Goal: Task Accomplishment & Management: Complete application form

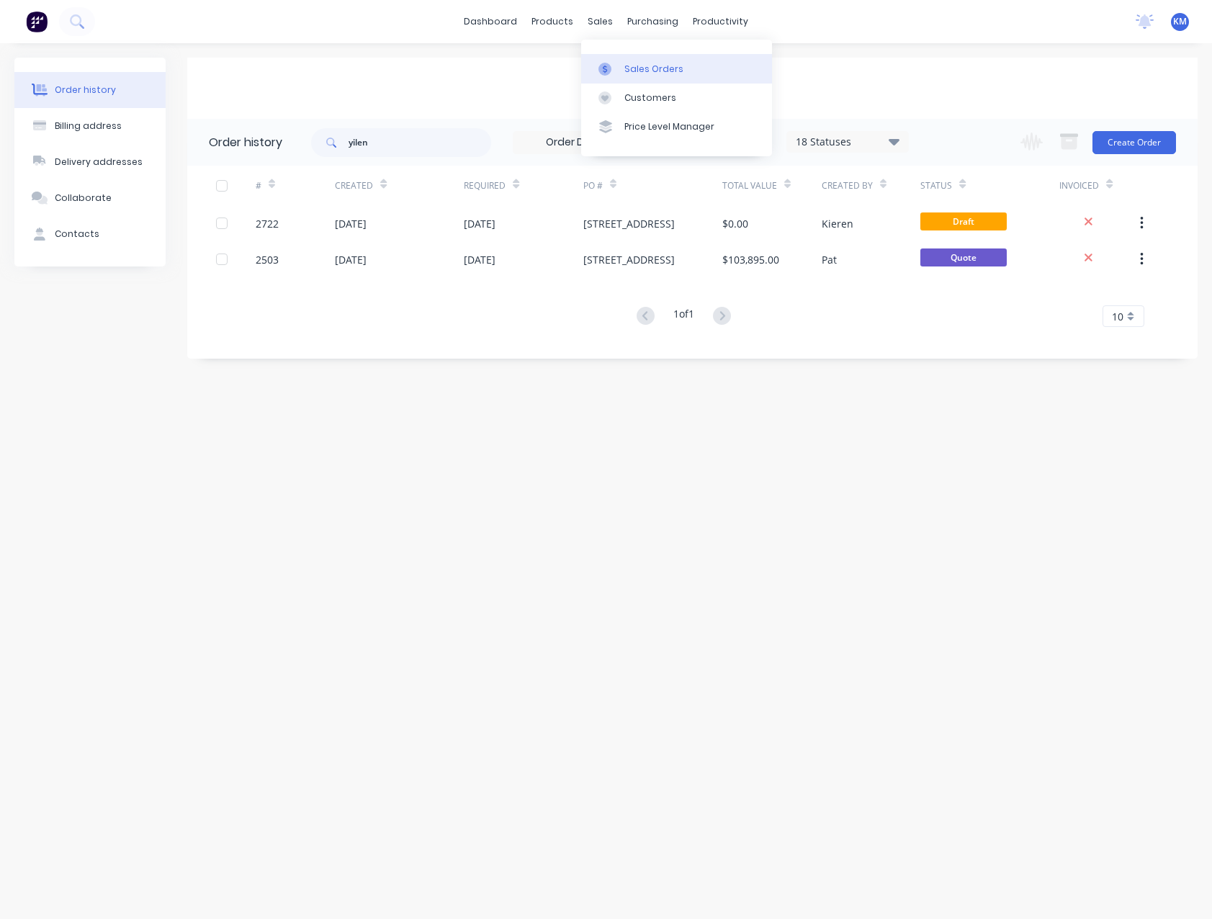
click at [647, 73] on div "Sales Orders" at bounding box center [654, 69] width 59 height 13
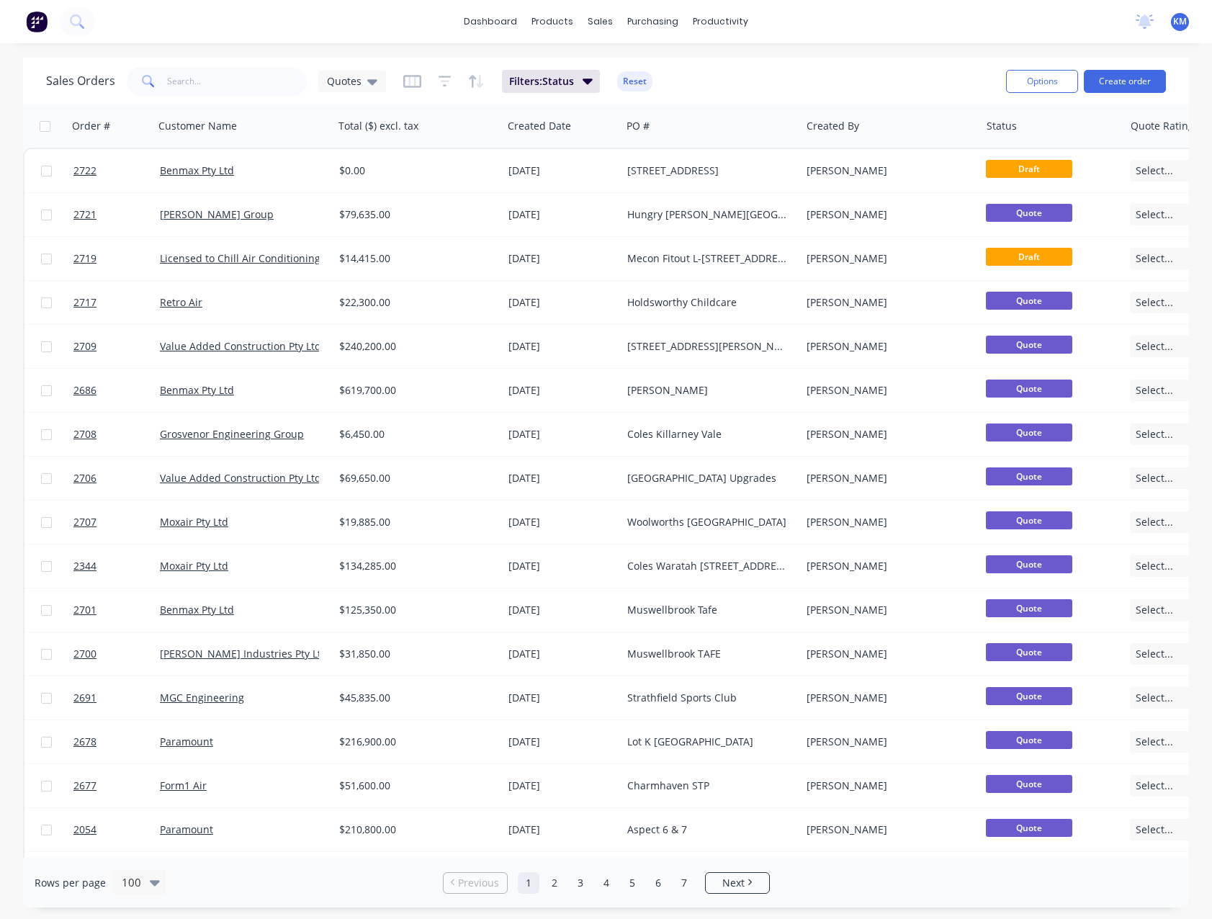
scroll to position [0, 73]
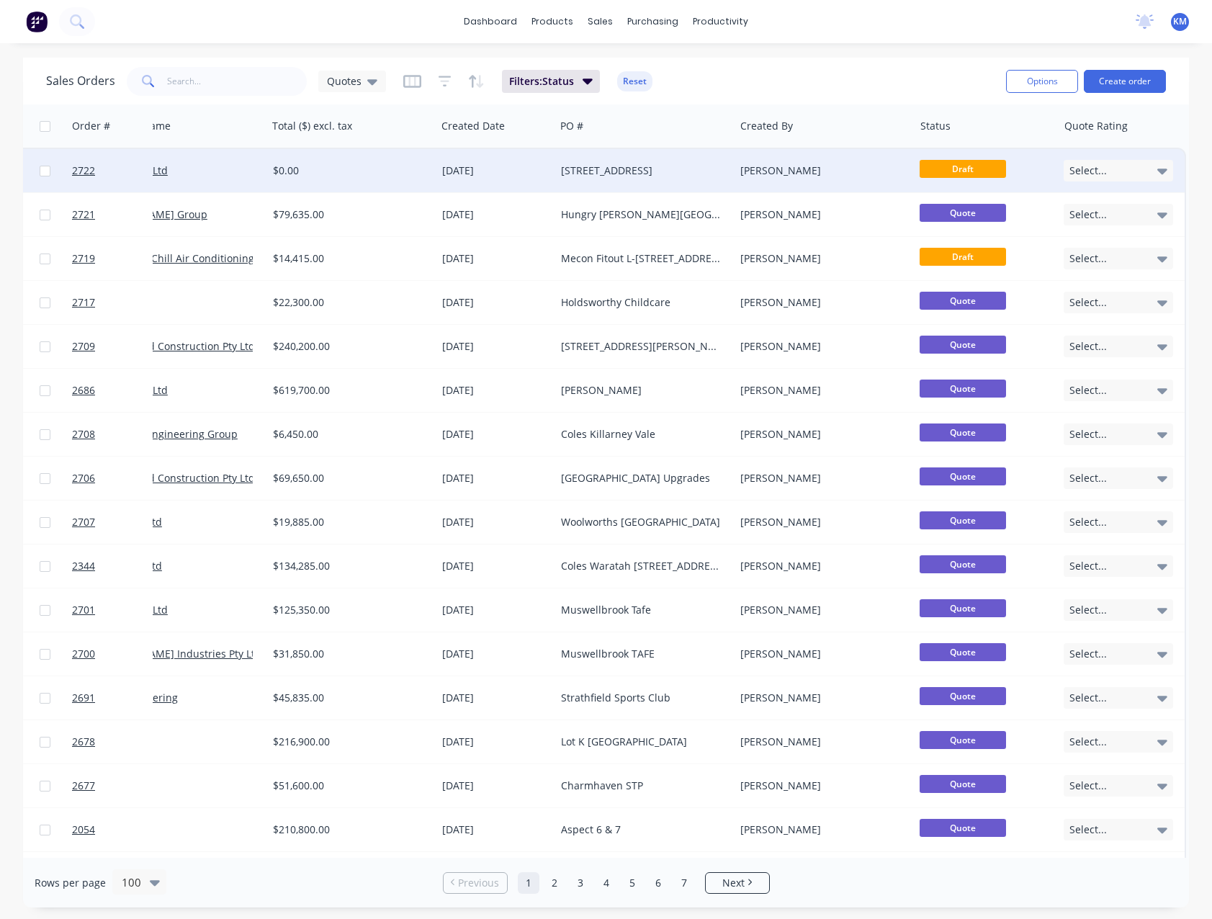
click at [1158, 170] on icon at bounding box center [1163, 172] width 10 height 6
click at [1156, 170] on div at bounding box center [1127, 170] width 127 height 43
click at [808, 173] on div "[PERSON_NAME]" at bounding box center [821, 171] width 160 height 14
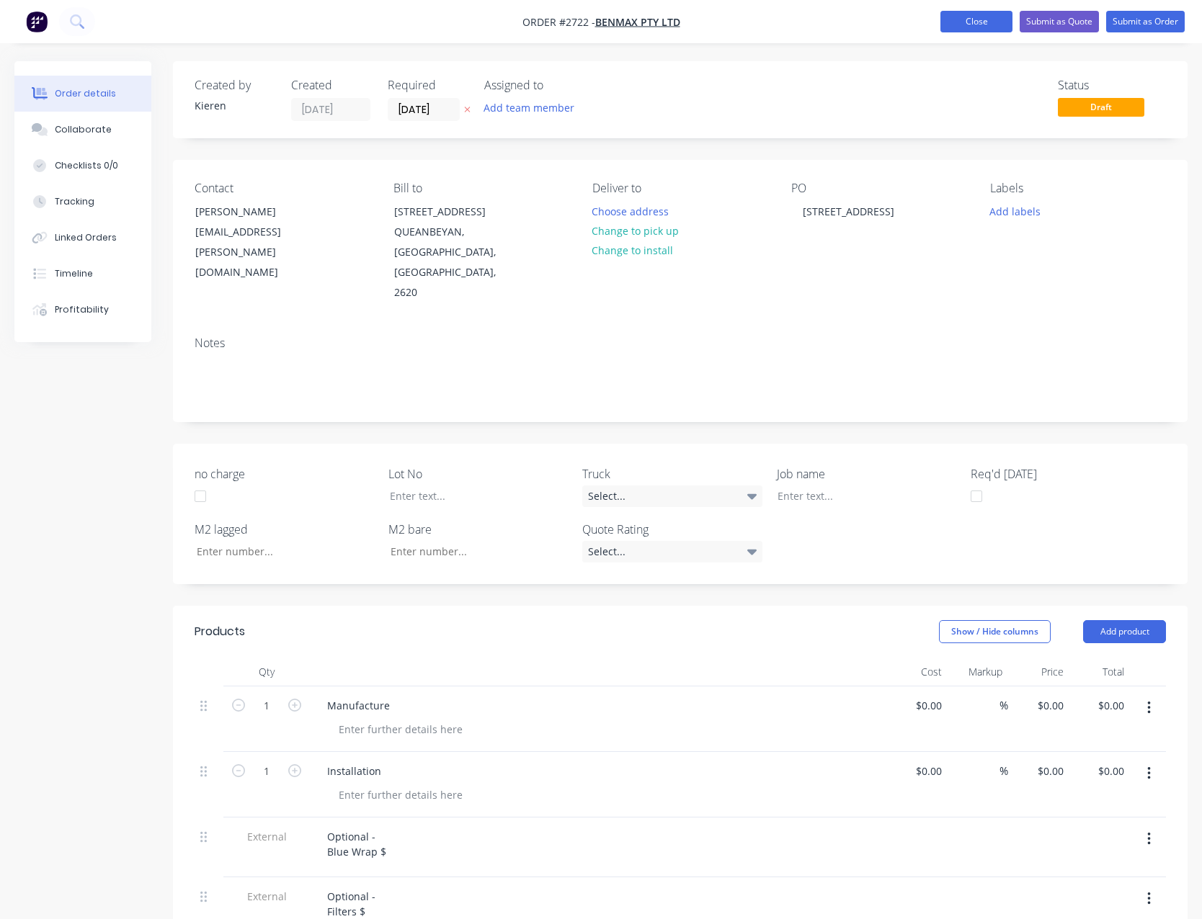
click at [951, 28] on button "Close" at bounding box center [976, 22] width 72 height 22
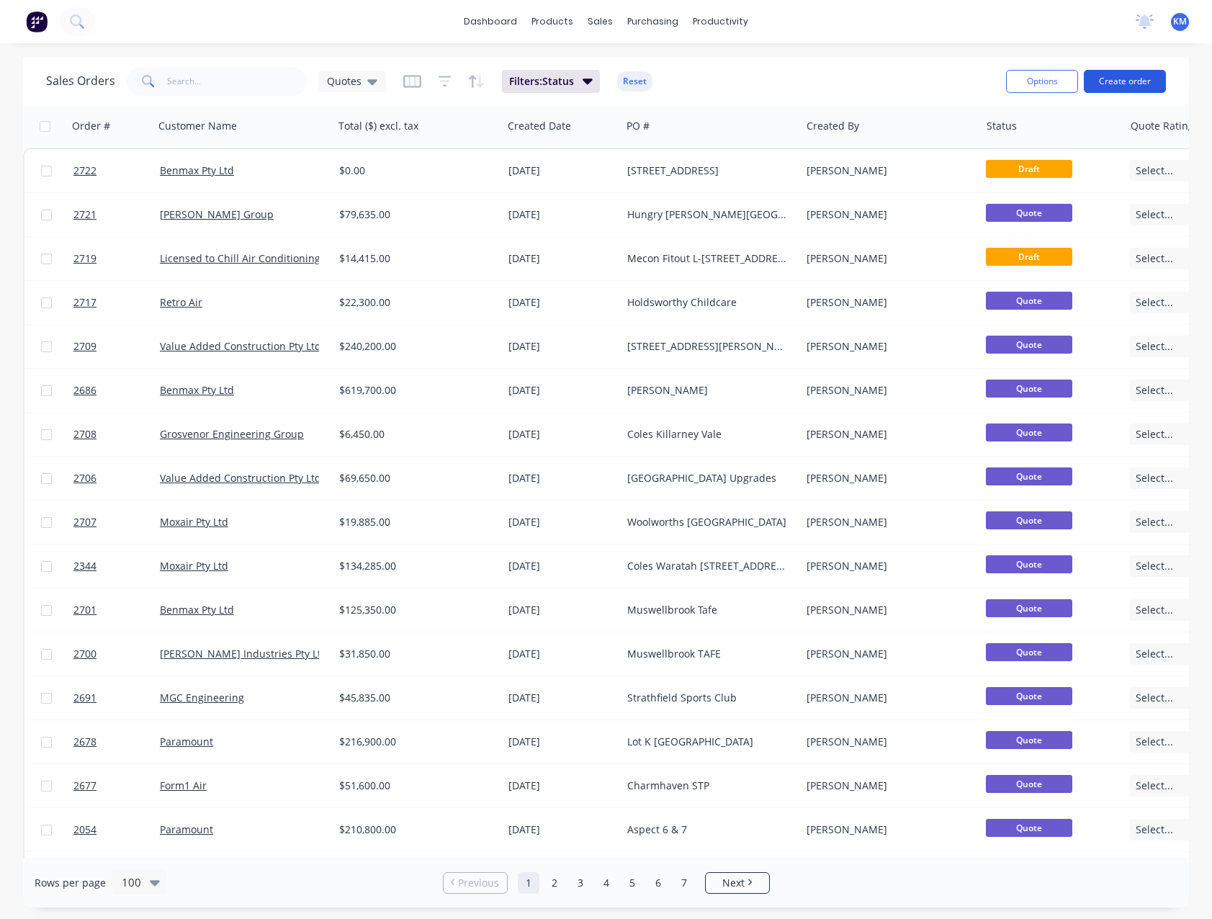
click at [1157, 84] on button "Create order" at bounding box center [1125, 81] width 82 height 23
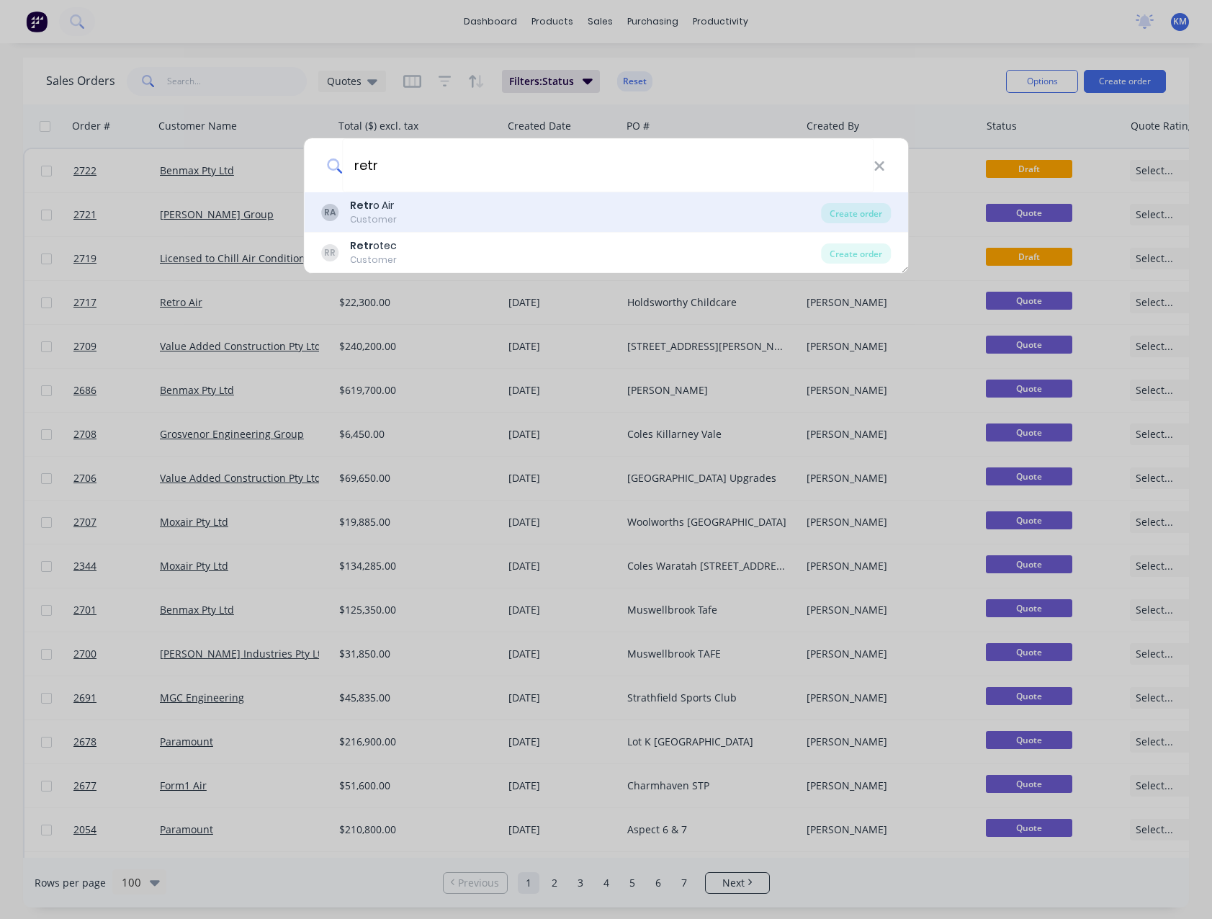
type input "retr"
click at [411, 216] on div "RA Retr o Air Customer" at bounding box center [571, 212] width 501 height 28
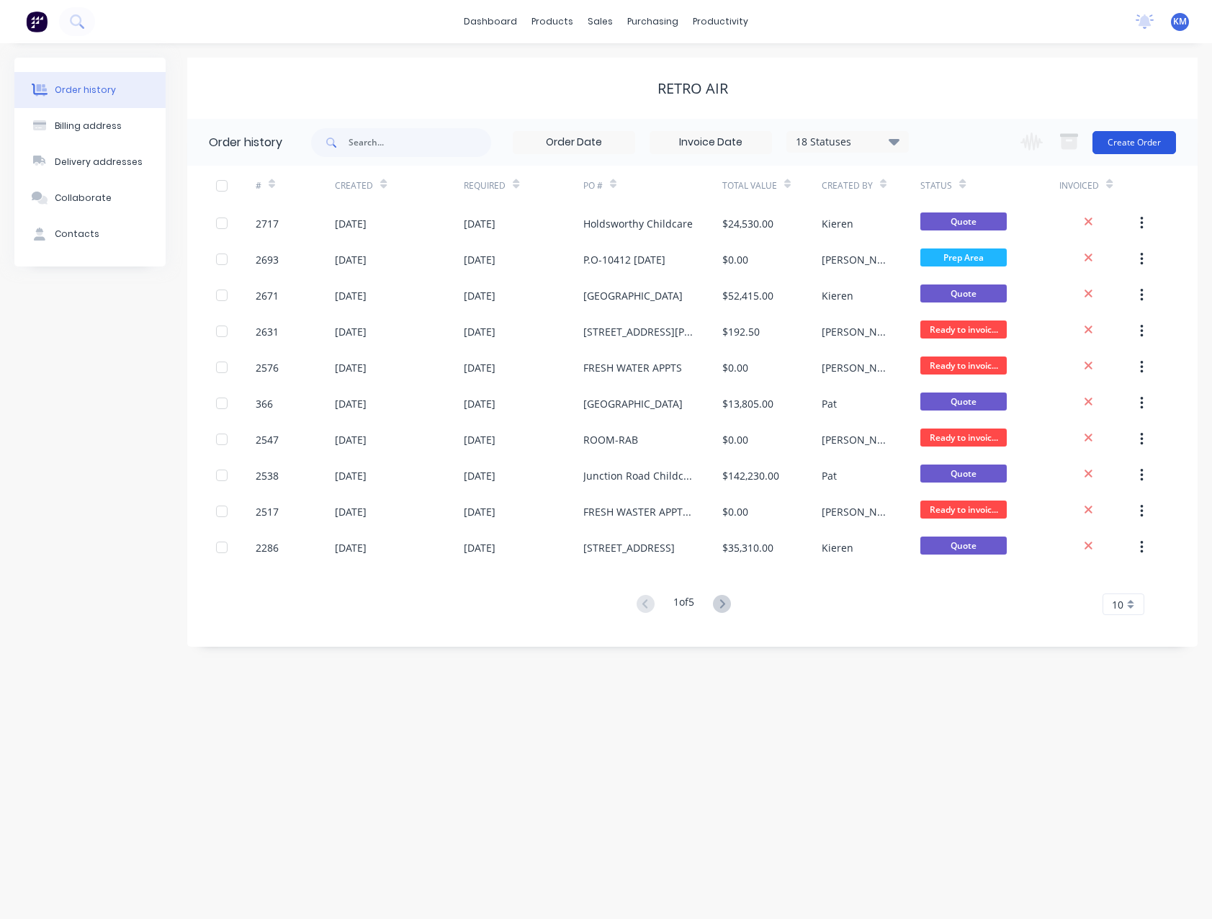
click at [1143, 141] on button "Create Order" at bounding box center [1135, 142] width 84 height 23
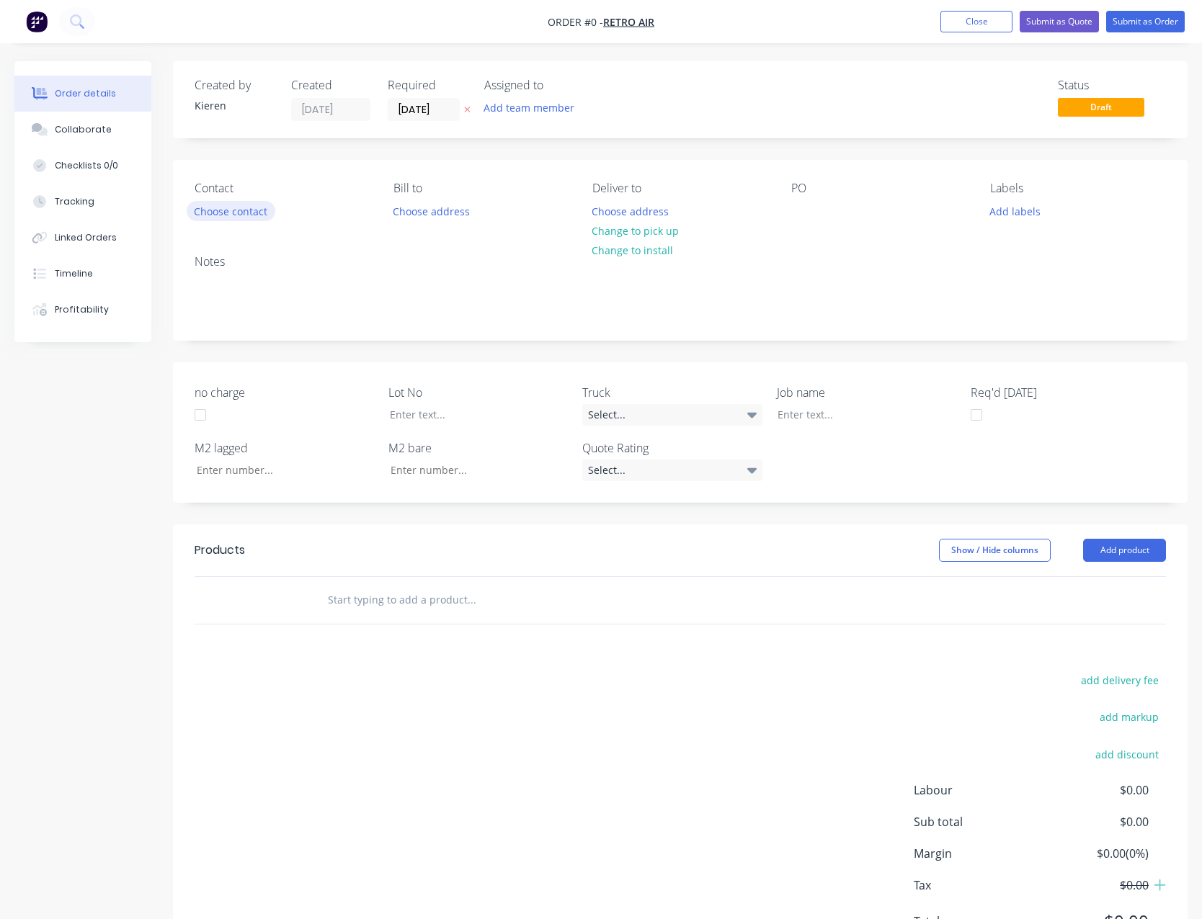
click at [247, 213] on button "Choose contact" at bounding box center [231, 210] width 89 height 19
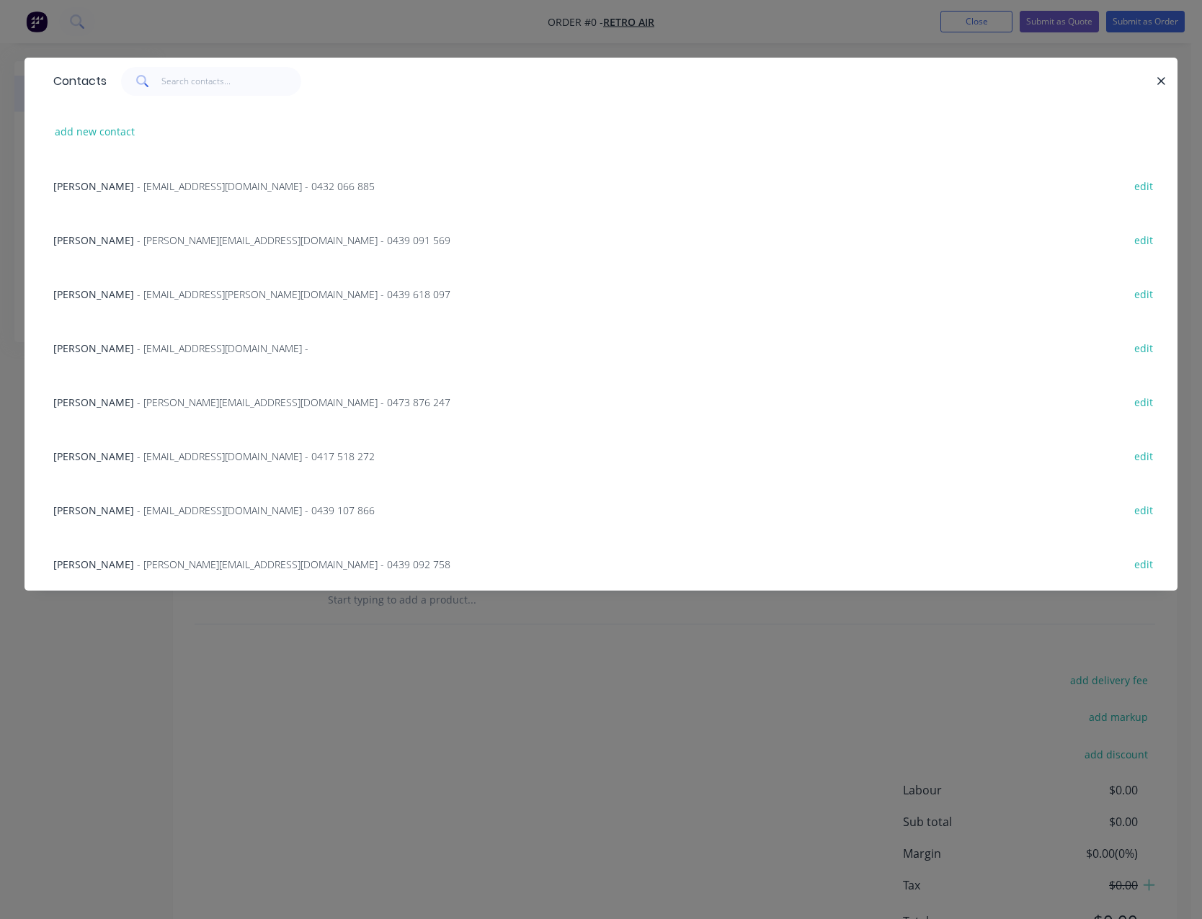
click at [155, 233] on span "- [PERSON_NAME][EMAIL_ADDRESS][DOMAIN_NAME] - 0439 091 569" at bounding box center [293, 240] width 313 height 14
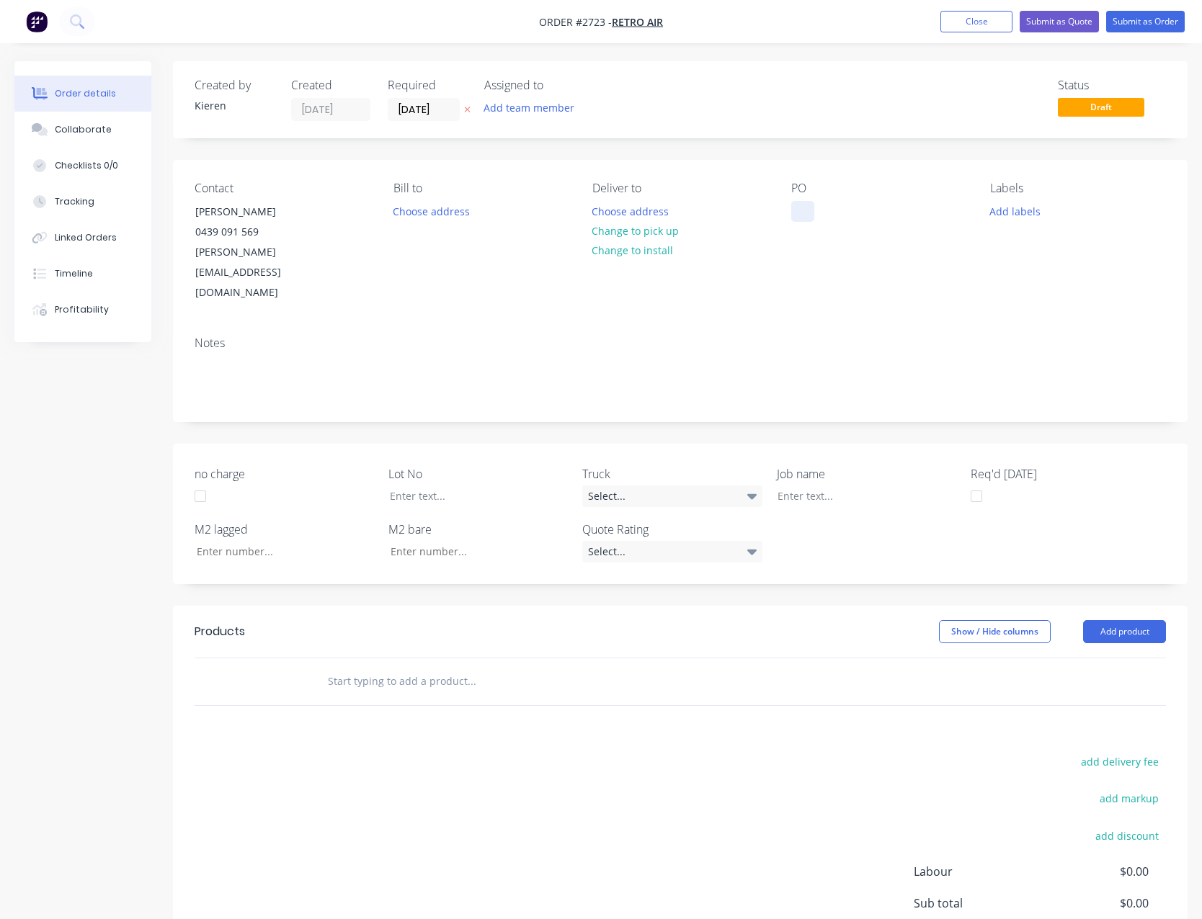
click at [803, 210] on div at bounding box center [802, 211] width 23 height 21
click at [1120, 620] on button "Add product" at bounding box center [1124, 631] width 83 height 23
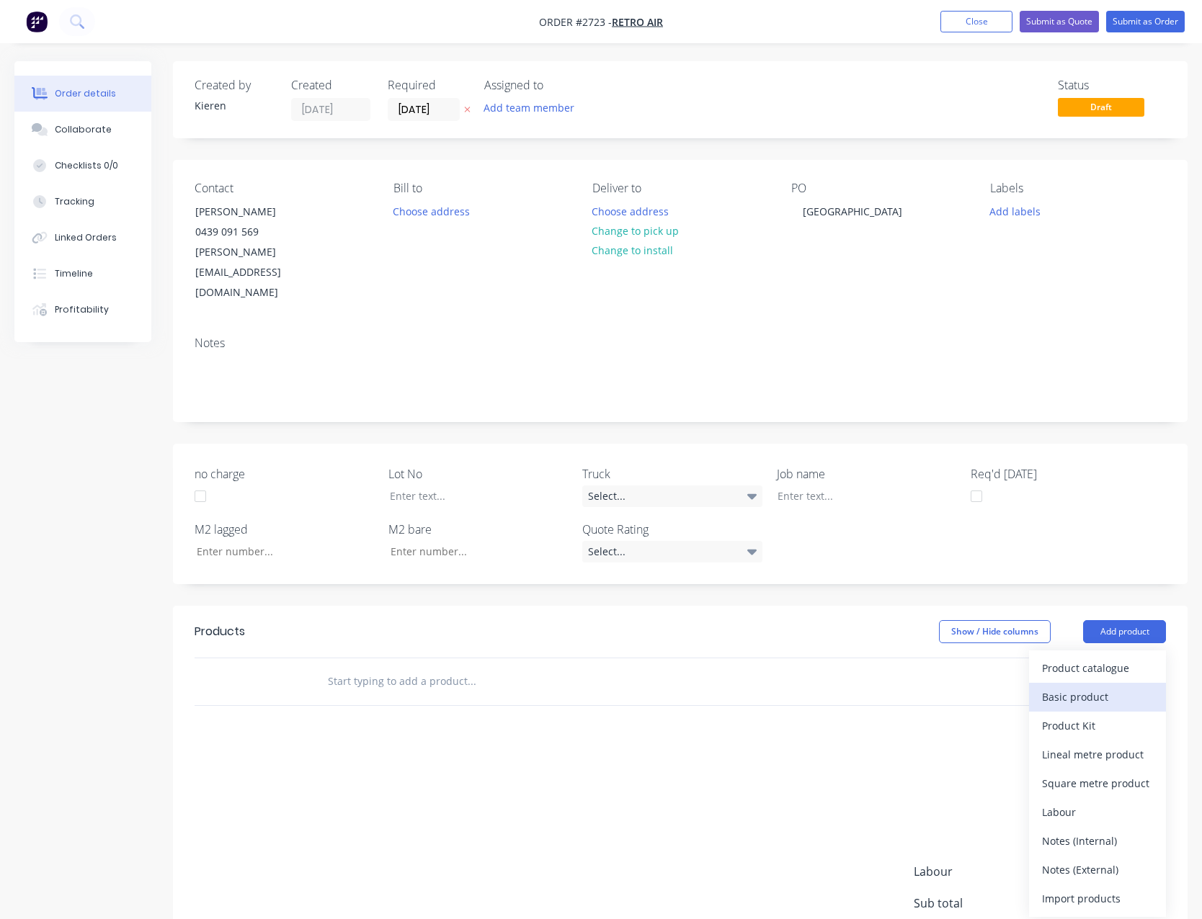
click at [1107, 687] on div "Basic product" at bounding box center [1097, 697] width 111 height 21
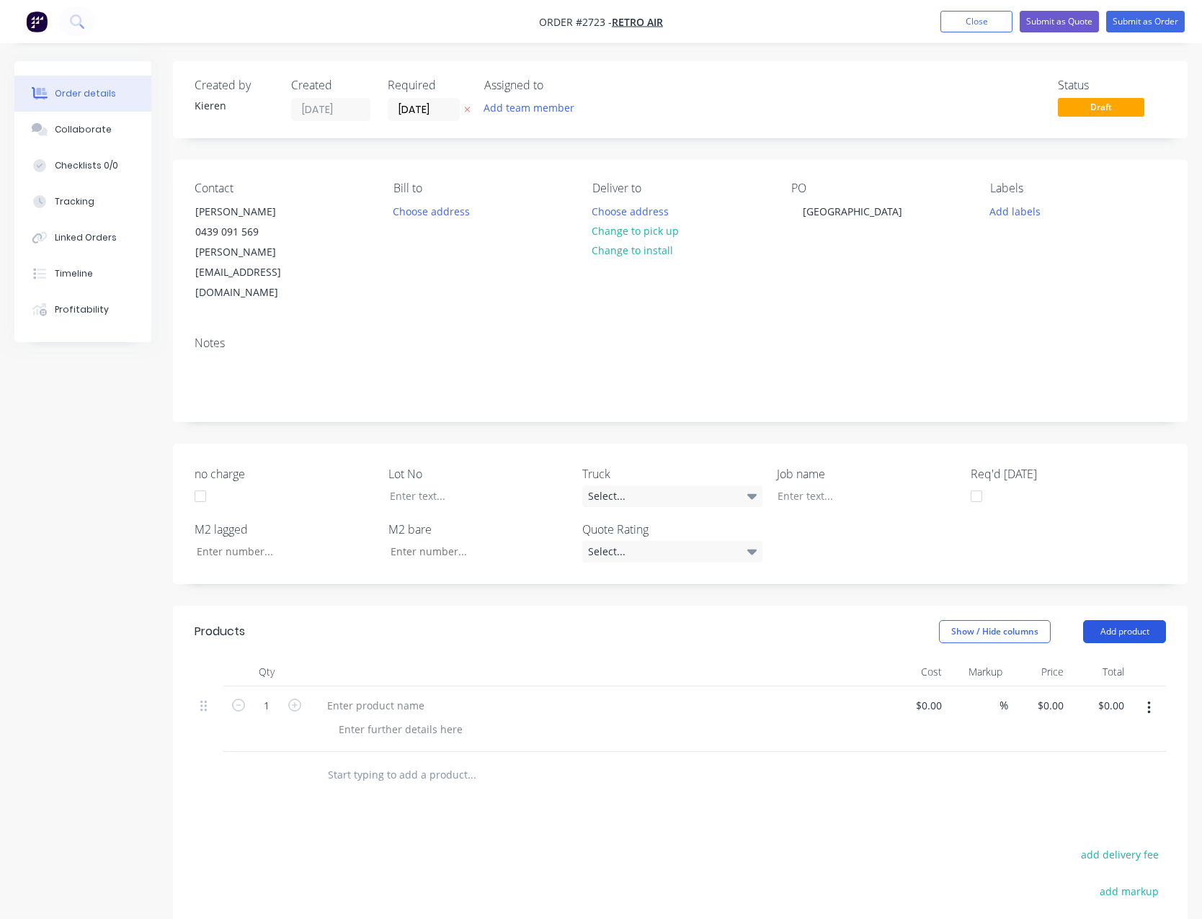
click at [1115, 620] on button "Add product" at bounding box center [1124, 631] width 83 height 23
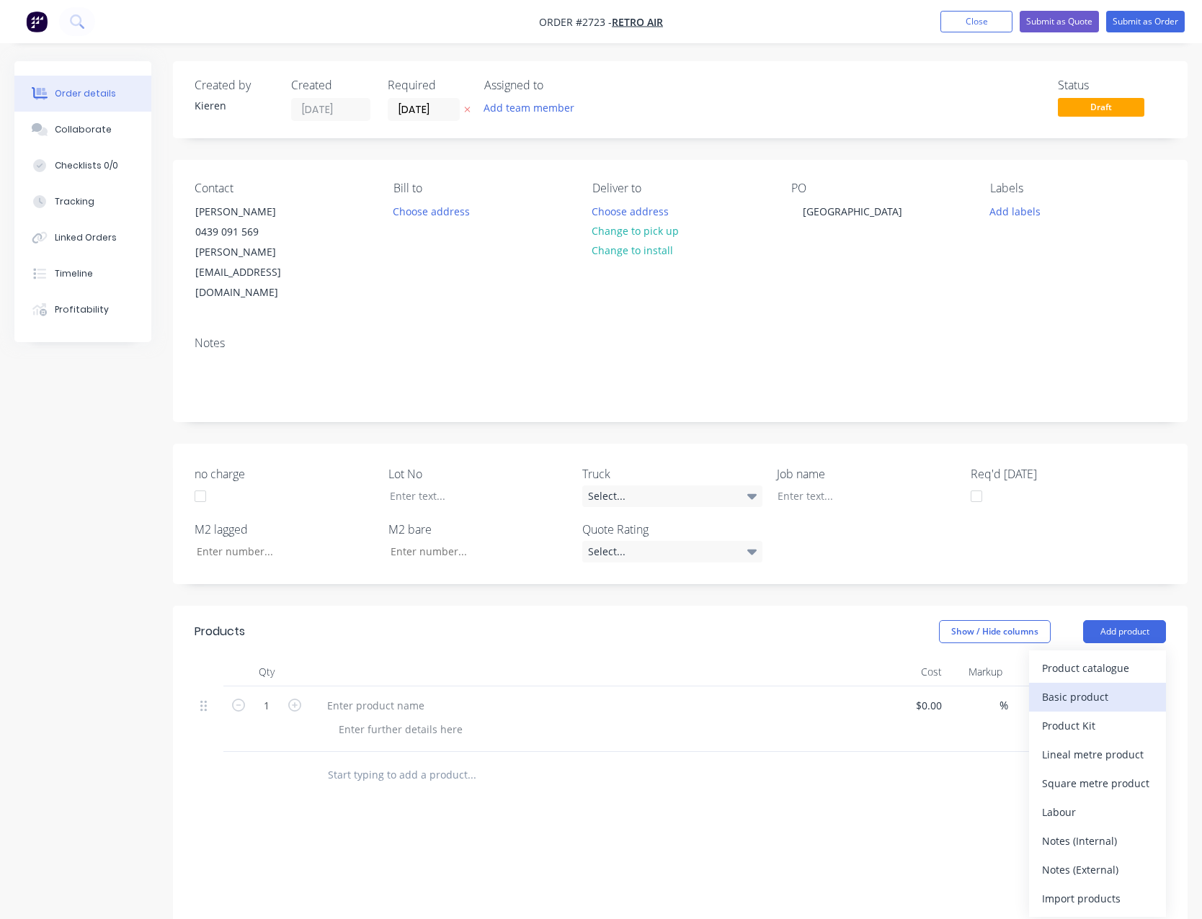
click at [1108, 687] on div "Basic product" at bounding box center [1097, 697] width 111 height 21
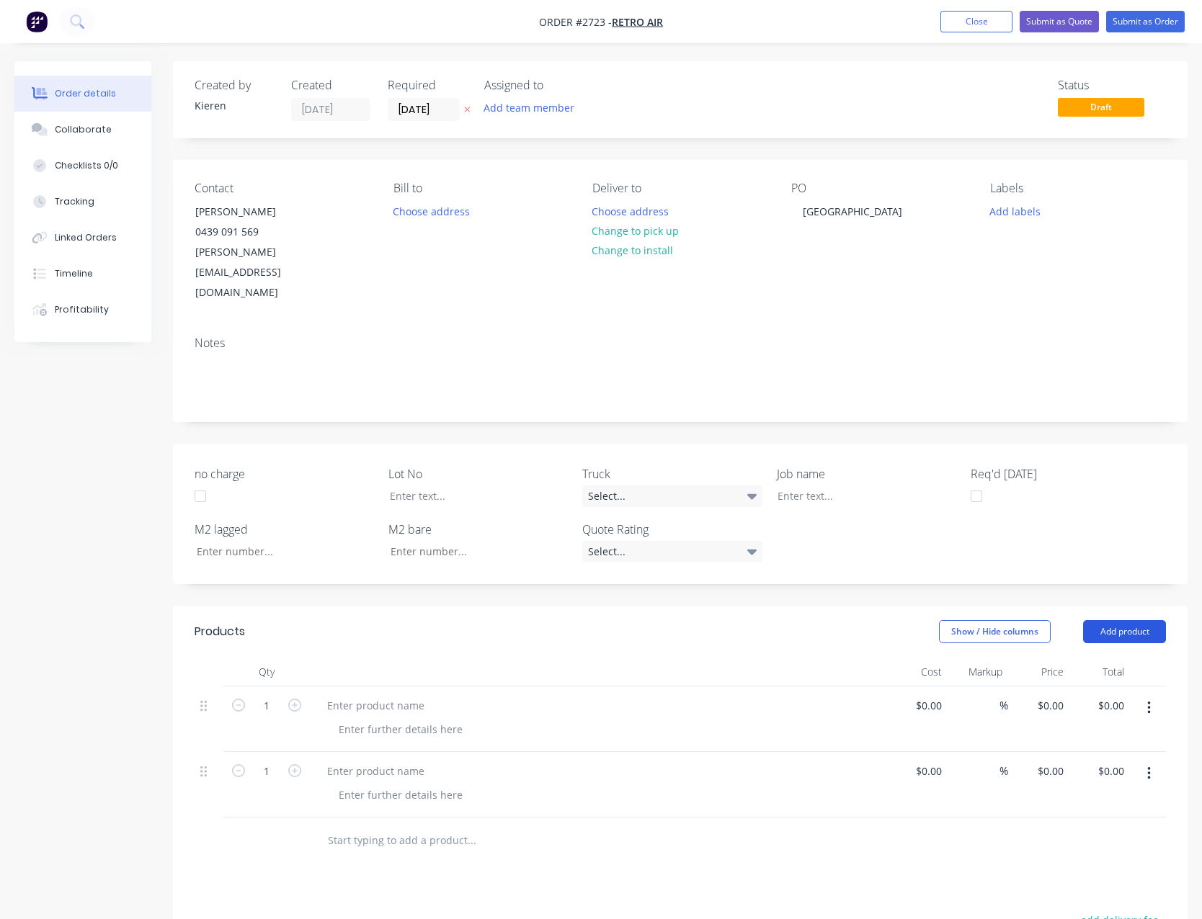
click at [1117, 620] on button "Add product" at bounding box center [1124, 631] width 83 height 23
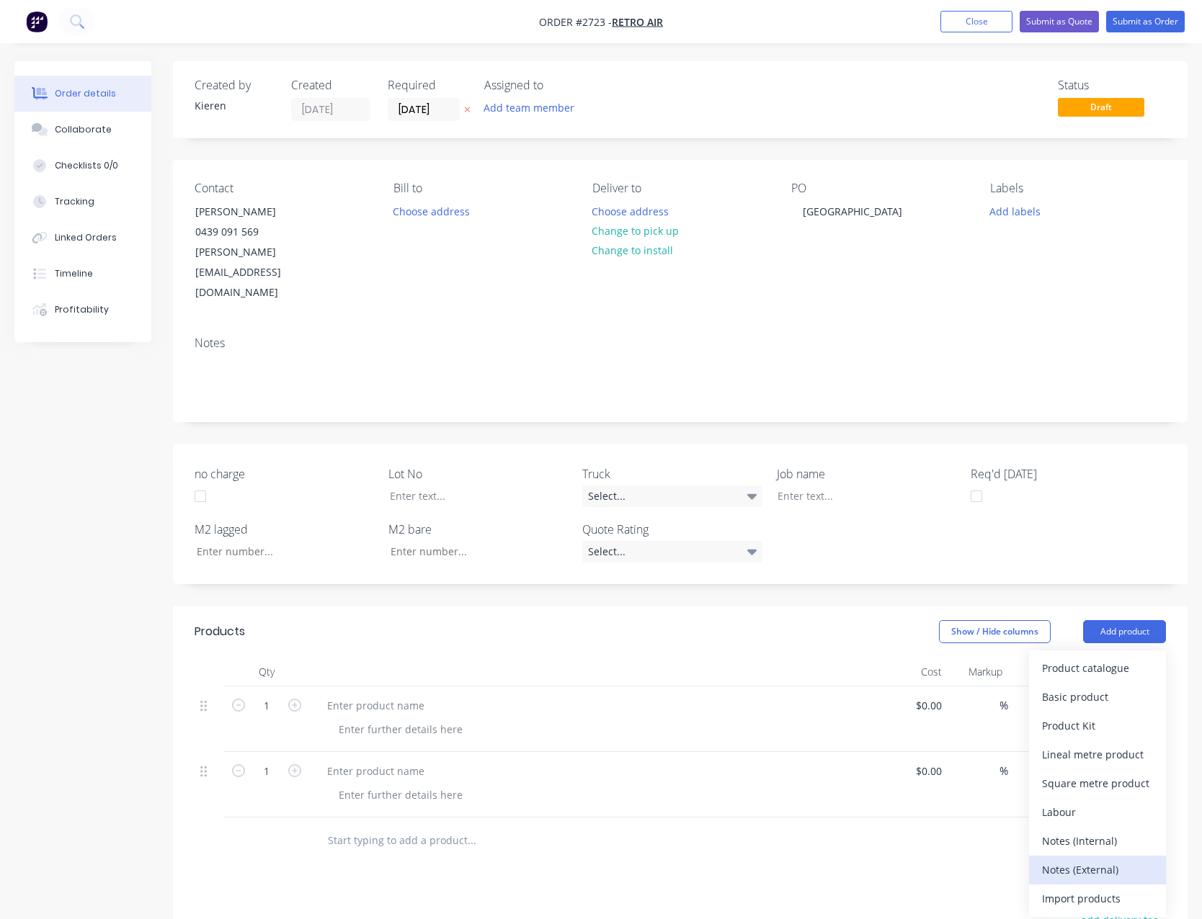
click at [1111, 859] on div "Notes (External)" at bounding box center [1097, 869] width 111 height 21
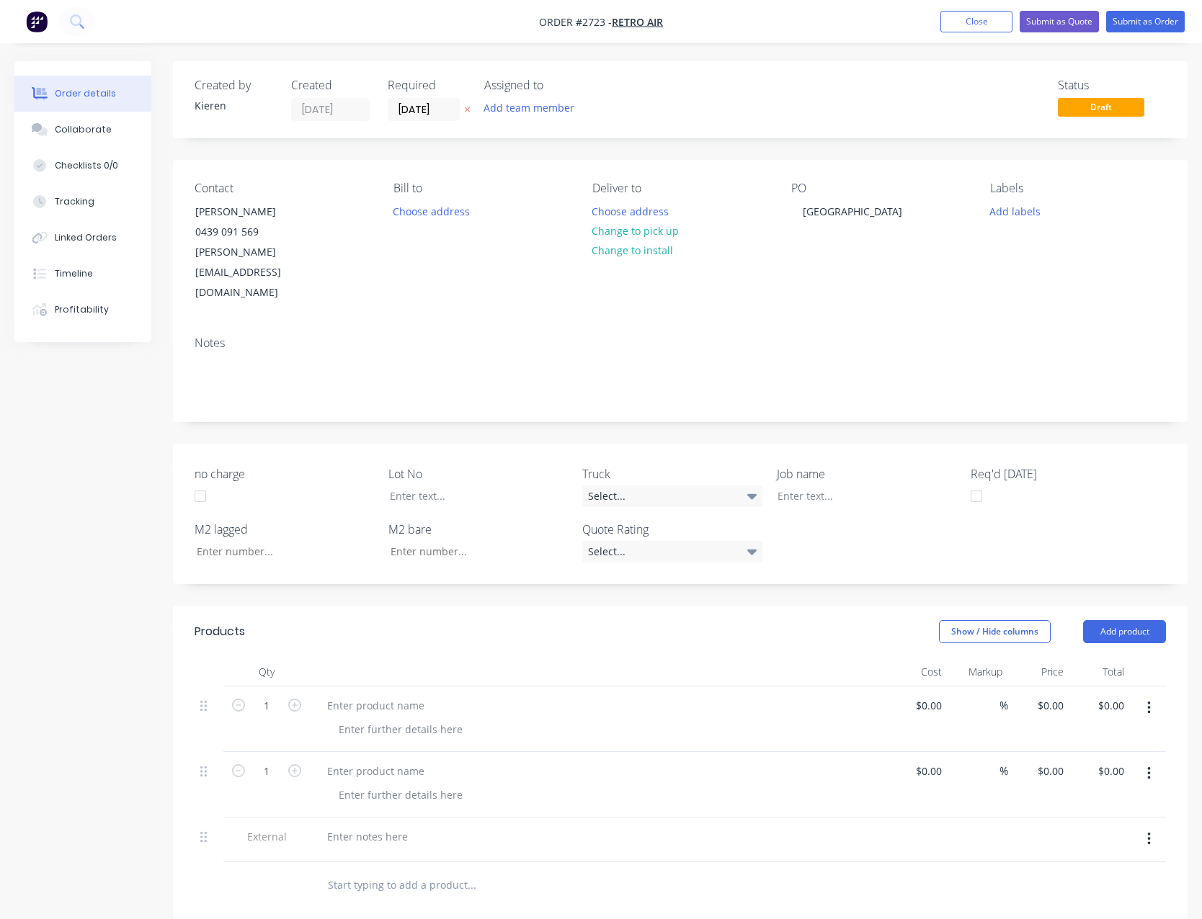
drag, startPoint x: 1127, startPoint y: 584, endPoint x: 1128, endPoint y: 609, distance: 25.2
click at [1128, 620] on button "Add product" at bounding box center [1124, 631] width 83 height 23
drag, startPoint x: 1091, startPoint y: 824, endPoint x: 1086, endPoint y: 797, distance: 27.1
click at [1091, 859] on div "Notes (External)" at bounding box center [1097, 869] width 111 height 21
click at [1112, 620] on button "Add product" at bounding box center [1124, 631] width 83 height 23
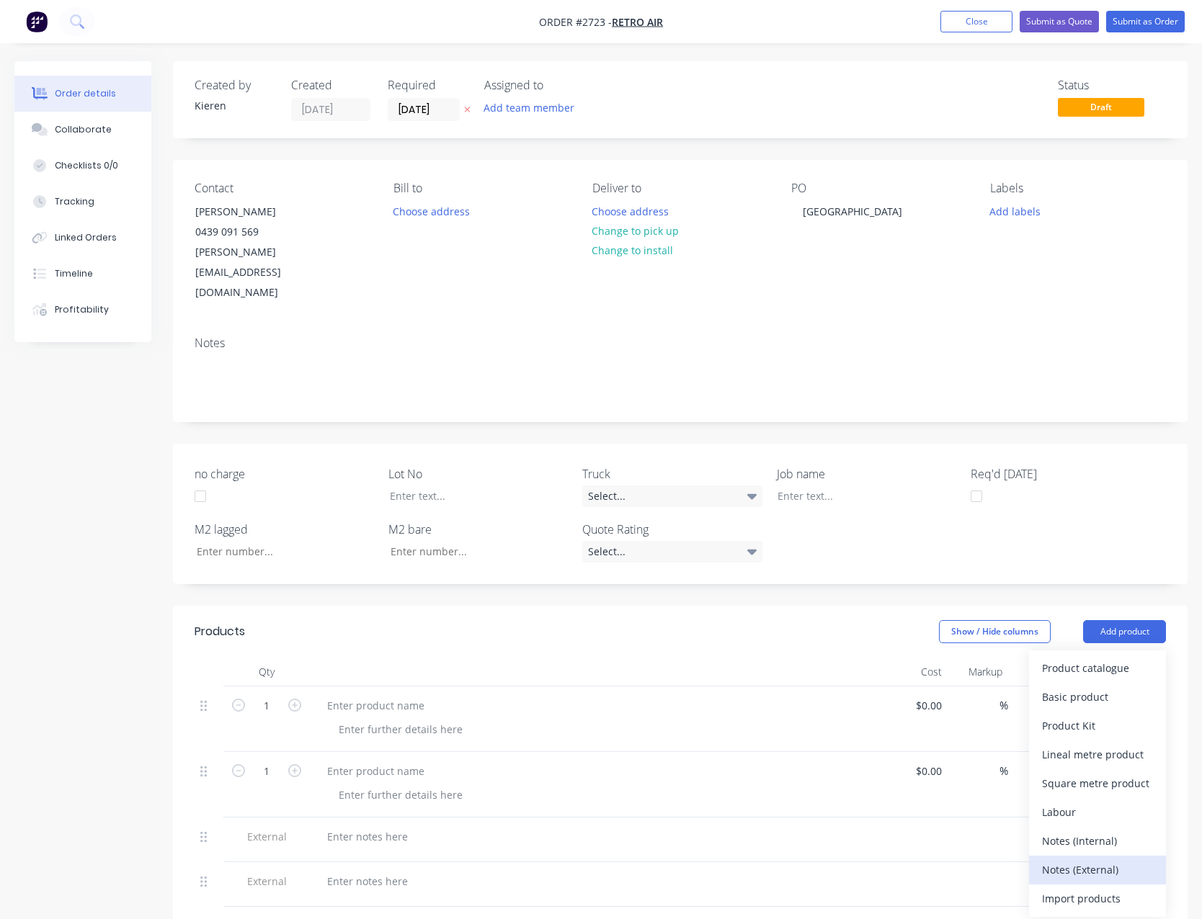
click at [1095, 859] on div "Notes (External)" at bounding box center [1097, 869] width 111 height 21
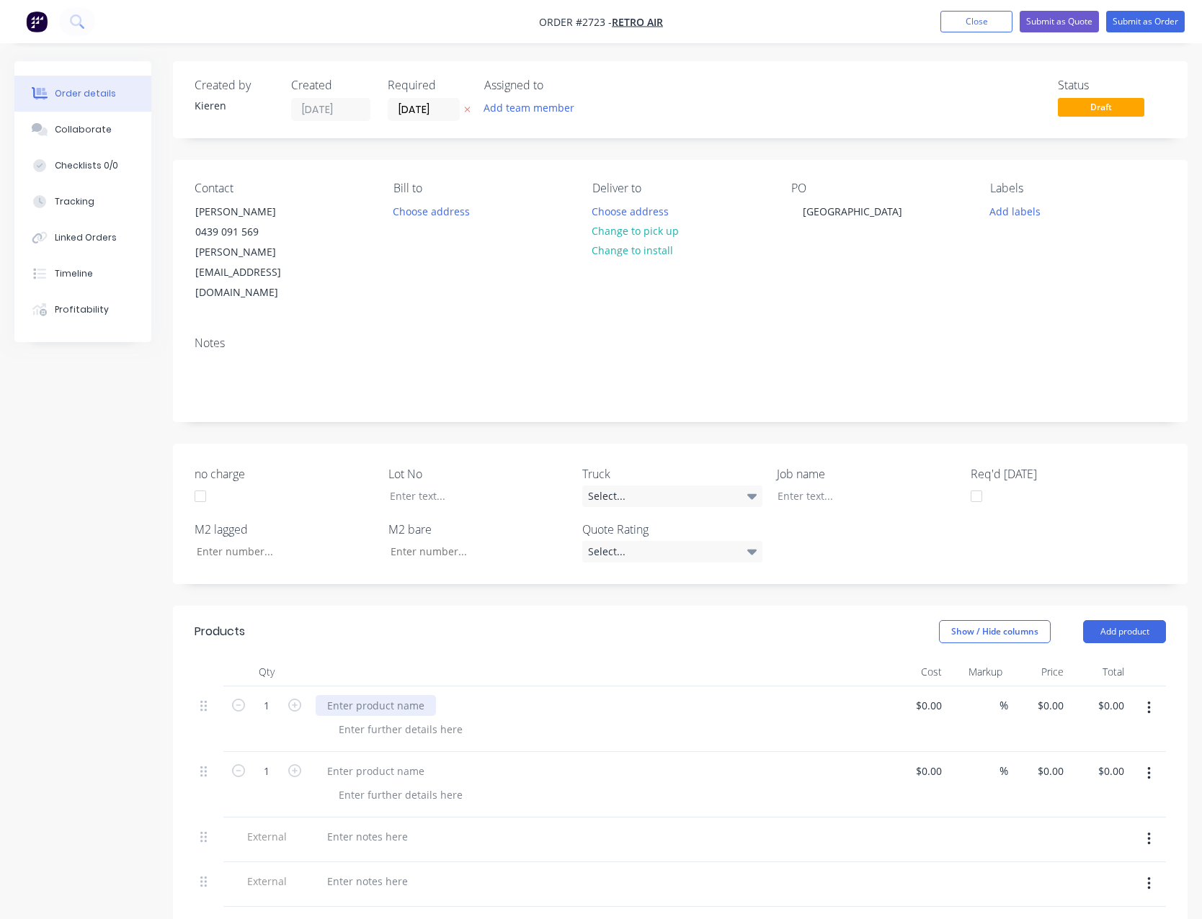
click at [378, 695] on div at bounding box center [376, 705] width 120 height 21
click at [380, 761] on div at bounding box center [376, 771] width 120 height 21
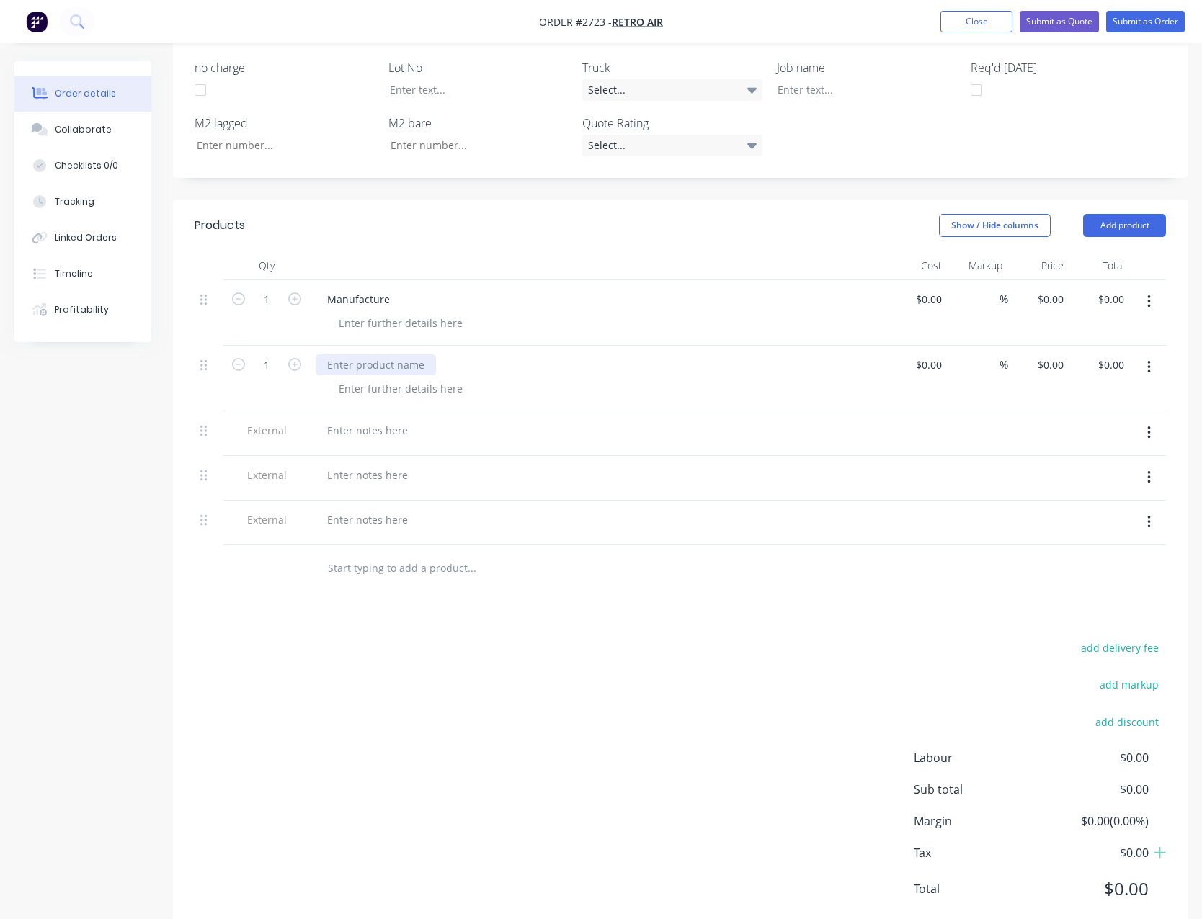
click at [347, 354] on div at bounding box center [376, 364] width 120 height 21
click at [348, 420] on div at bounding box center [368, 430] width 104 height 21
click at [347, 420] on div at bounding box center [368, 430] width 104 height 21
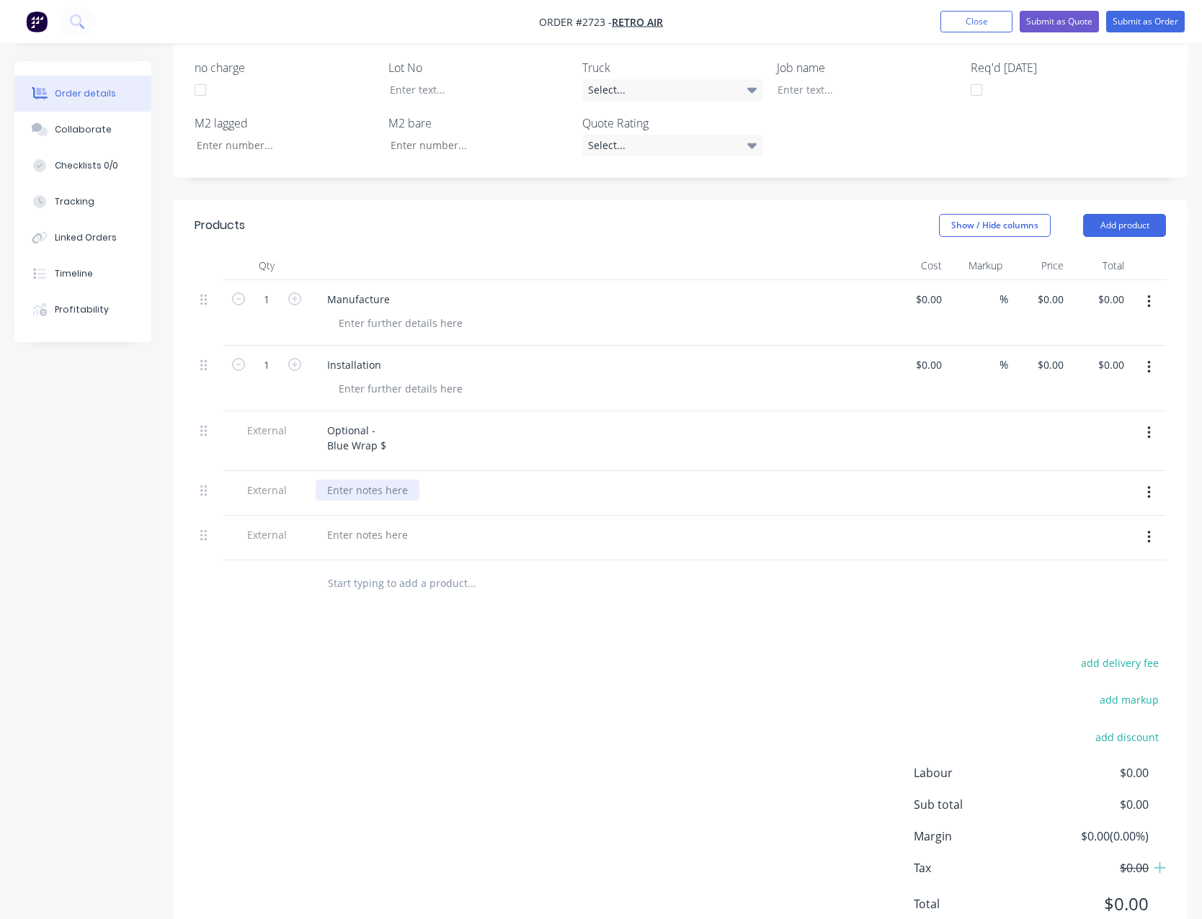
click at [360, 480] on div at bounding box center [368, 490] width 104 height 21
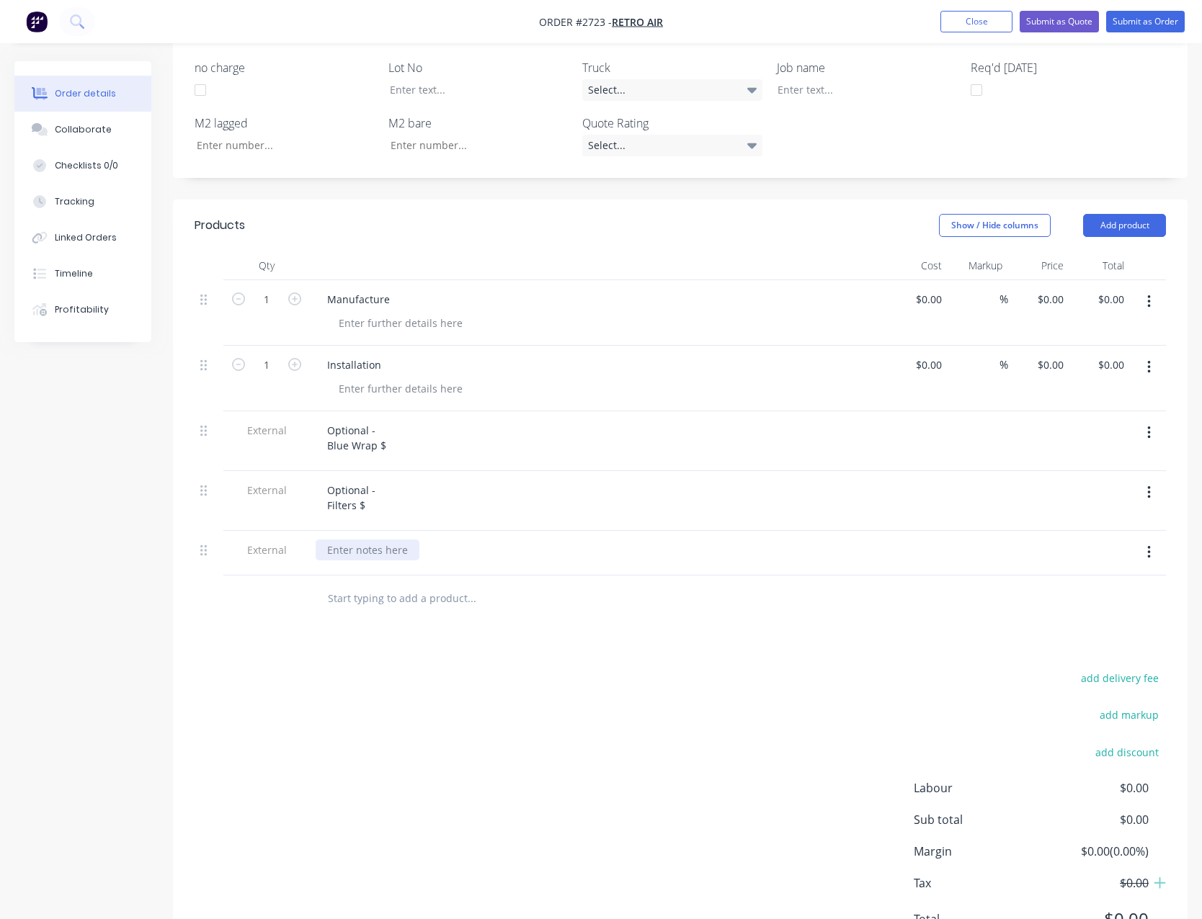
click at [359, 540] on div at bounding box center [368, 550] width 104 height 21
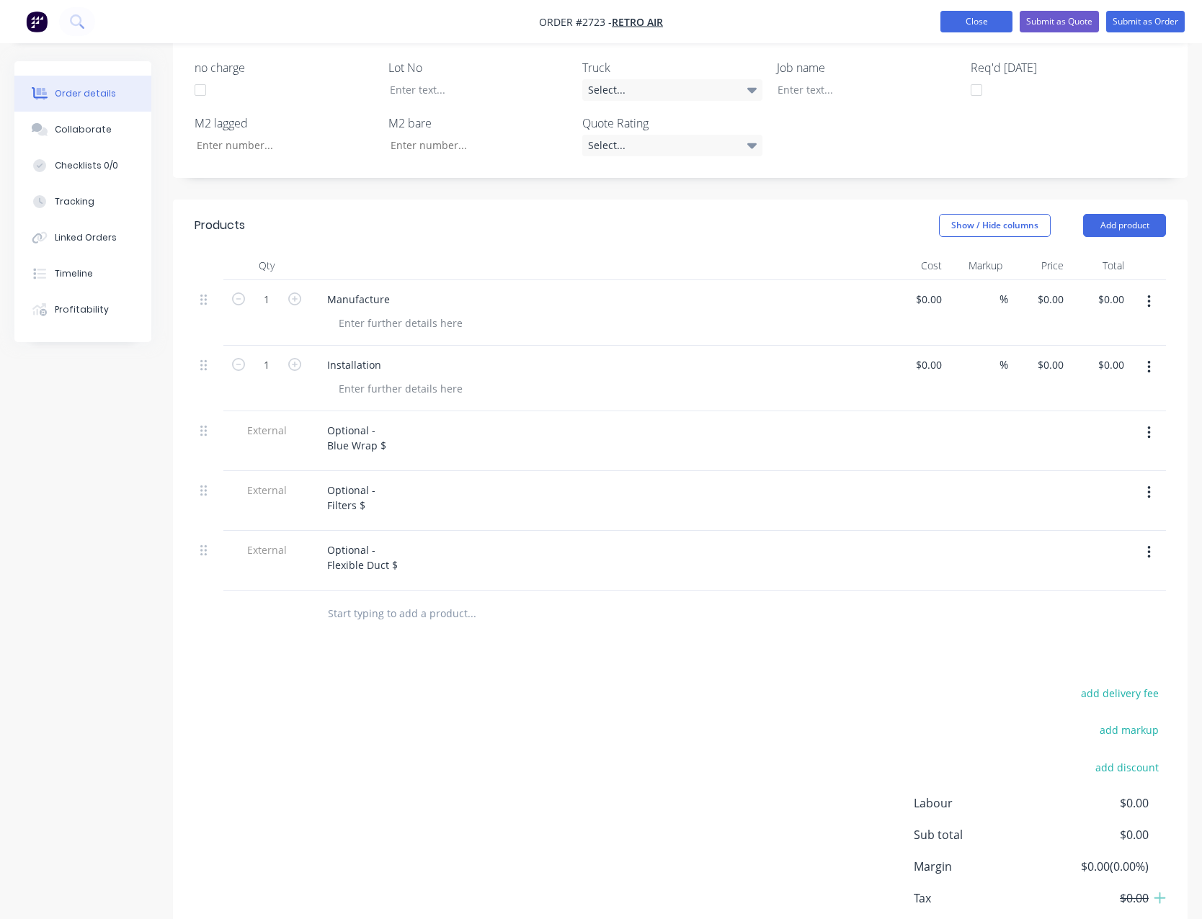
click at [969, 19] on button "Close" at bounding box center [976, 22] width 72 height 22
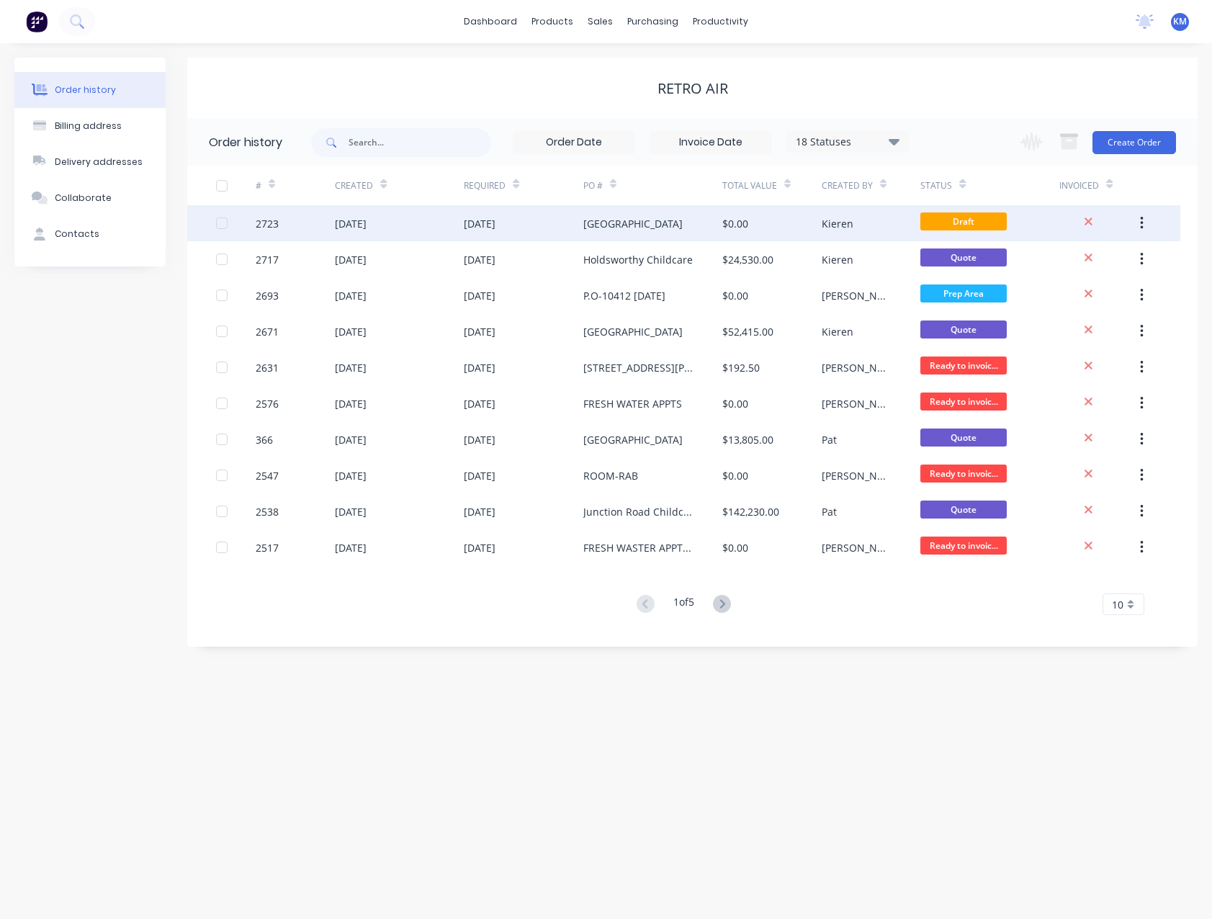
click at [495, 225] on div "[DATE]" at bounding box center [480, 223] width 32 height 15
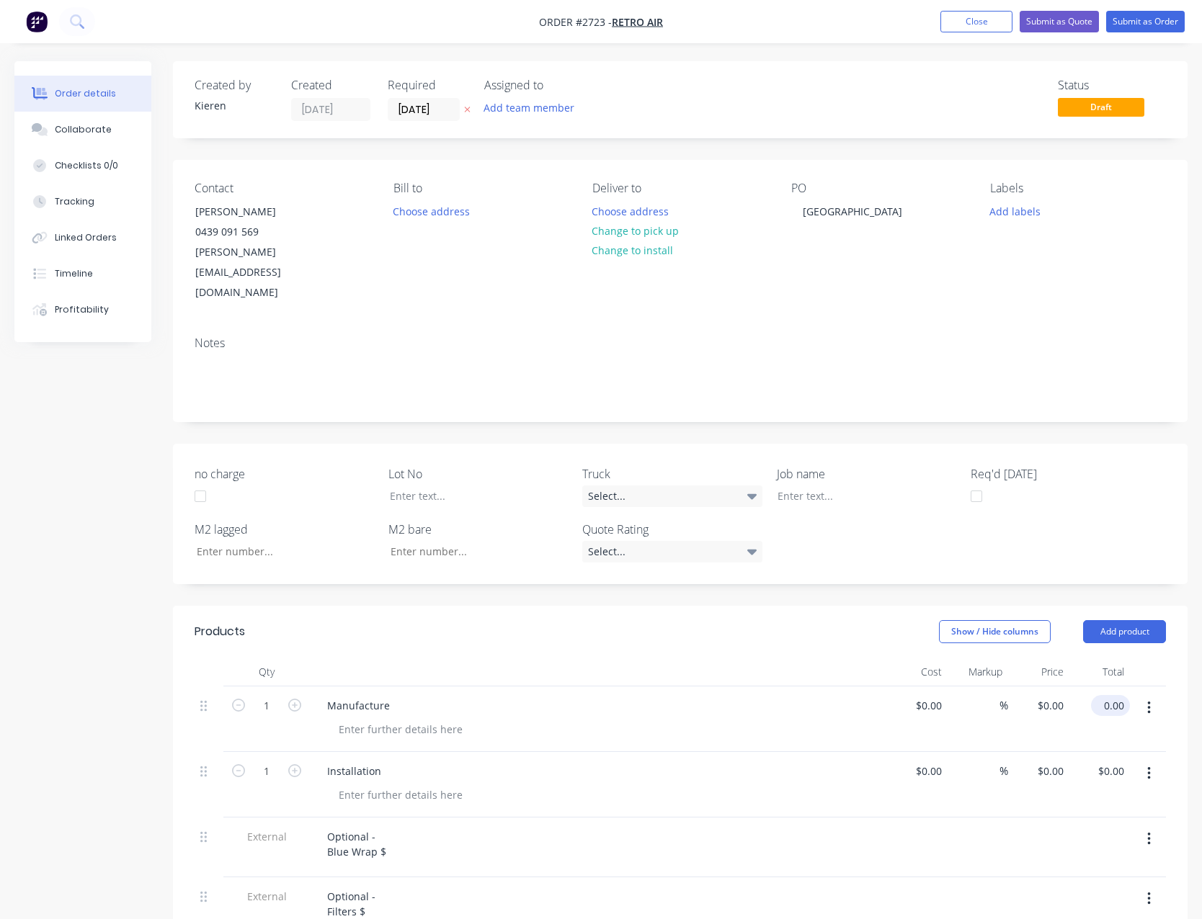
click at [1112, 695] on input "0.00" at bounding box center [1112, 705] width 33 height 21
type input "14795.00"
type input "$14,795.00"
click at [1112, 761] on input "0.00" at bounding box center [1112, 771] width 33 height 21
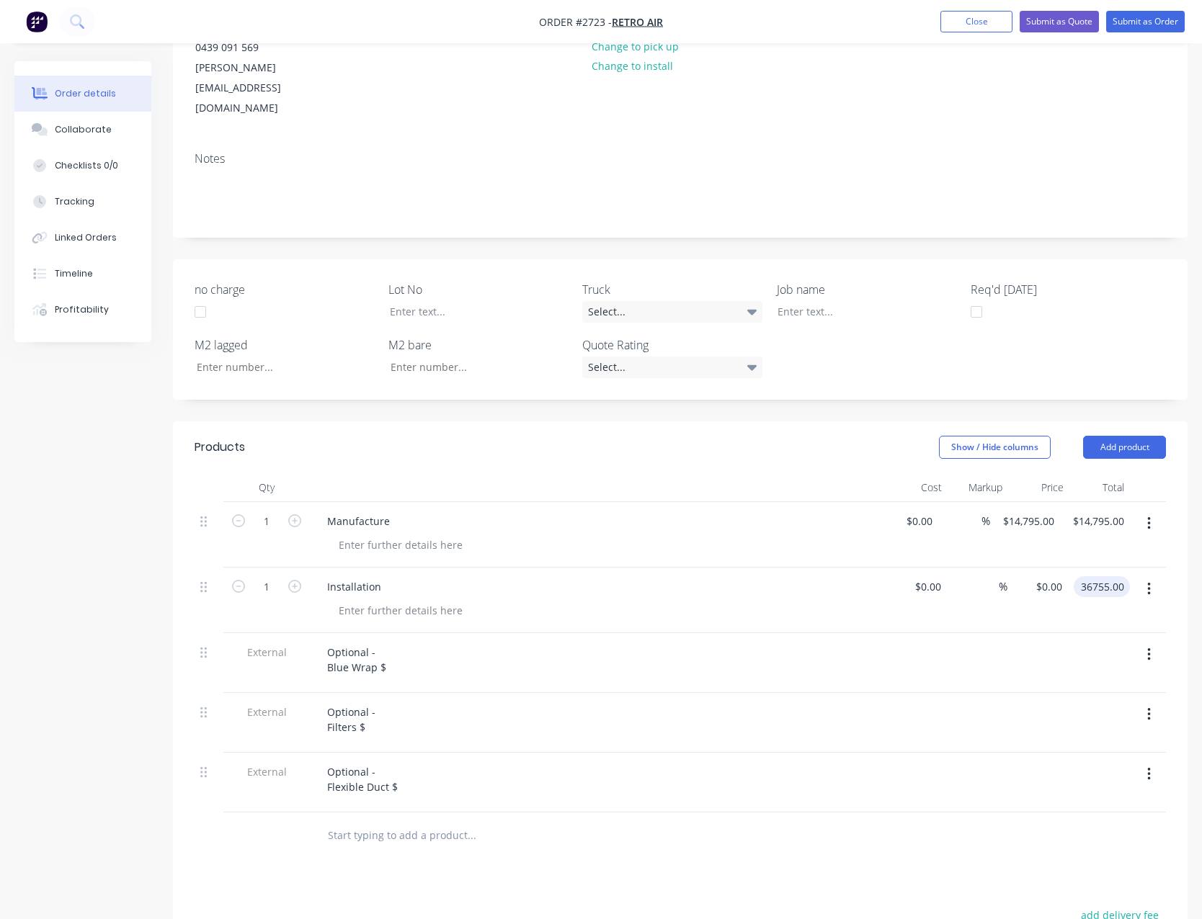
scroll to position [216, 0]
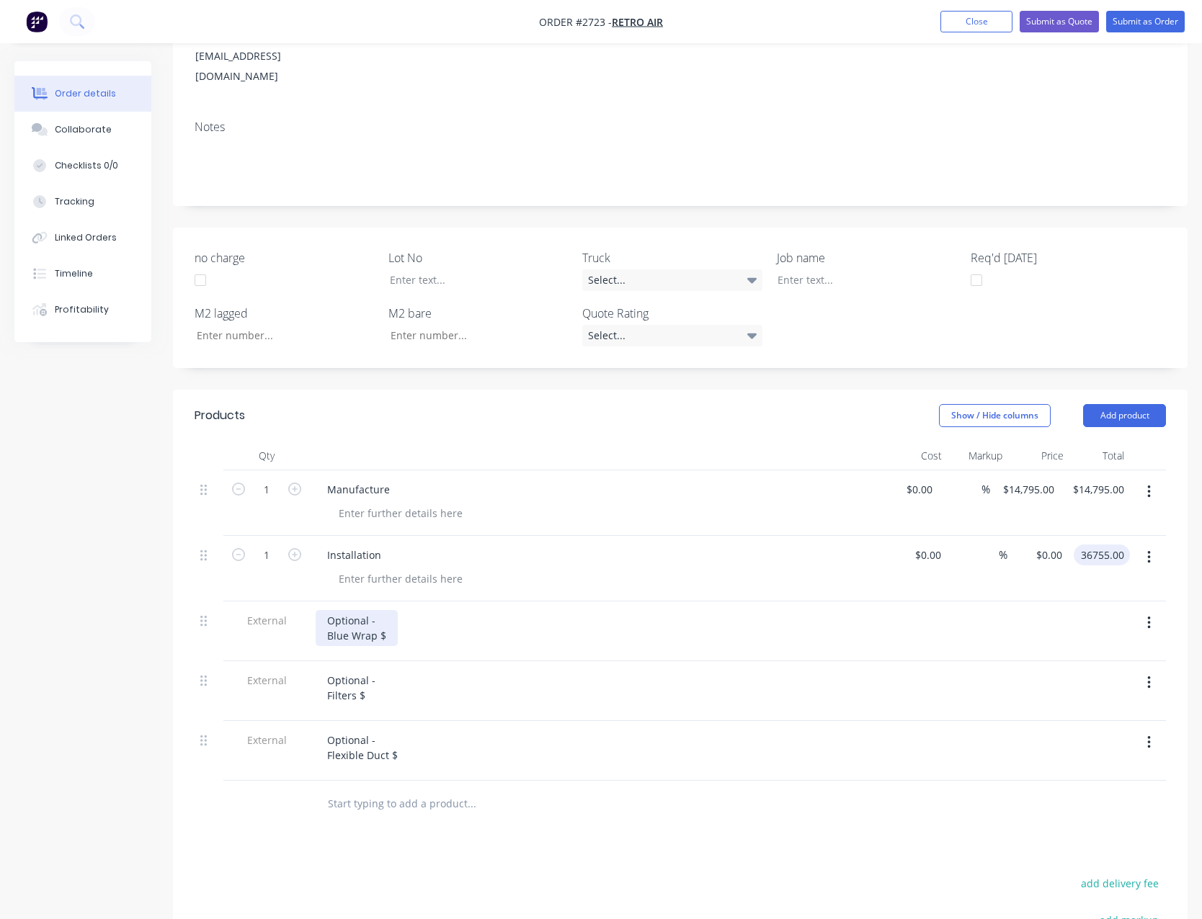
type input "36755.00"
type input "$36,755.00"
click at [392, 610] on div "Optional - Blue Wrap $" at bounding box center [357, 628] width 82 height 36
click at [388, 610] on div "Optional - Blue Wrap $" at bounding box center [357, 628] width 82 height 36
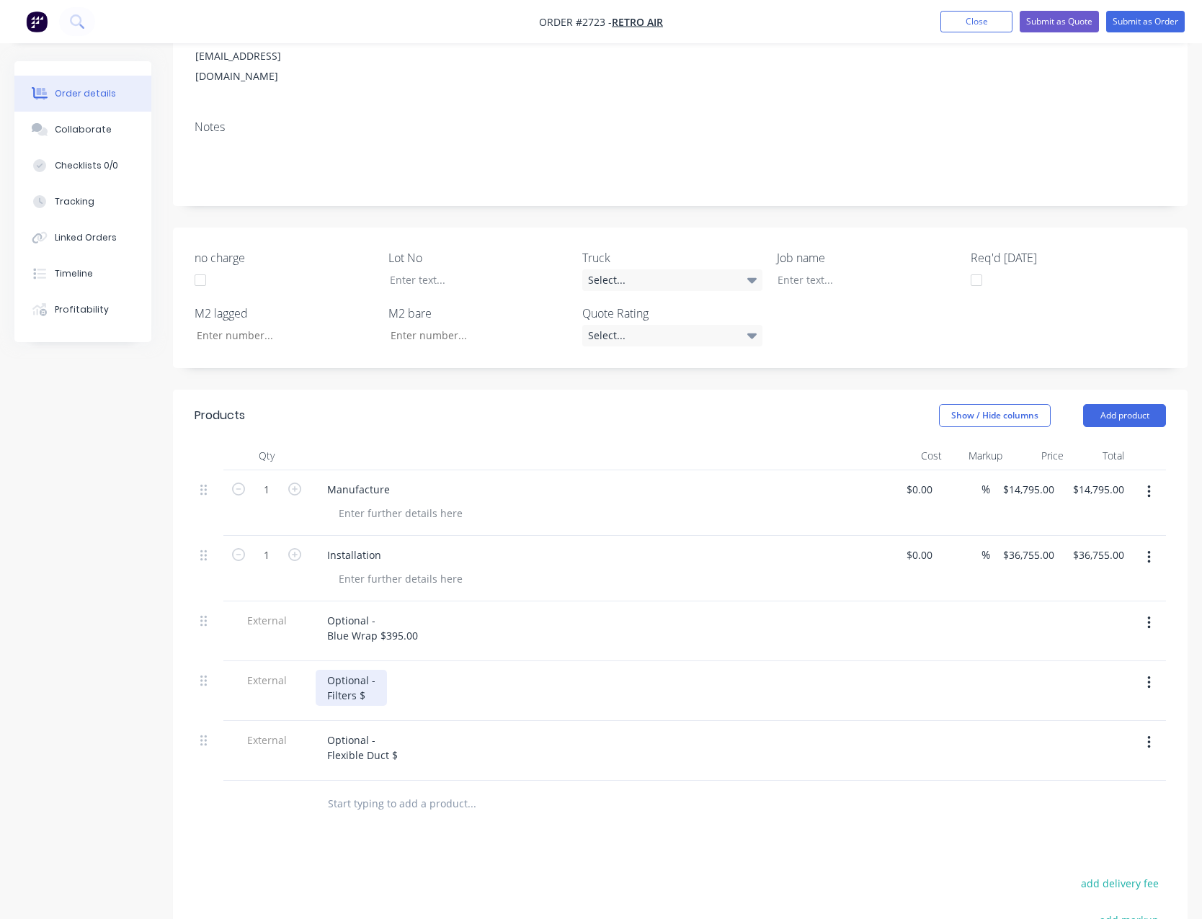
click at [373, 670] on div "Optional - Filters $" at bounding box center [351, 688] width 71 height 36
click at [400, 730] on div "Optional - Flexible Duct $" at bounding box center [363, 748] width 94 height 36
click at [1148, 736] on icon "button" at bounding box center [1148, 742] width 3 height 13
click at [1085, 799] on div "Delete" at bounding box center [1097, 809] width 111 height 21
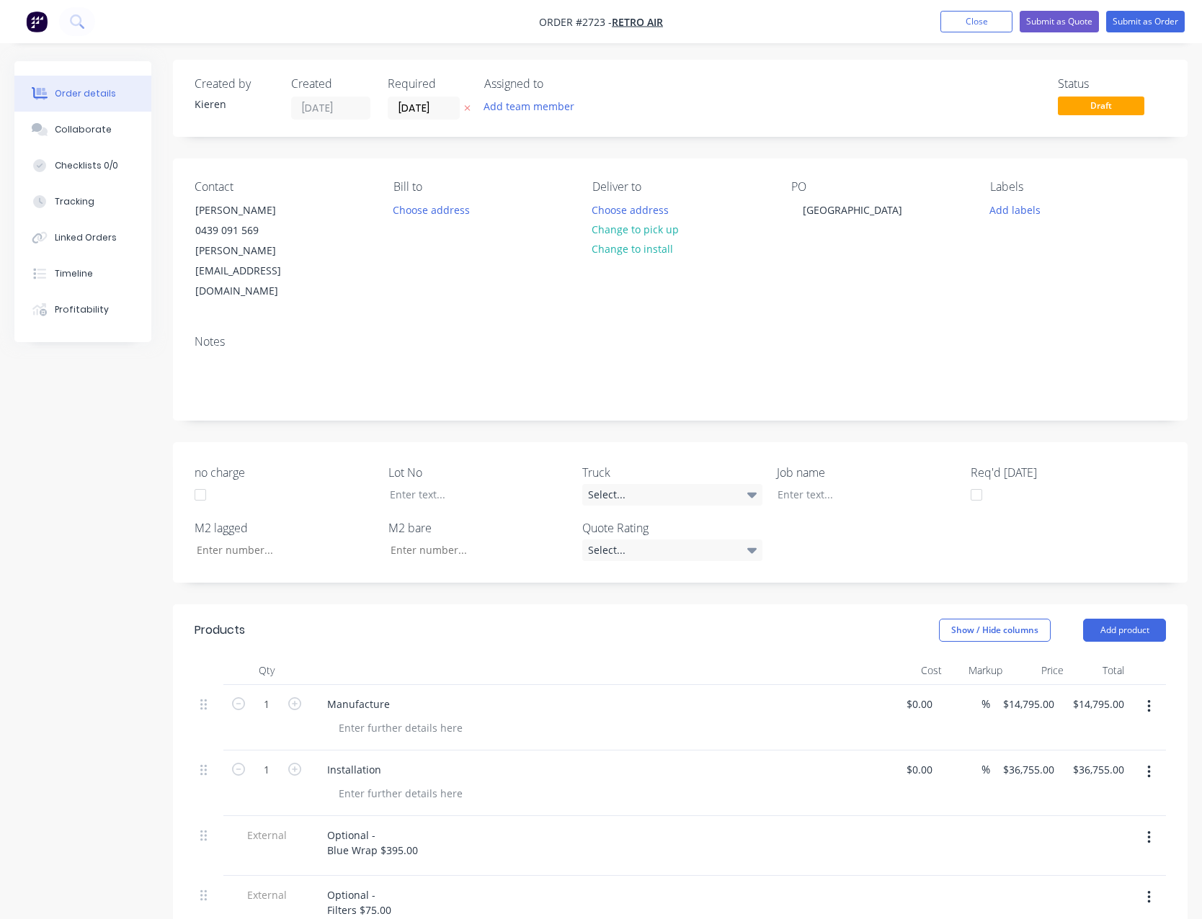
scroll to position [0, 0]
click at [985, 24] on button "Close" at bounding box center [976, 22] width 72 height 22
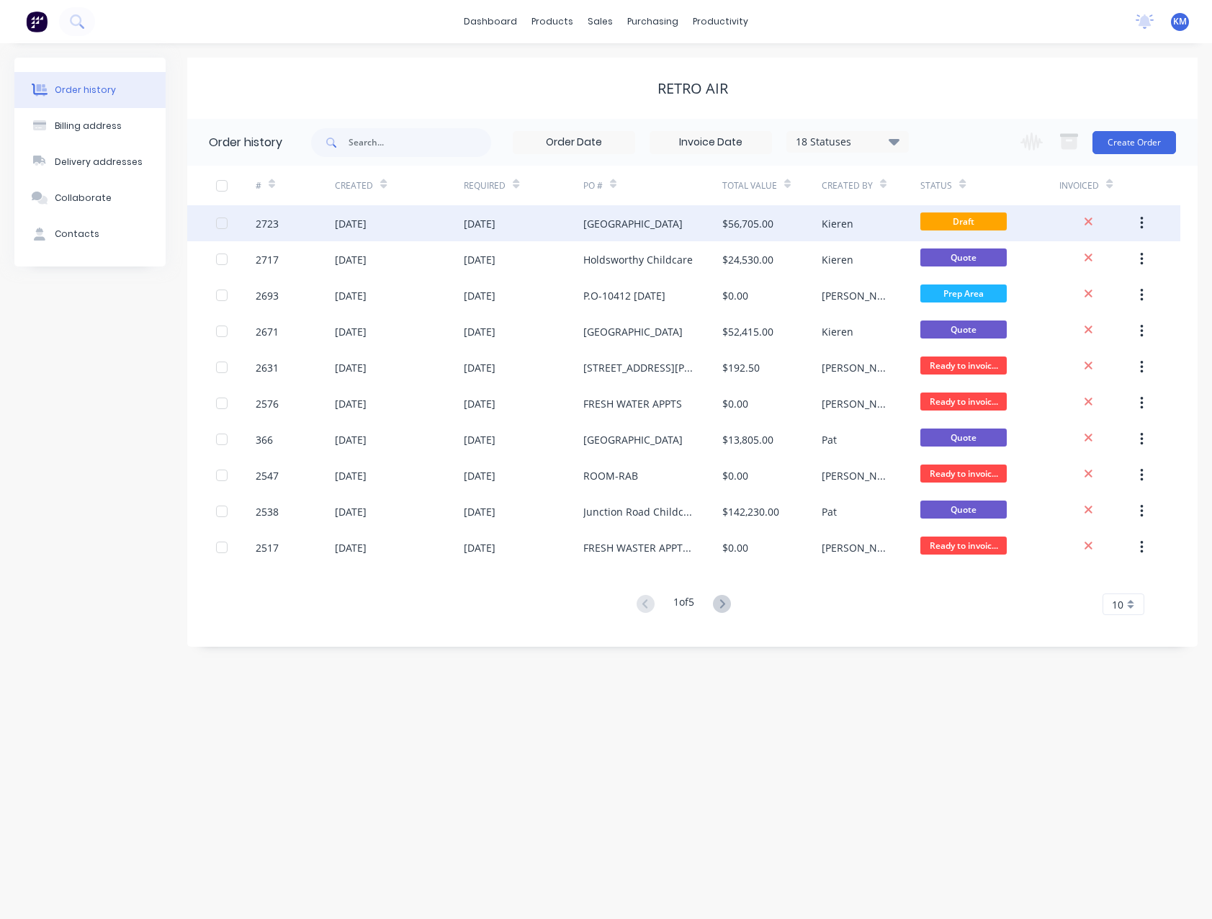
click at [655, 224] on div "[GEOGRAPHIC_DATA]" at bounding box center [633, 223] width 99 height 15
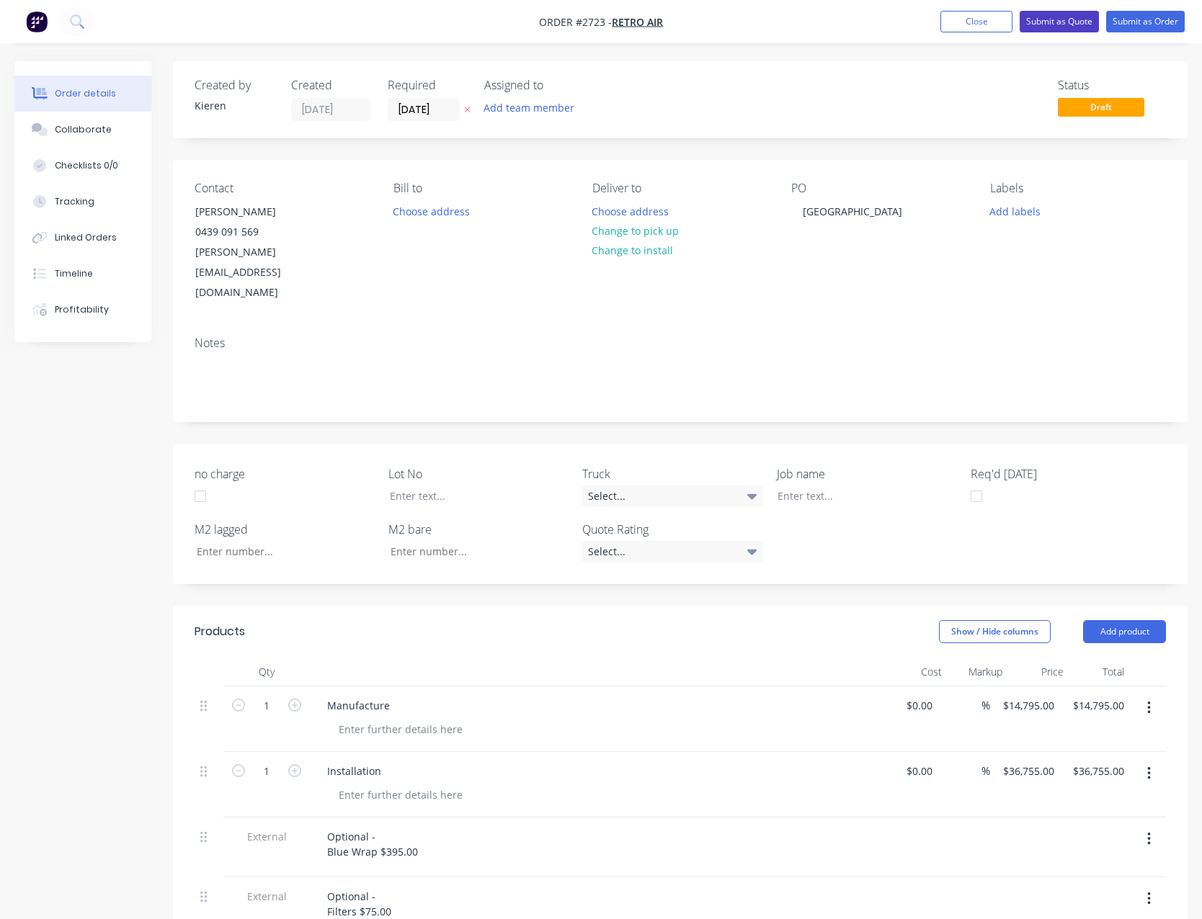
click at [1050, 25] on button "Submit as Quote" at bounding box center [1058, 22] width 79 height 22
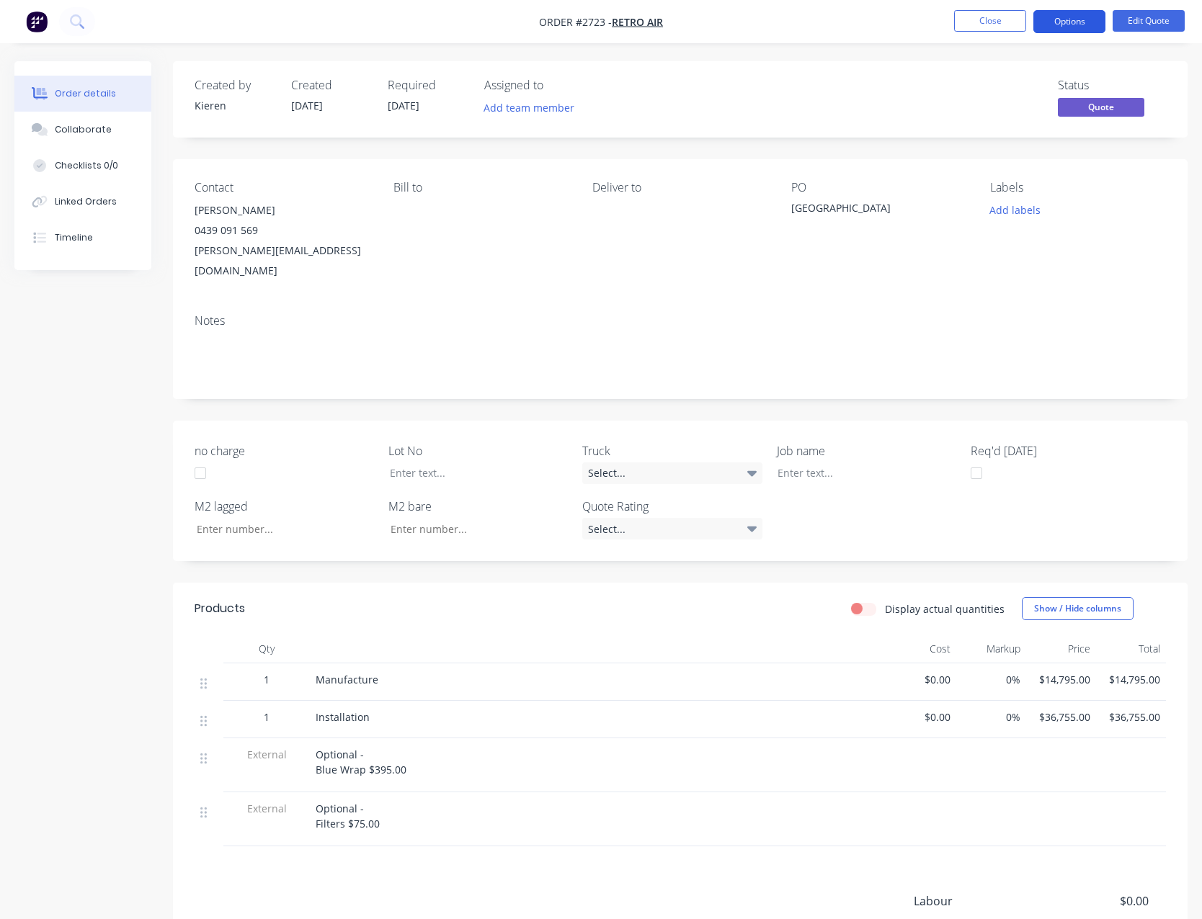
click at [1068, 24] on button "Options" at bounding box center [1069, 21] width 72 height 23
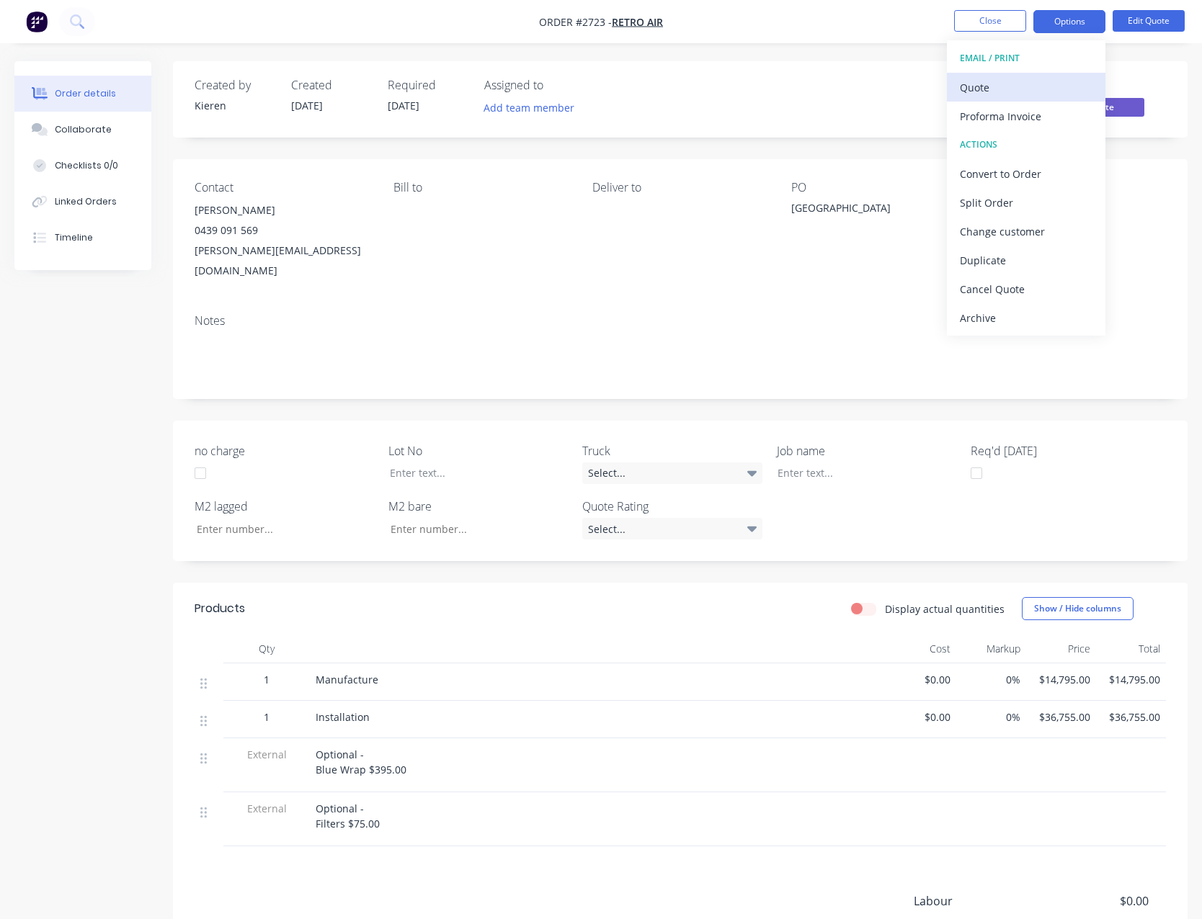
click at [1026, 88] on div "Quote" at bounding box center [1026, 87] width 133 height 21
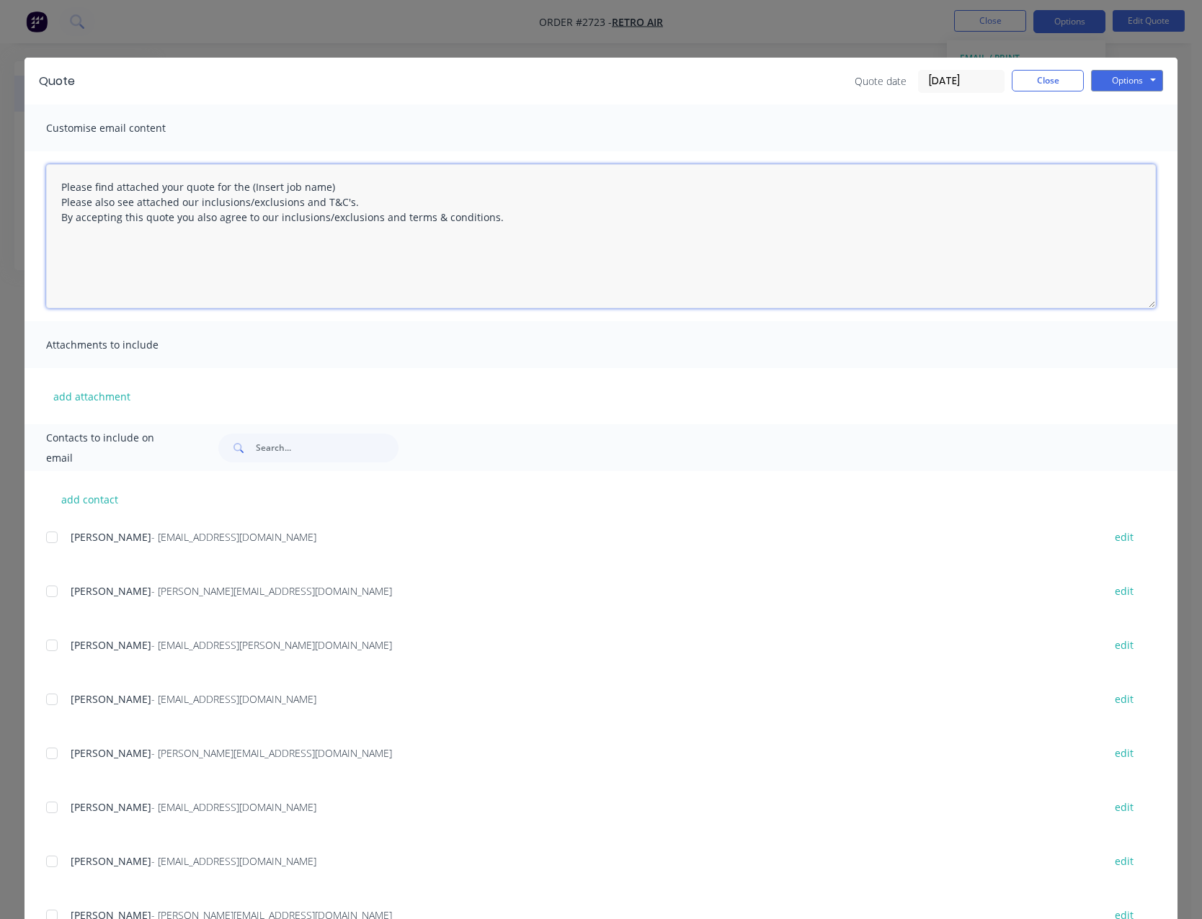
click at [332, 186] on textarea "Please find attached your quote for the (Insert job name) Please also see attac…" at bounding box center [600, 236] width 1109 height 144
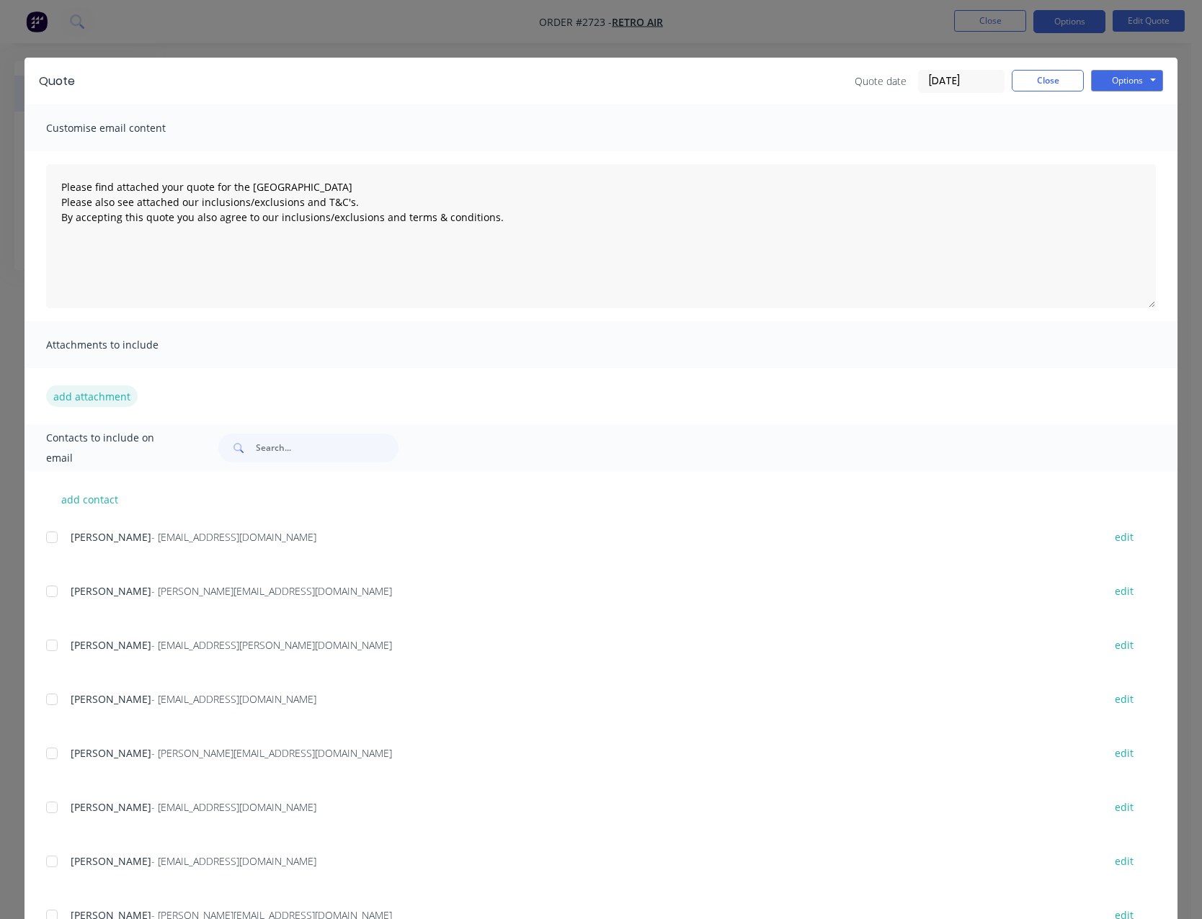
click at [95, 395] on button "add attachment" at bounding box center [91, 396] width 91 height 22
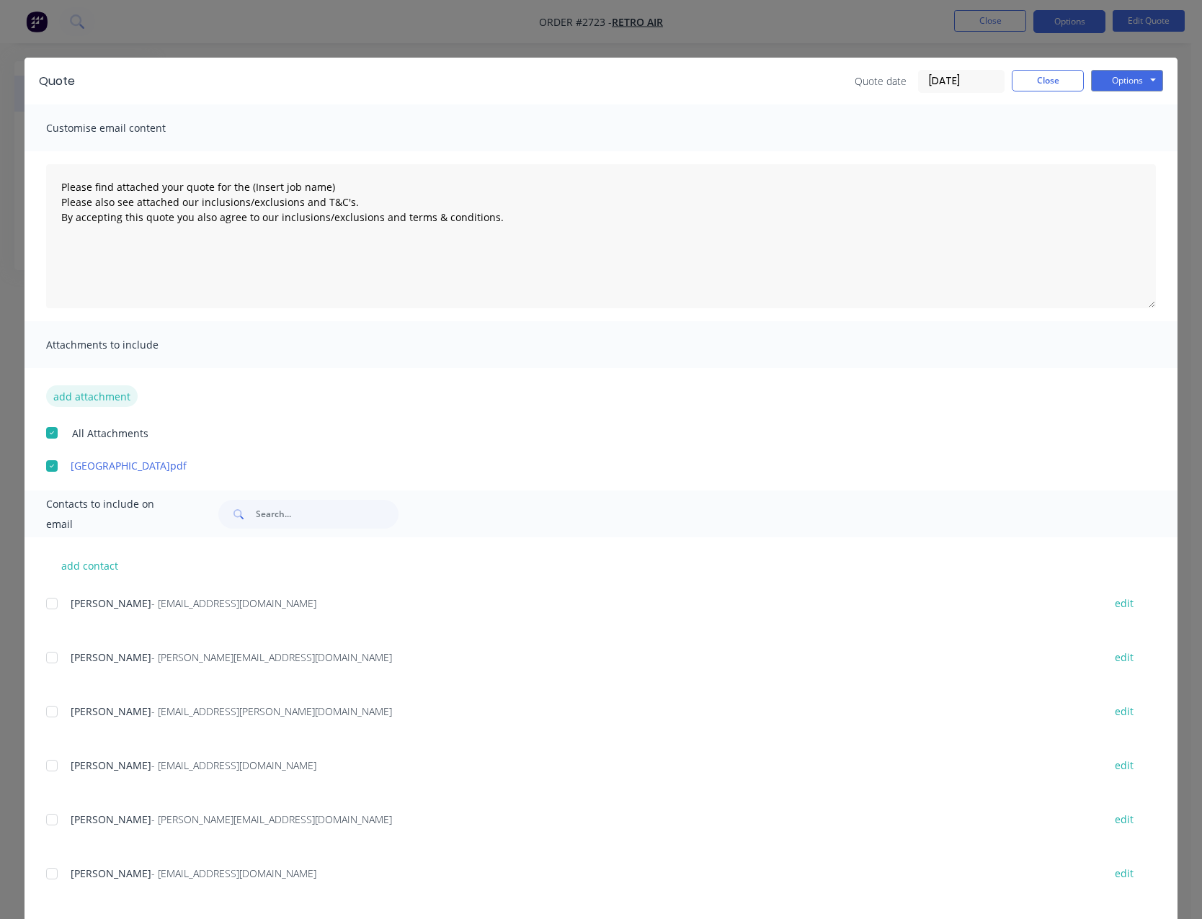
click at [112, 394] on button "add attachment" at bounding box center [91, 396] width 91 height 22
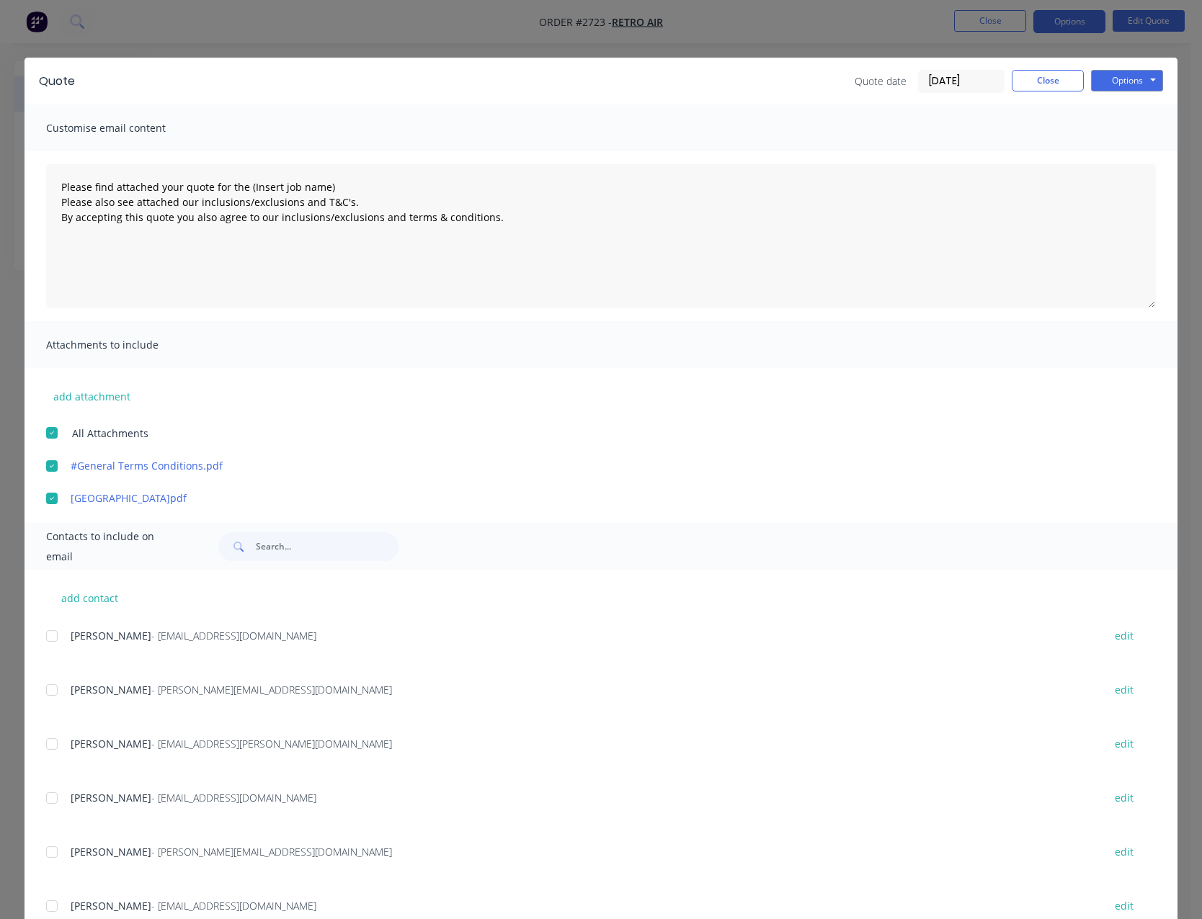
click at [45, 689] on div at bounding box center [51, 690] width 29 height 29
click at [1106, 81] on button "Options" at bounding box center [1127, 81] width 72 height 22
click at [1119, 156] on button "Email" at bounding box center [1137, 154] width 92 height 24
type textarea "Please find attached your quote for the (Insert job name) Please also see attac…"
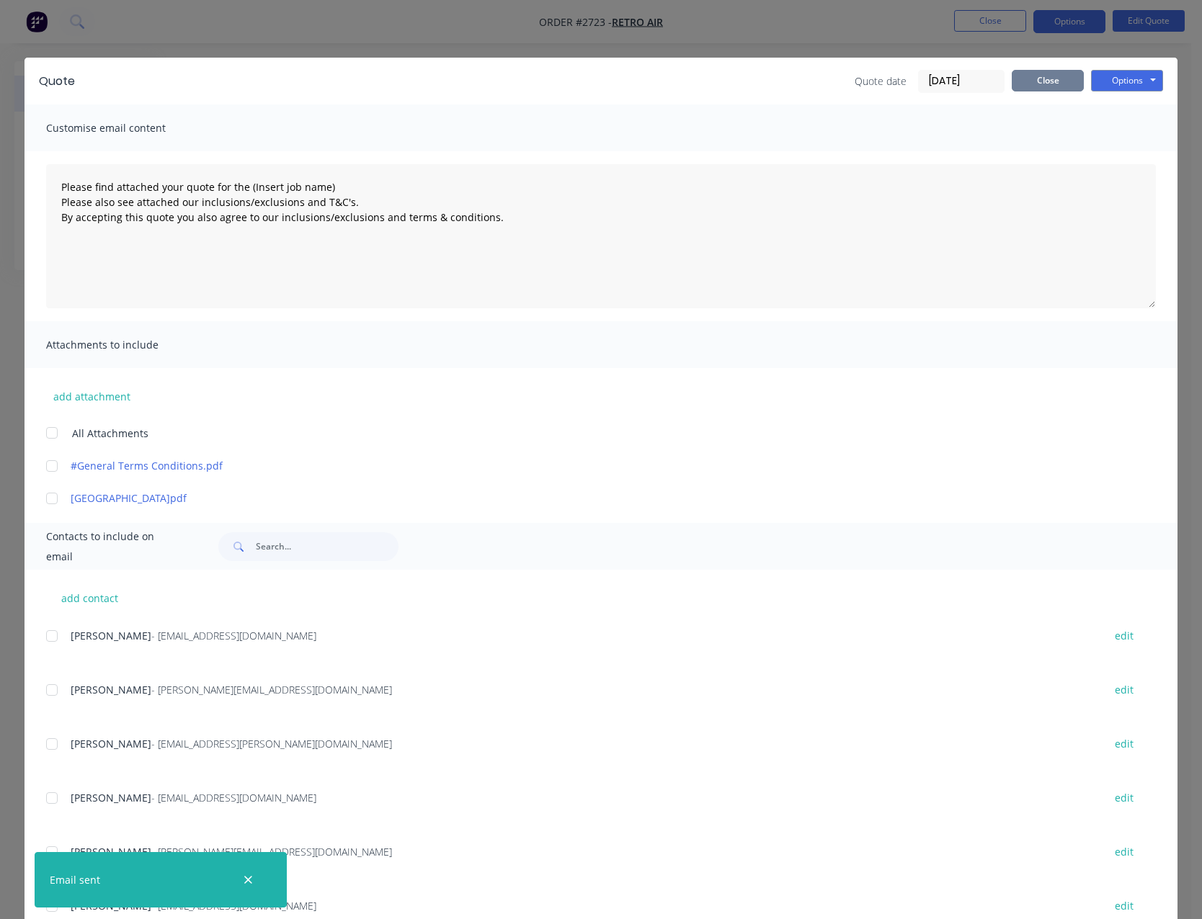
click at [1032, 78] on button "Close" at bounding box center [1047, 81] width 72 height 22
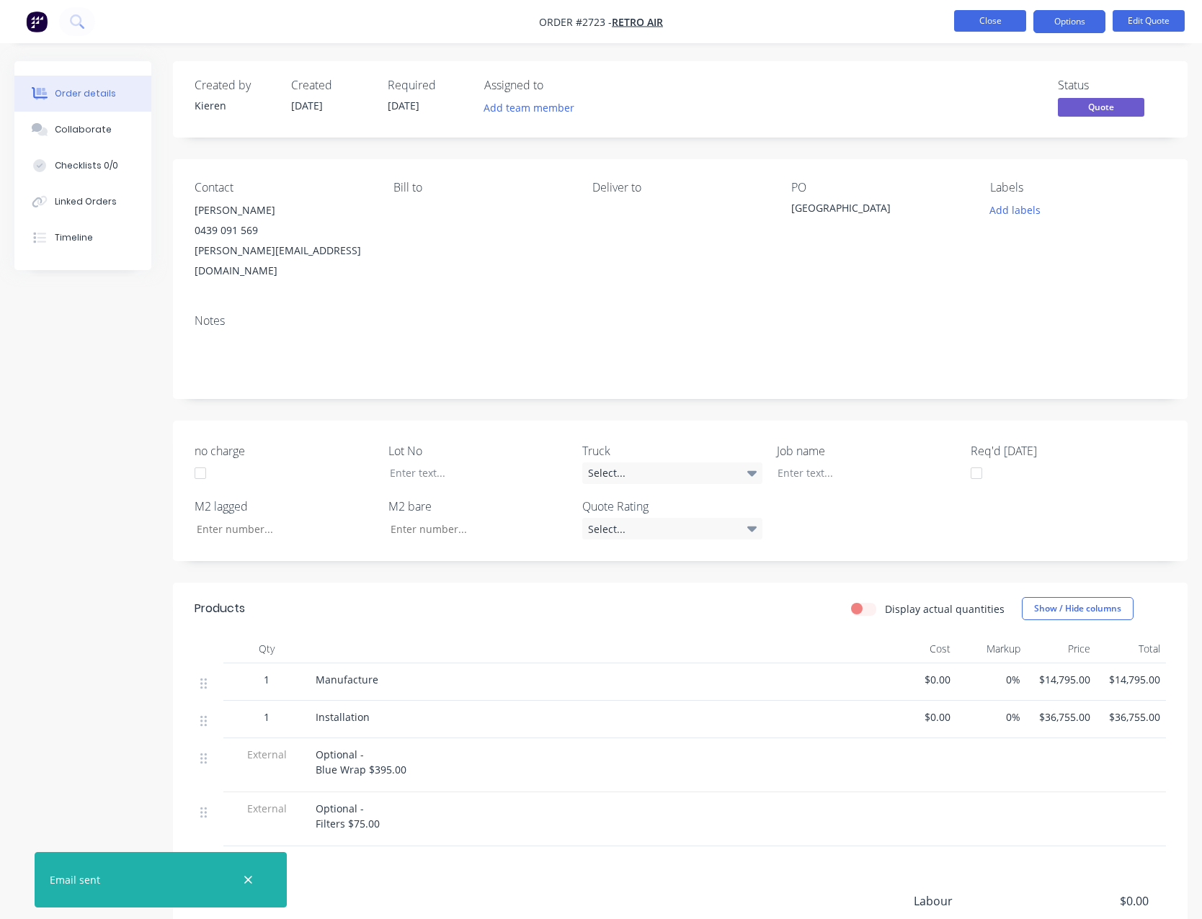
click at [998, 26] on button "Close" at bounding box center [990, 21] width 72 height 22
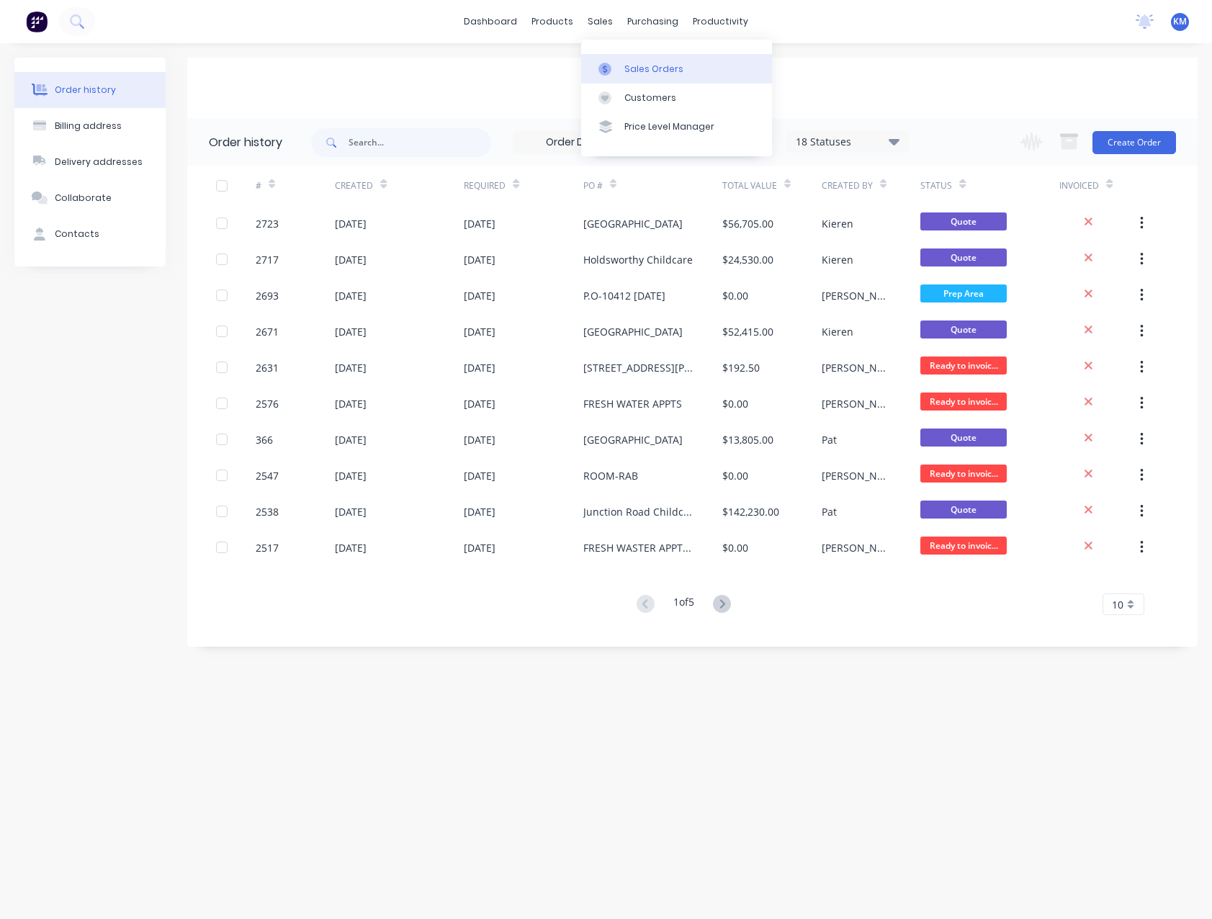
click at [638, 73] on div "Sales Orders" at bounding box center [654, 69] width 59 height 13
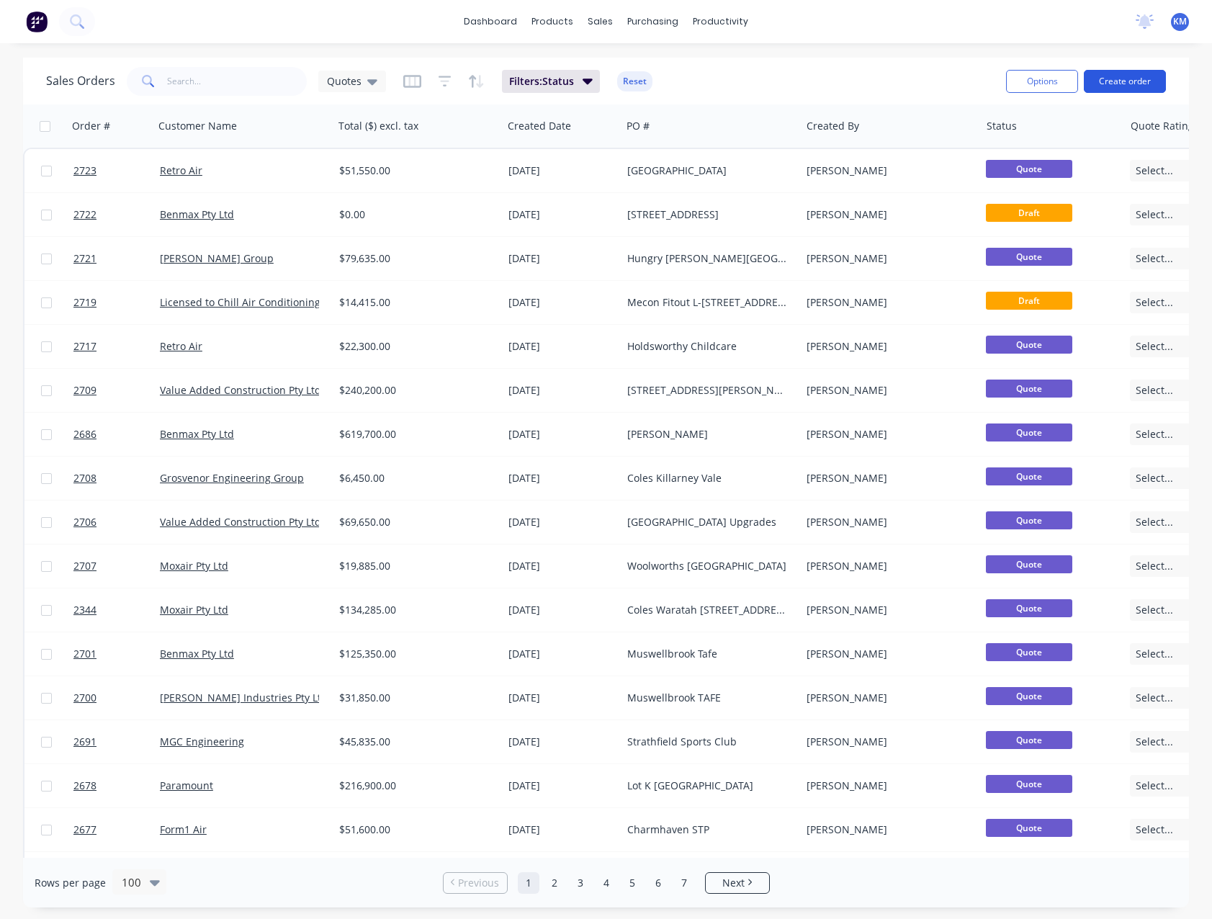
click at [1115, 81] on button "Create order" at bounding box center [1125, 81] width 82 height 23
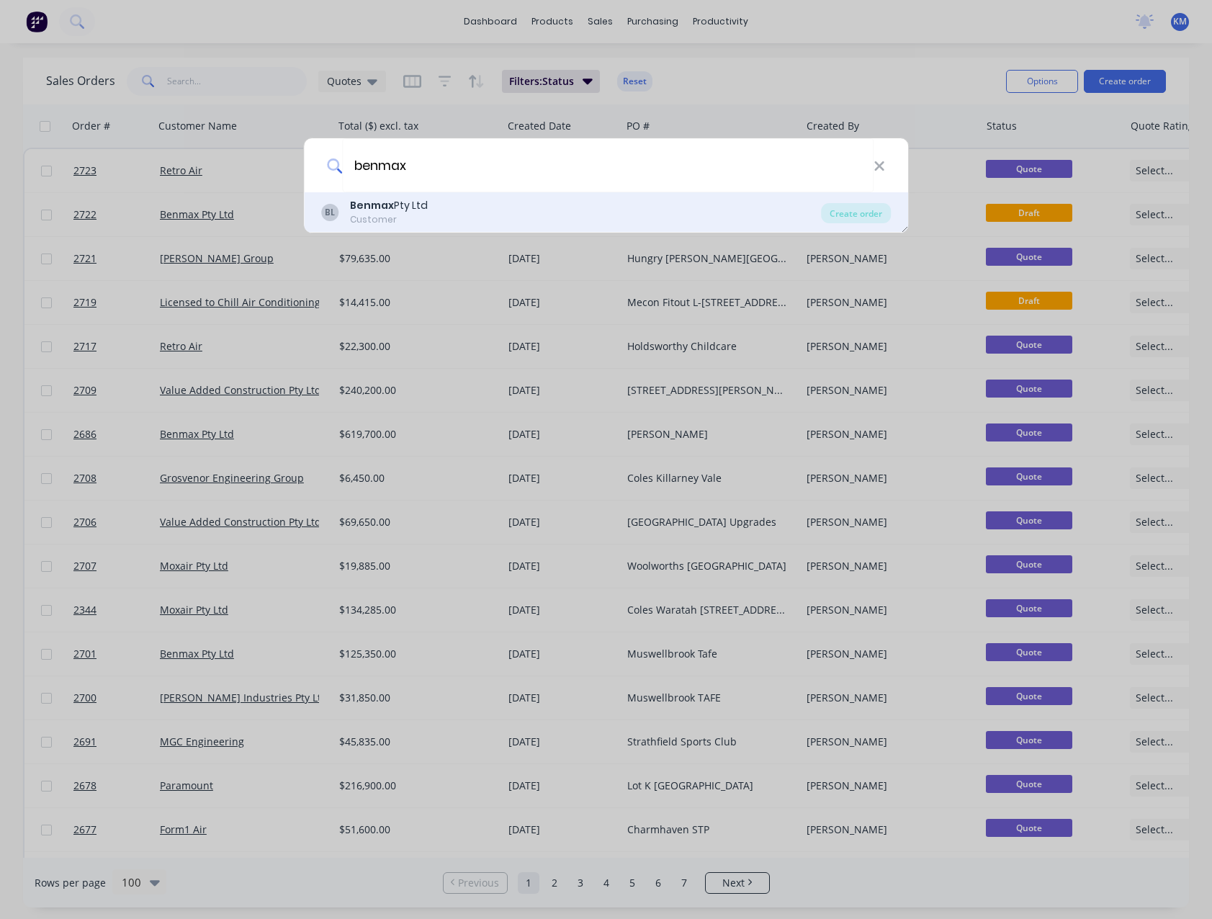
type input "benmax"
click at [465, 213] on div "BL Benmax Pty Ltd Customer" at bounding box center [571, 212] width 501 height 28
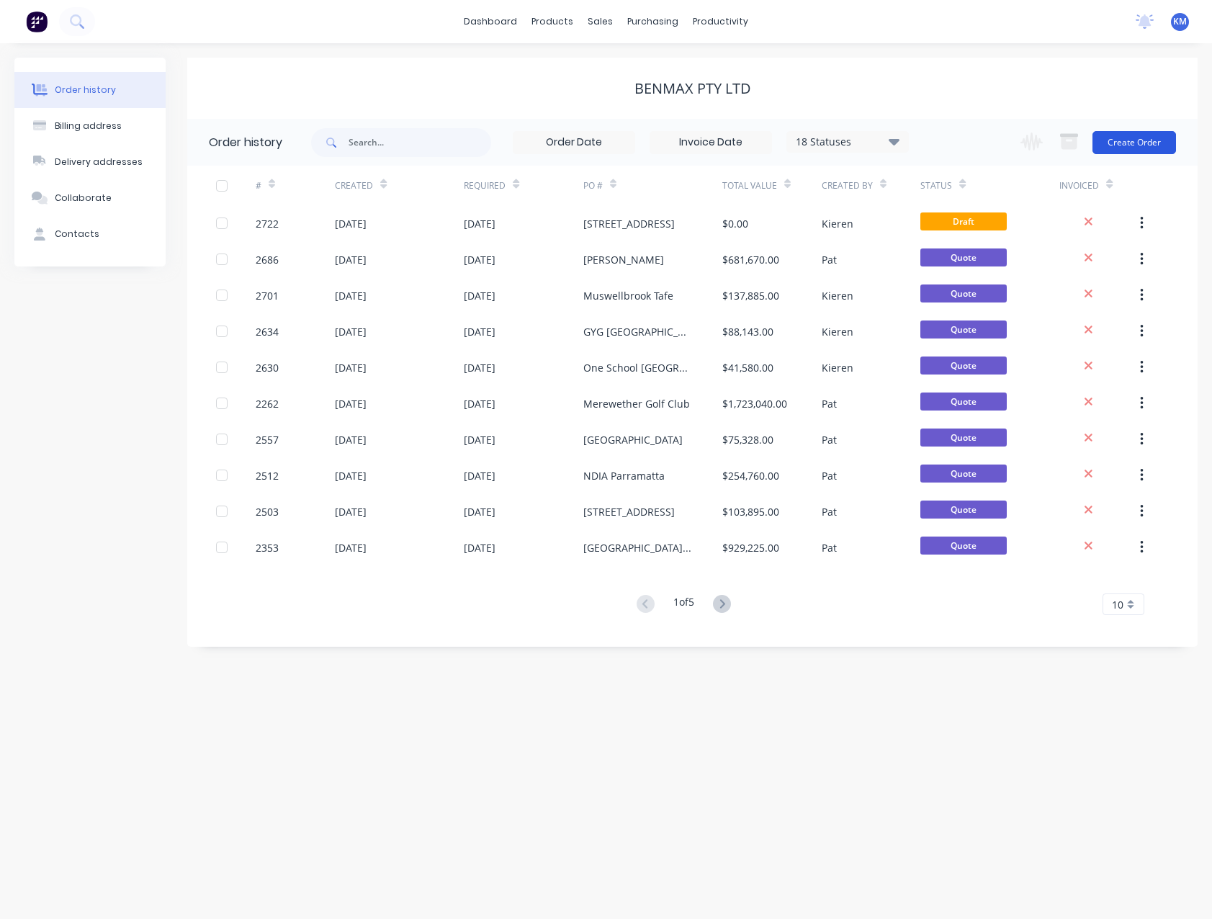
click at [1122, 140] on button "Create Order" at bounding box center [1135, 142] width 84 height 23
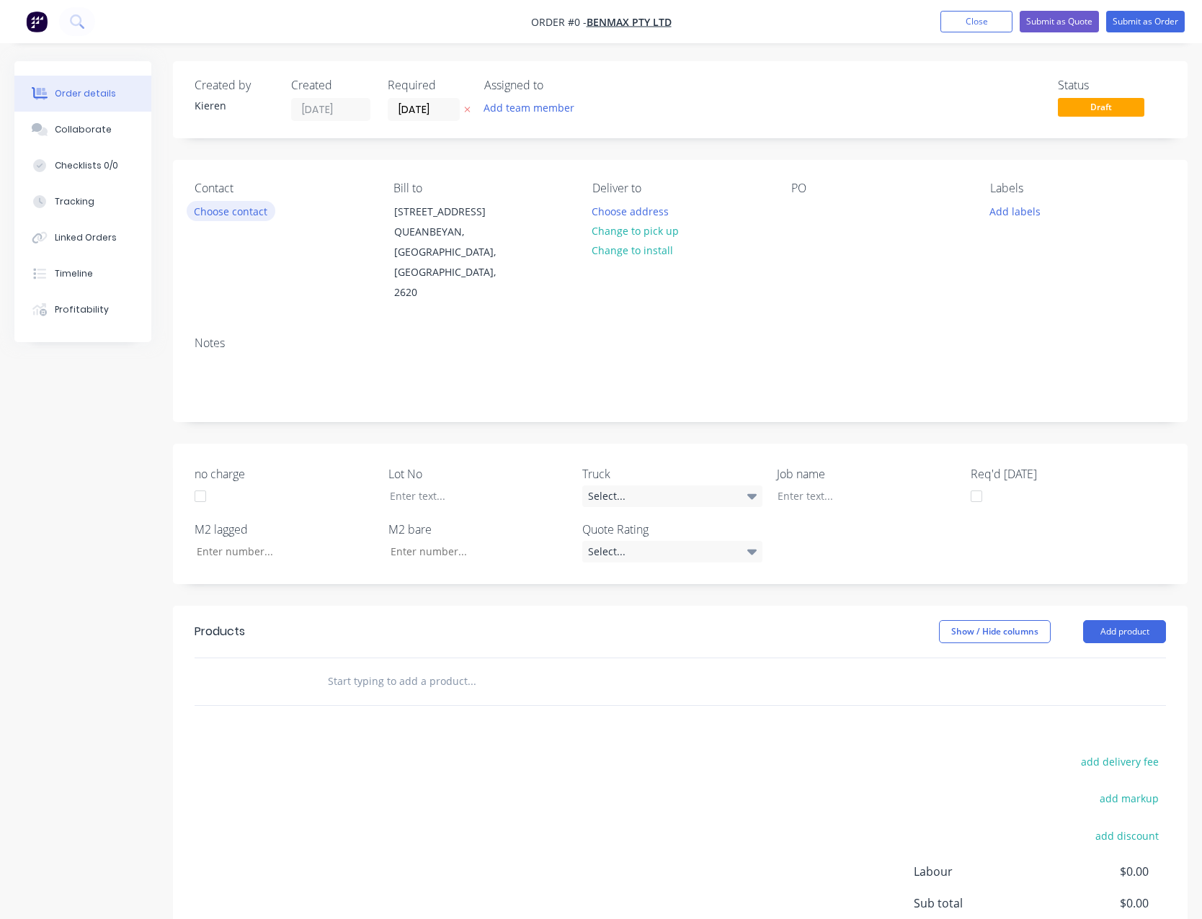
click at [209, 208] on button "Choose contact" at bounding box center [231, 210] width 89 height 19
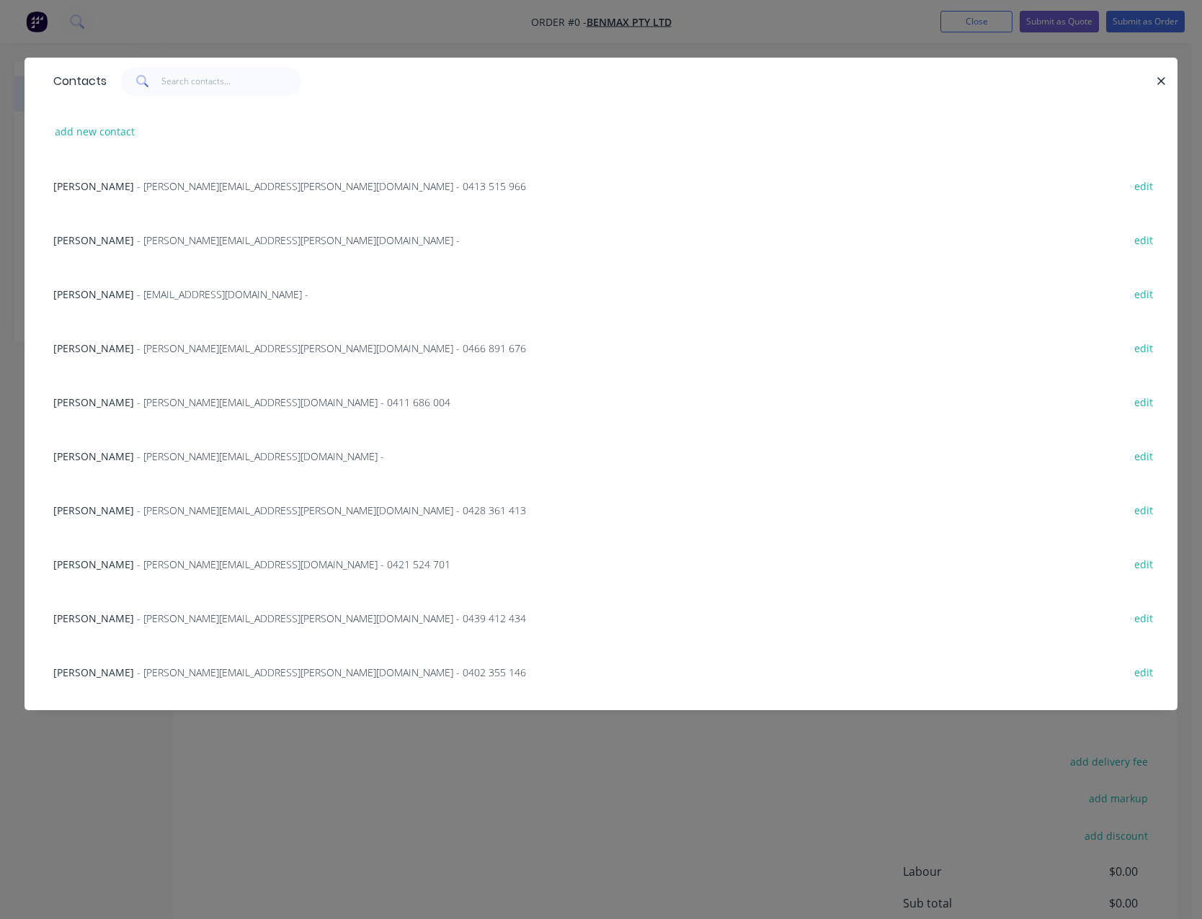
click at [189, 293] on span "- [EMAIL_ADDRESS][DOMAIN_NAME] -" at bounding box center [222, 294] width 171 height 14
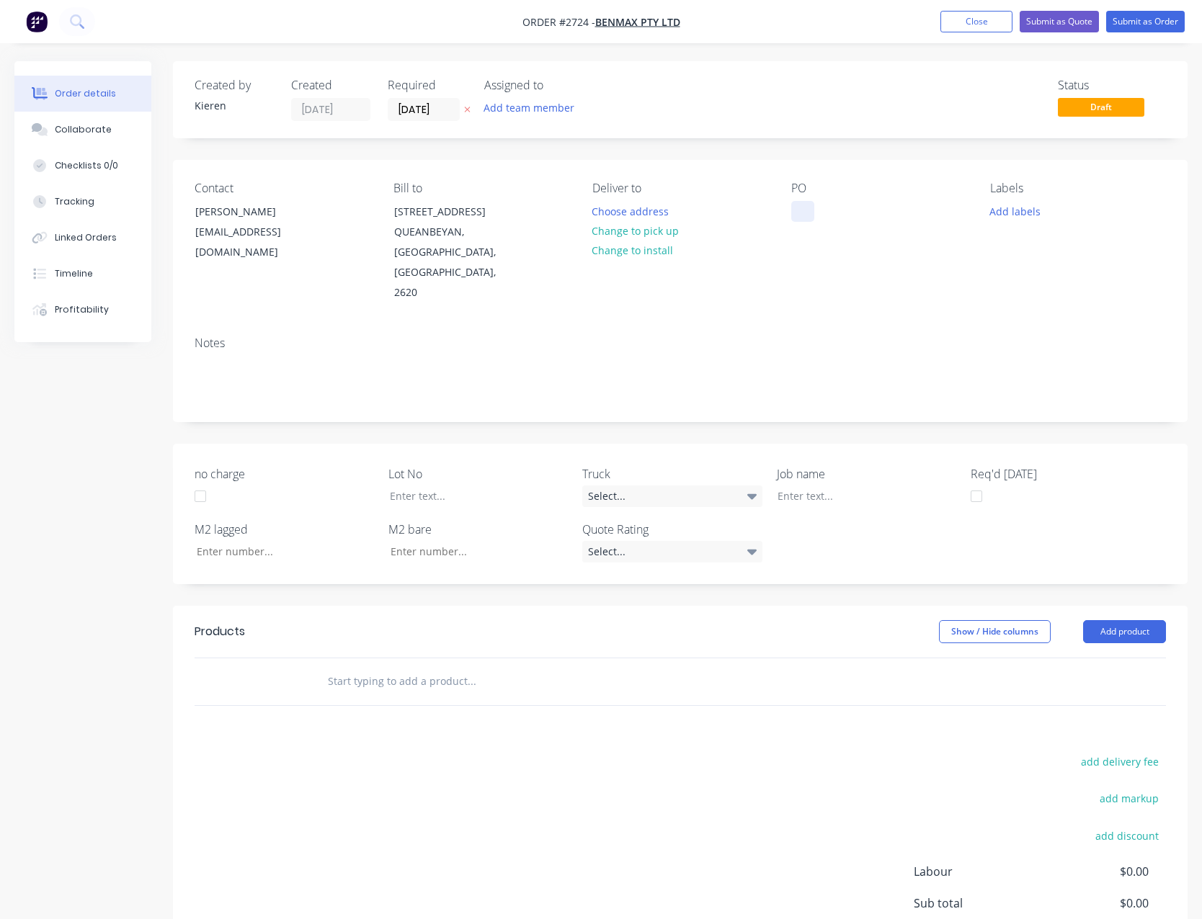
click at [797, 215] on div at bounding box center [802, 211] width 23 height 21
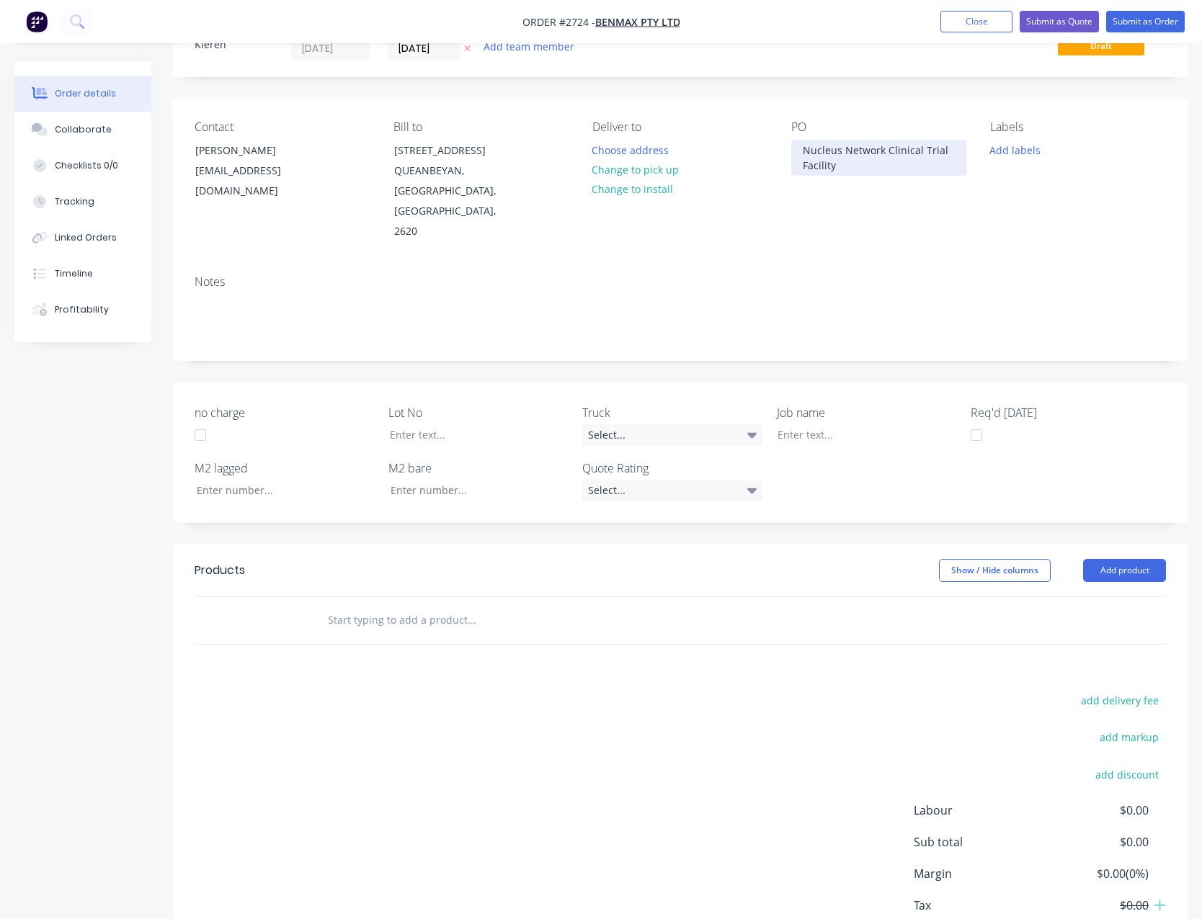
scroll to position [134, 0]
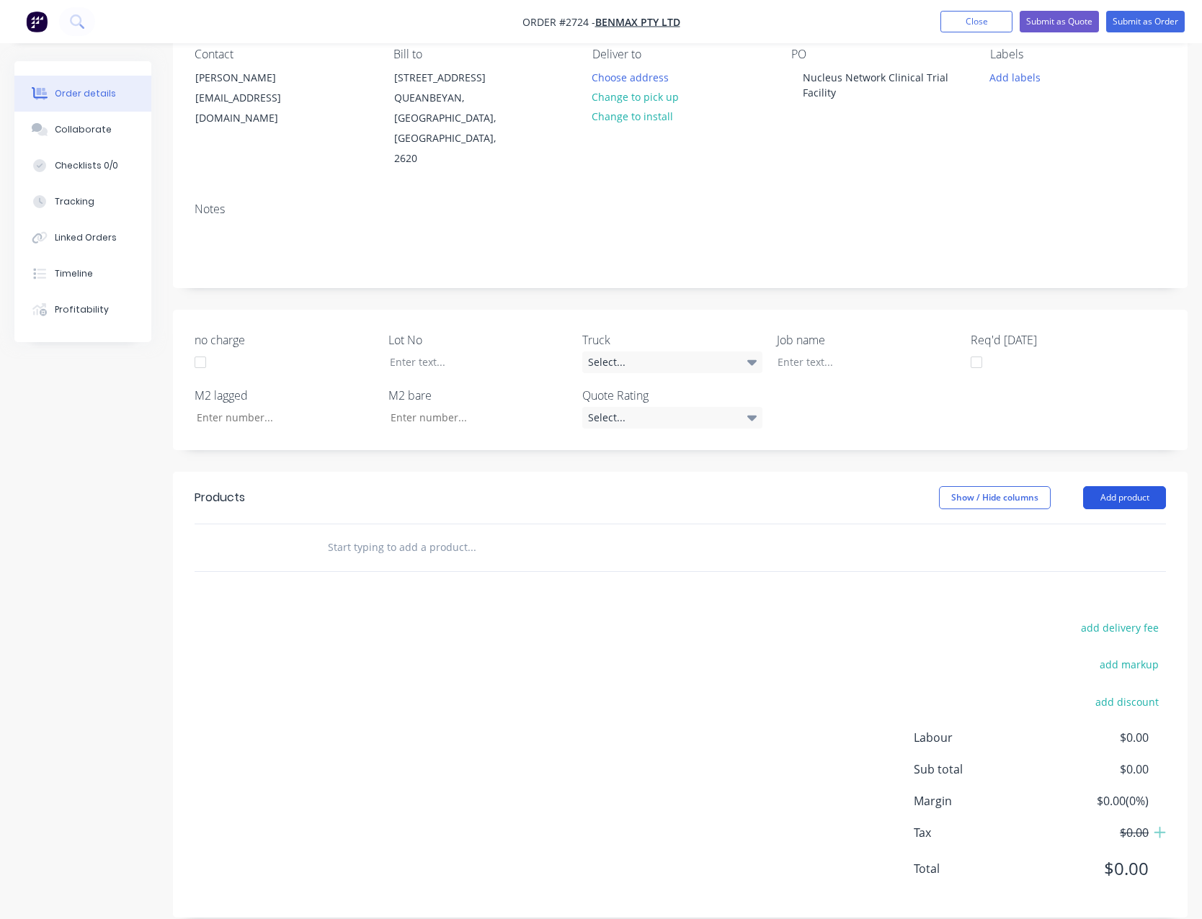
click at [1098, 486] on button "Add product" at bounding box center [1124, 497] width 83 height 23
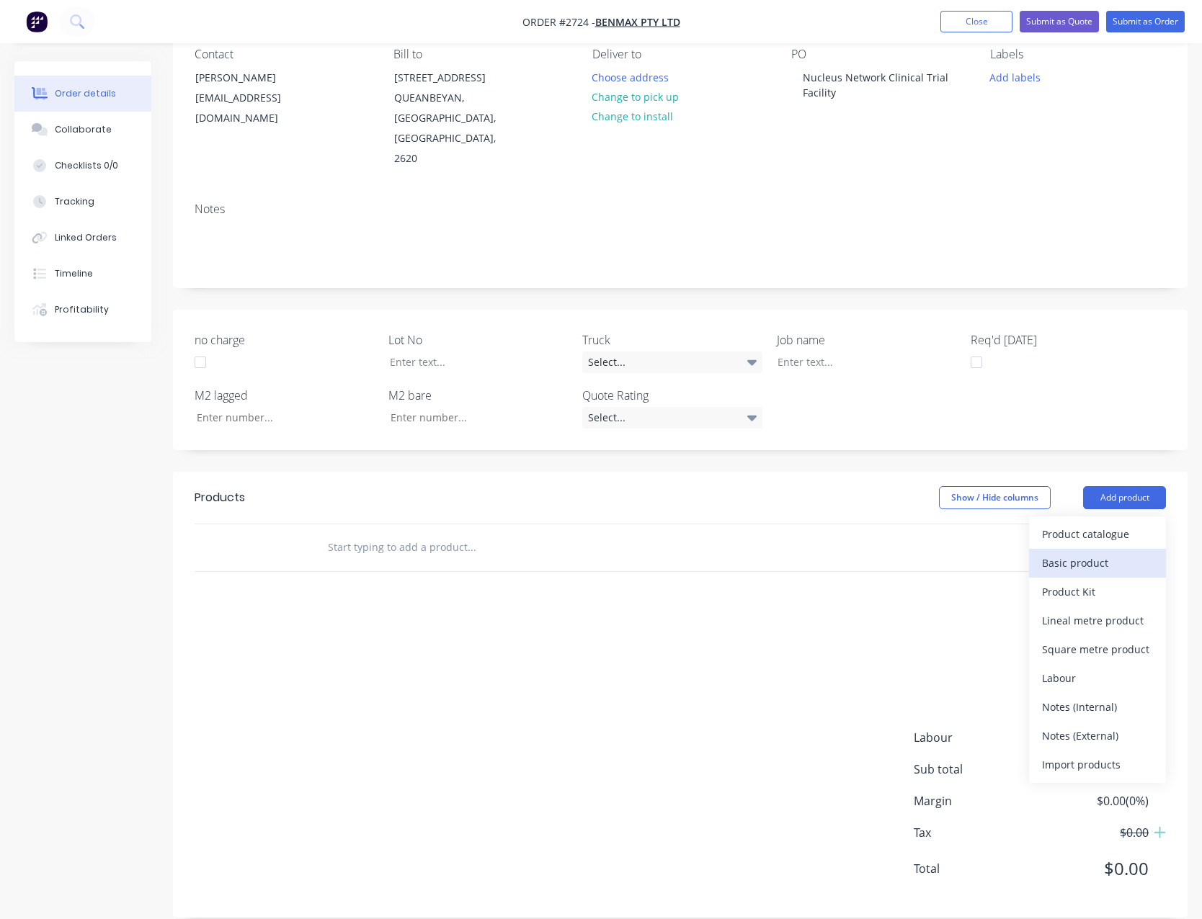
click at [1086, 553] on div "Basic product" at bounding box center [1097, 563] width 111 height 21
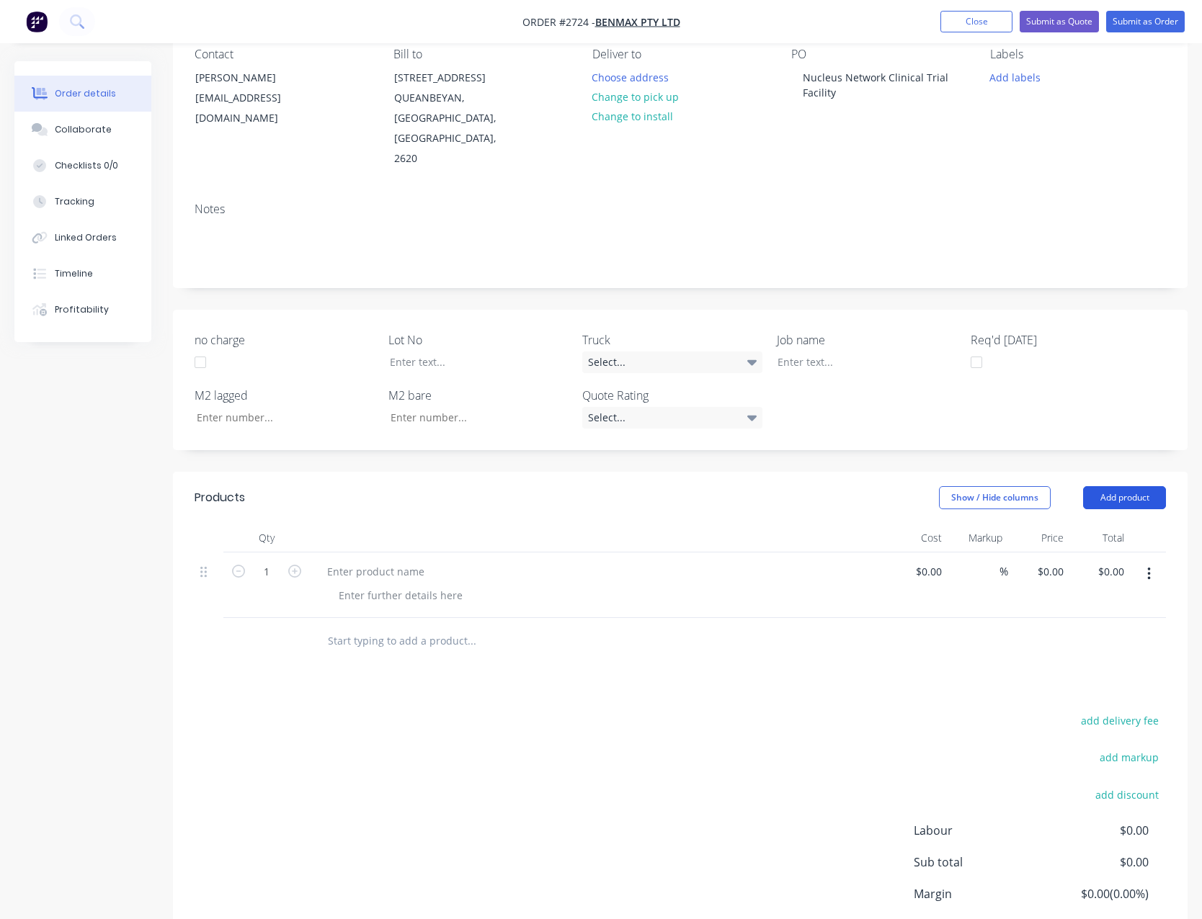
click at [1107, 486] on button "Add product" at bounding box center [1124, 497] width 83 height 23
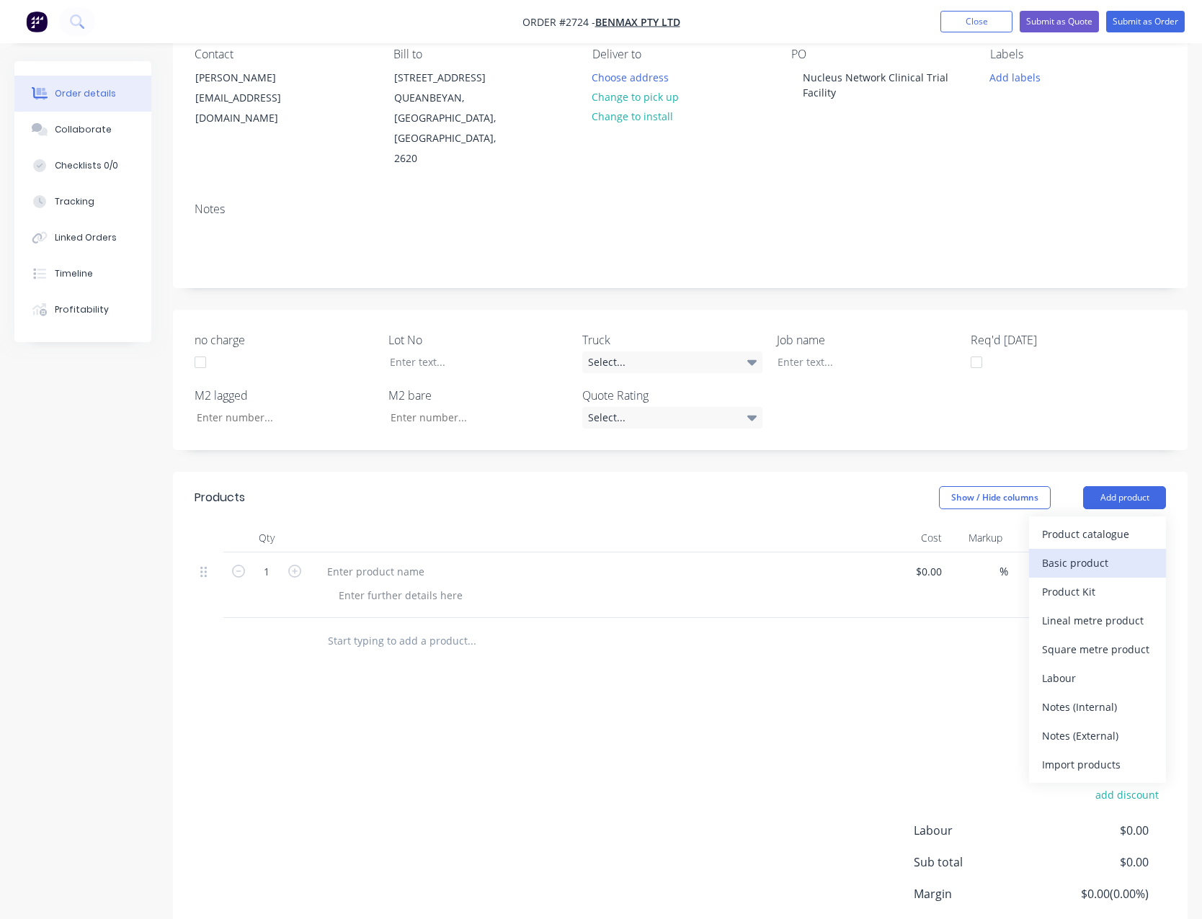
click at [1088, 553] on div "Basic product" at bounding box center [1097, 563] width 111 height 21
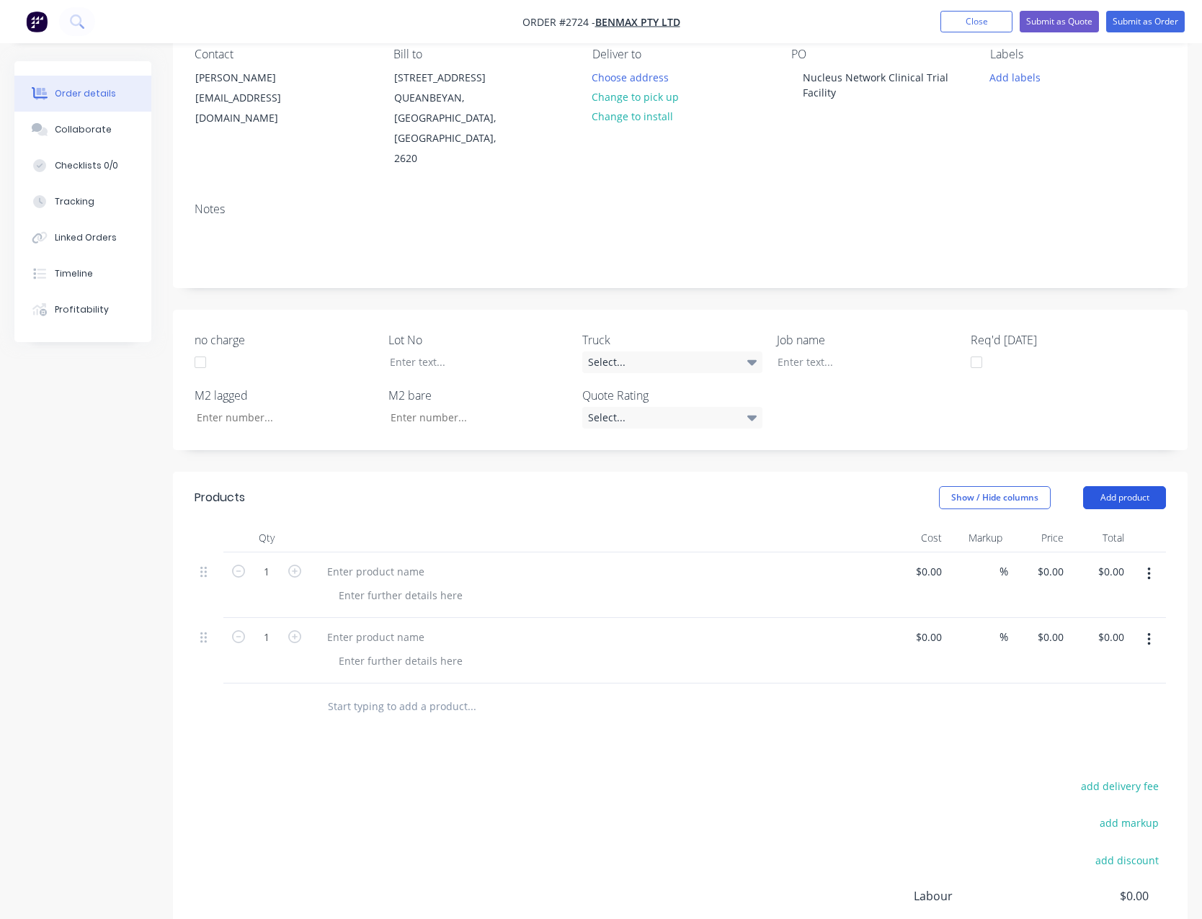
click at [1102, 486] on button "Add product" at bounding box center [1124, 497] width 83 height 23
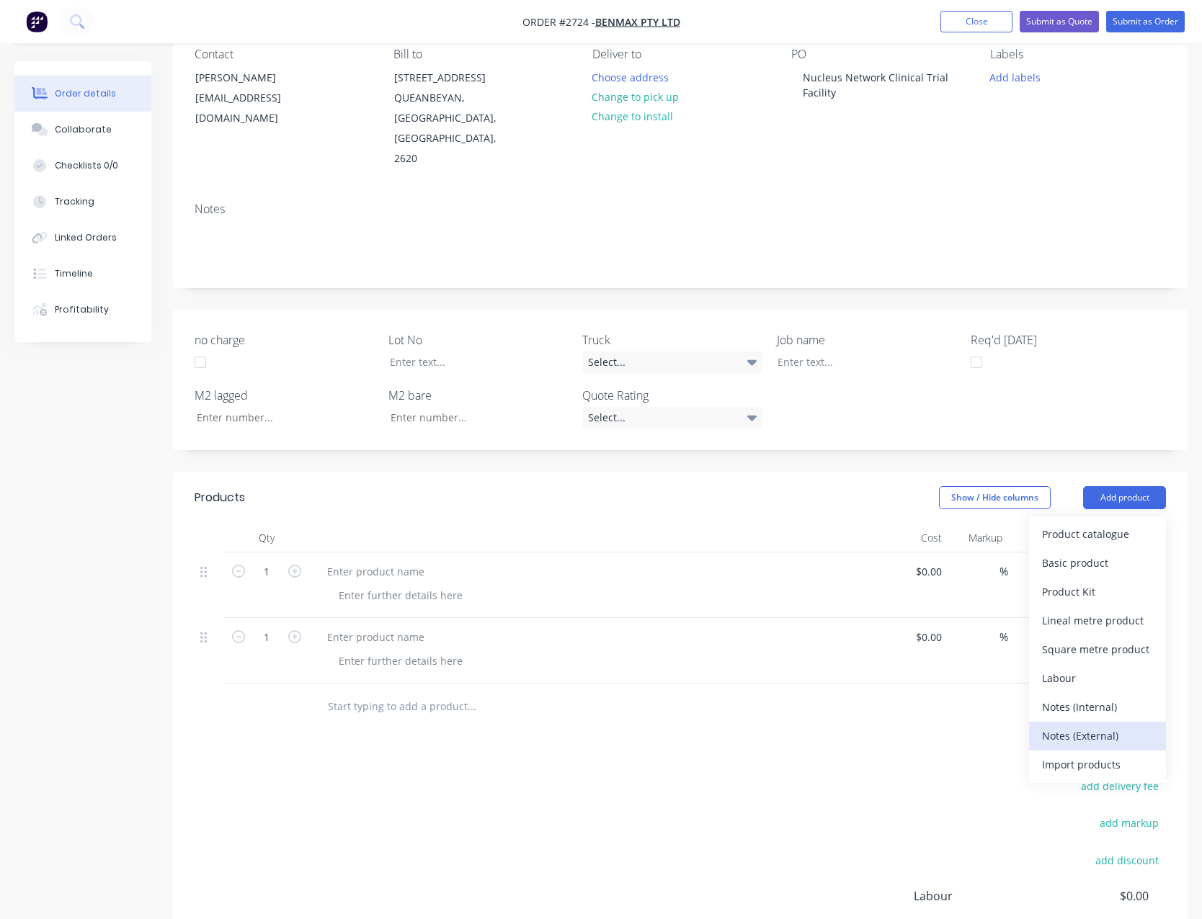
click at [1084, 725] on div "Notes (External)" at bounding box center [1097, 735] width 111 height 21
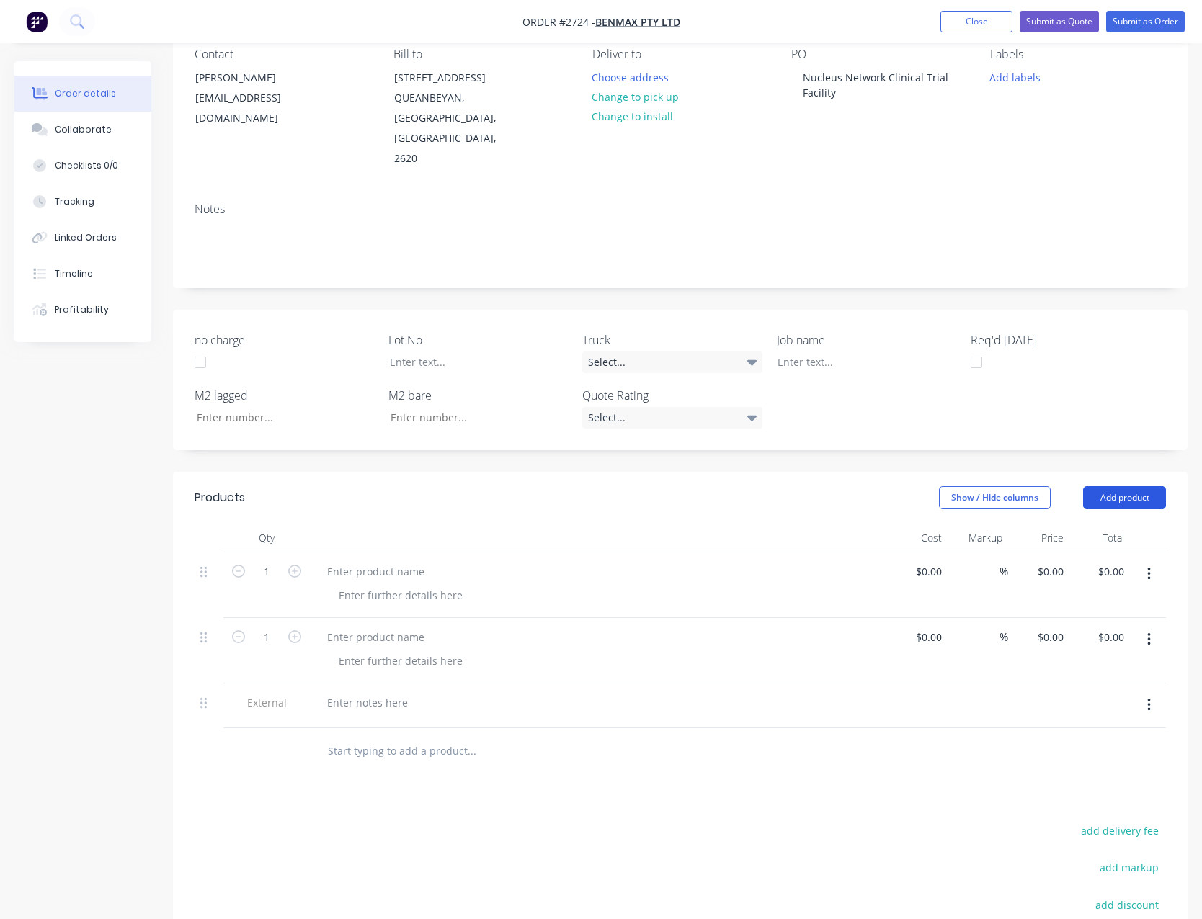
click at [1106, 486] on button "Add product" at bounding box center [1124, 497] width 83 height 23
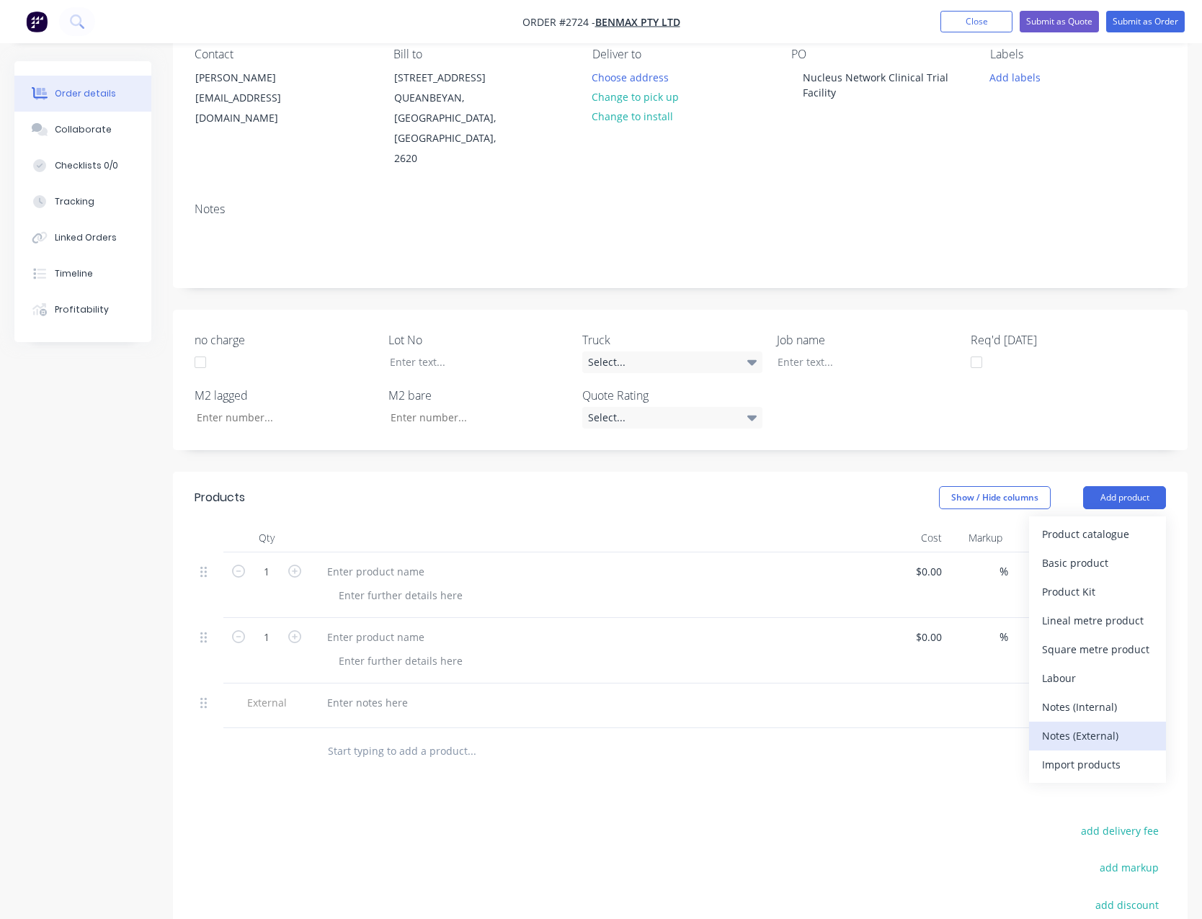
click at [1089, 725] on div "Notes (External)" at bounding box center [1097, 735] width 111 height 21
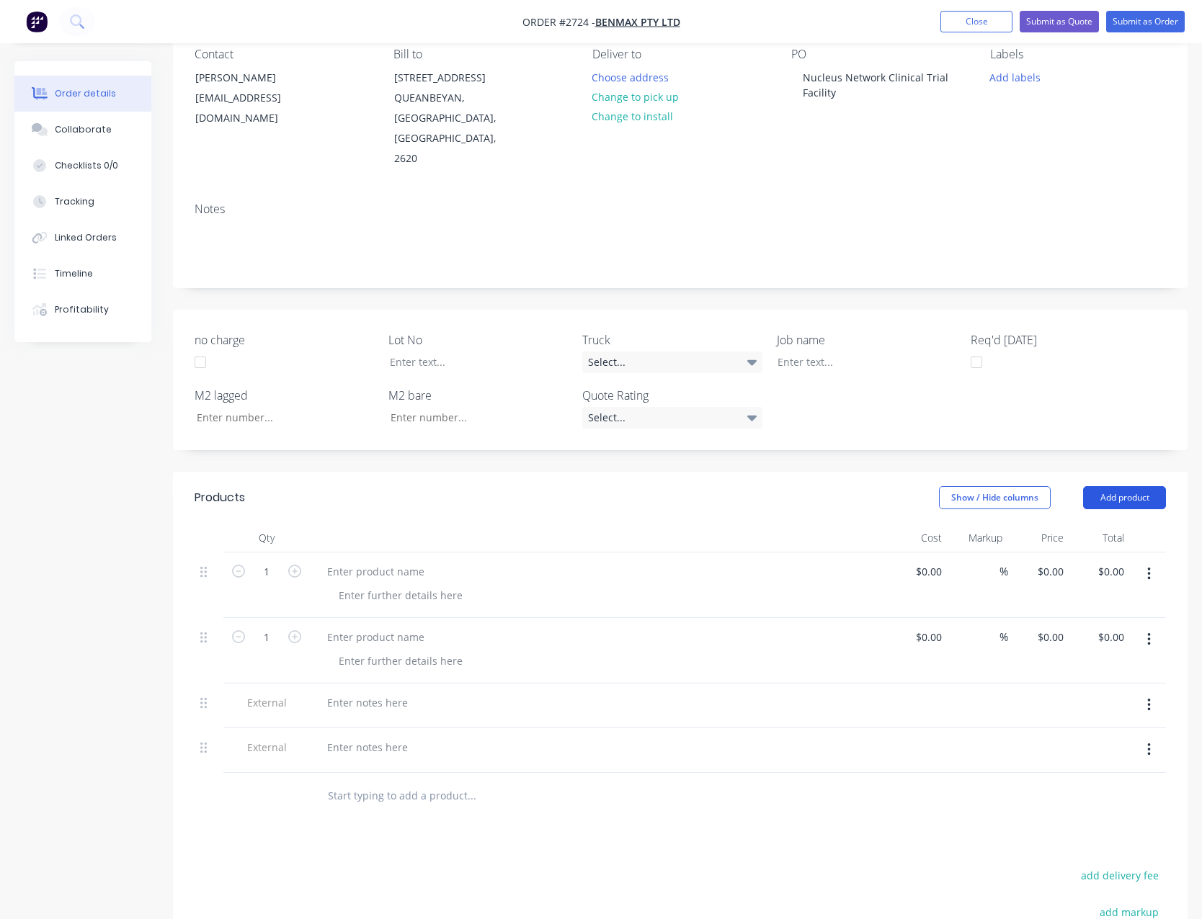
click at [1109, 486] on button "Add product" at bounding box center [1124, 497] width 83 height 23
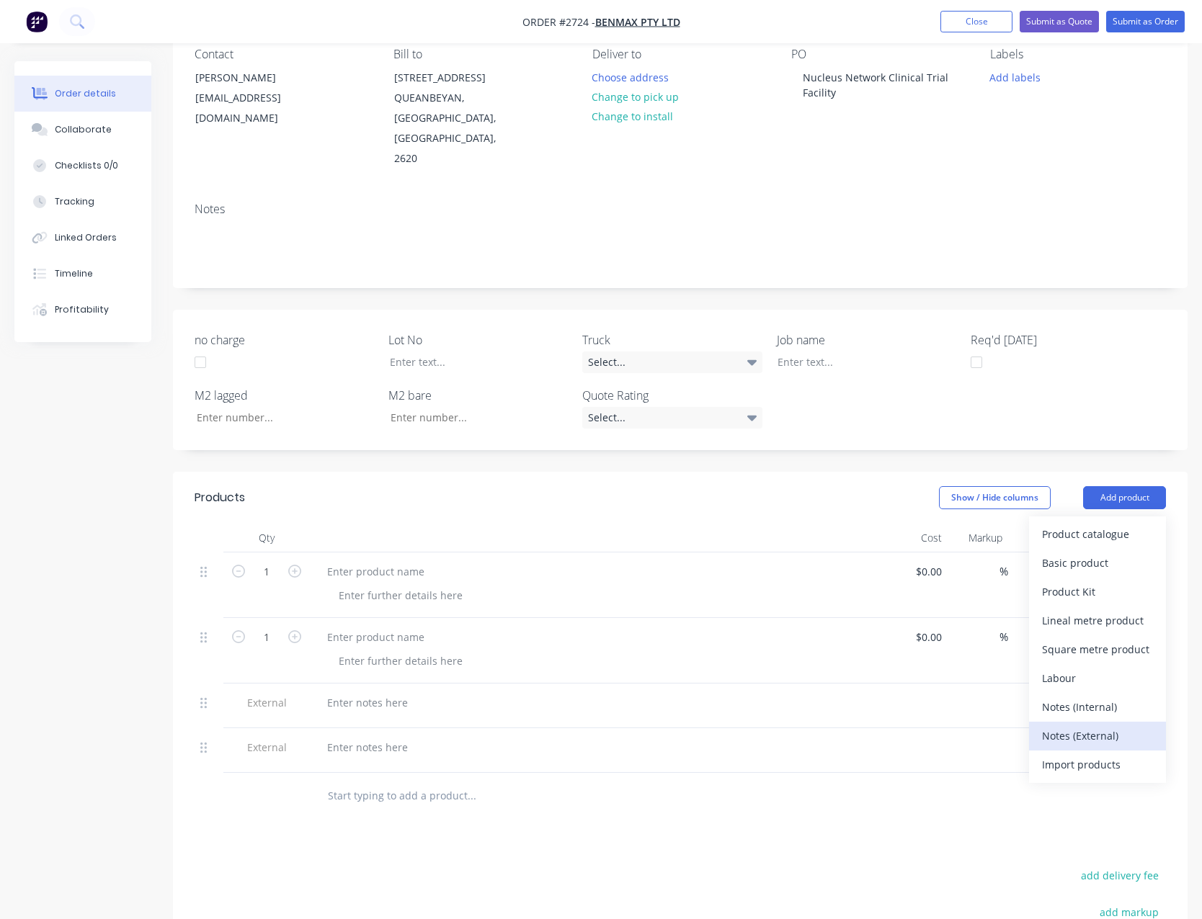
click at [1084, 725] on div "Notes (External)" at bounding box center [1097, 735] width 111 height 21
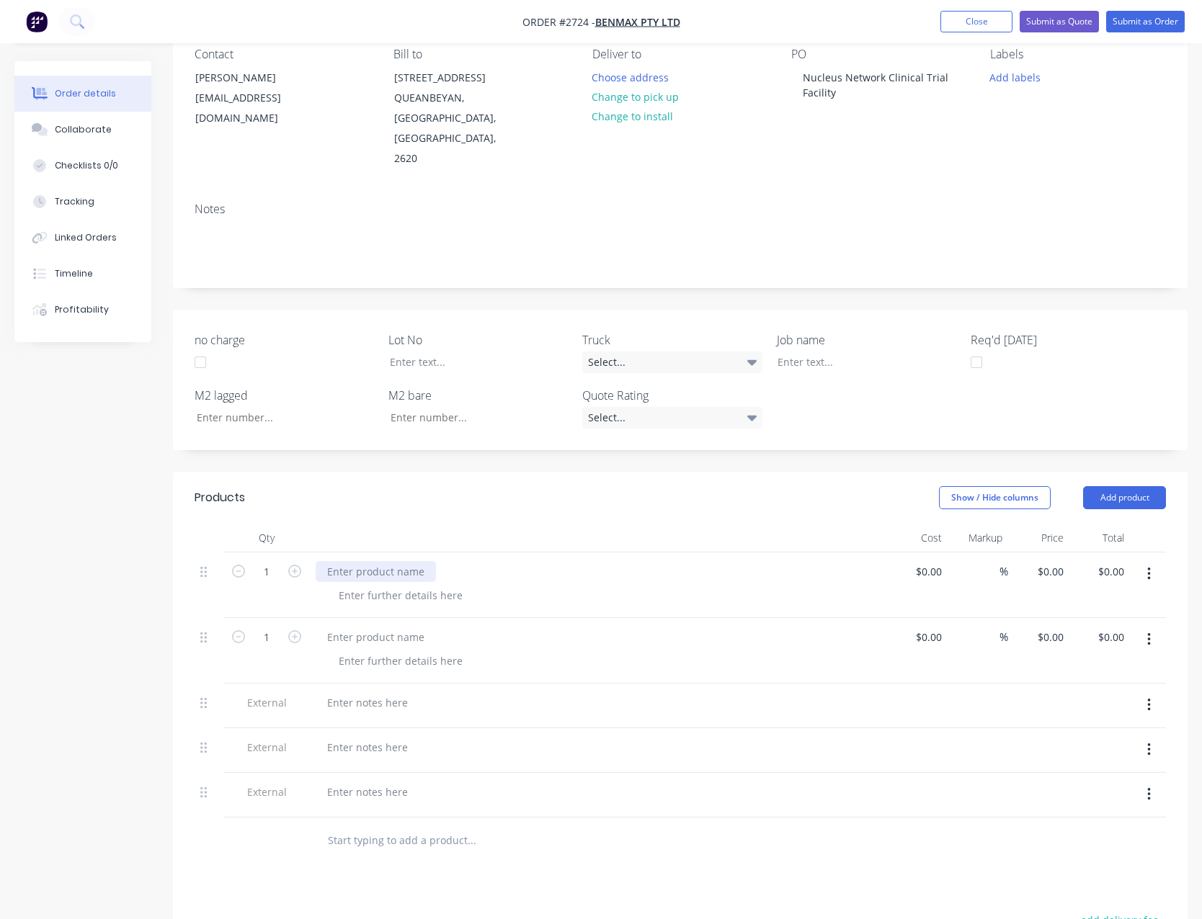
click at [367, 561] on div at bounding box center [376, 571] width 120 height 21
click at [1114, 486] on button "Add product" at bounding box center [1124, 497] width 83 height 23
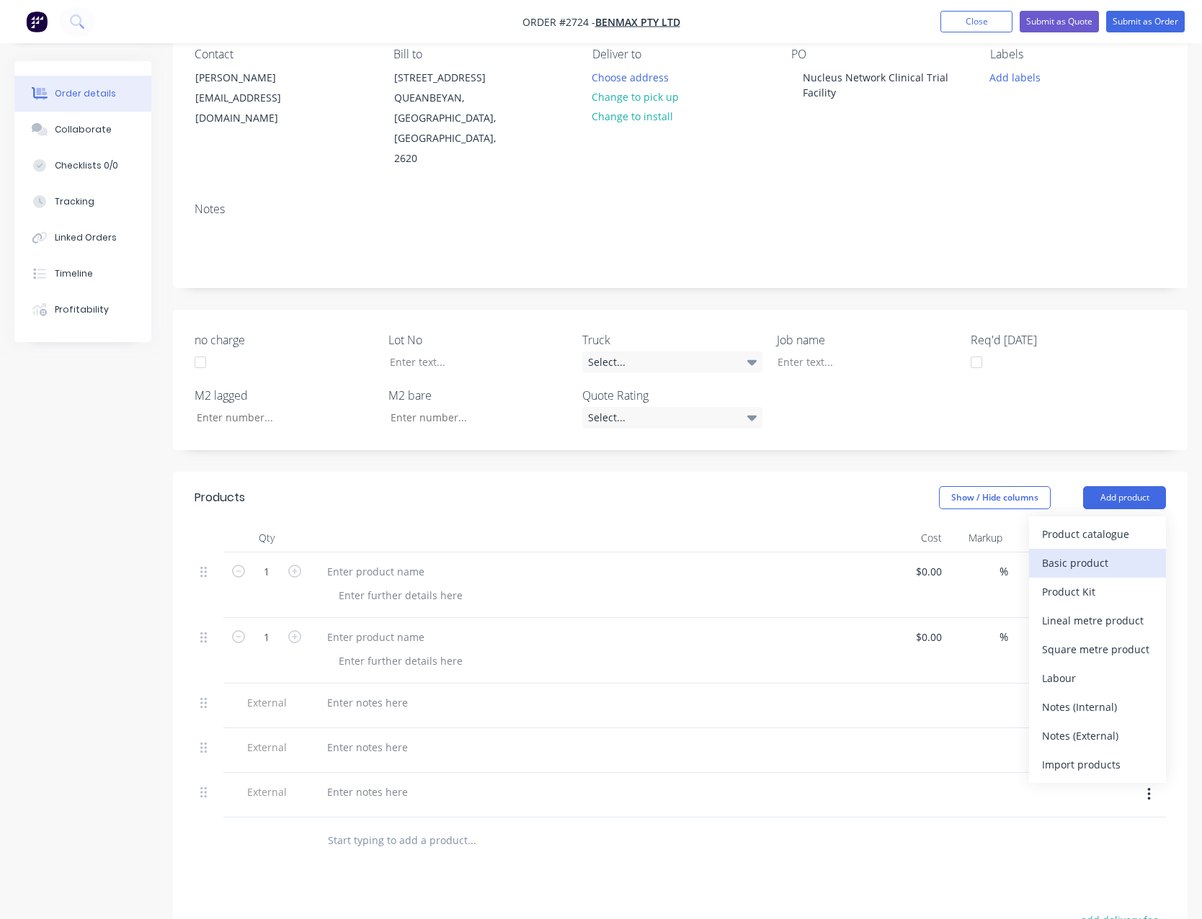
click at [1105, 553] on div "Basic product" at bounding box center [1097, 563] width 111 height 21
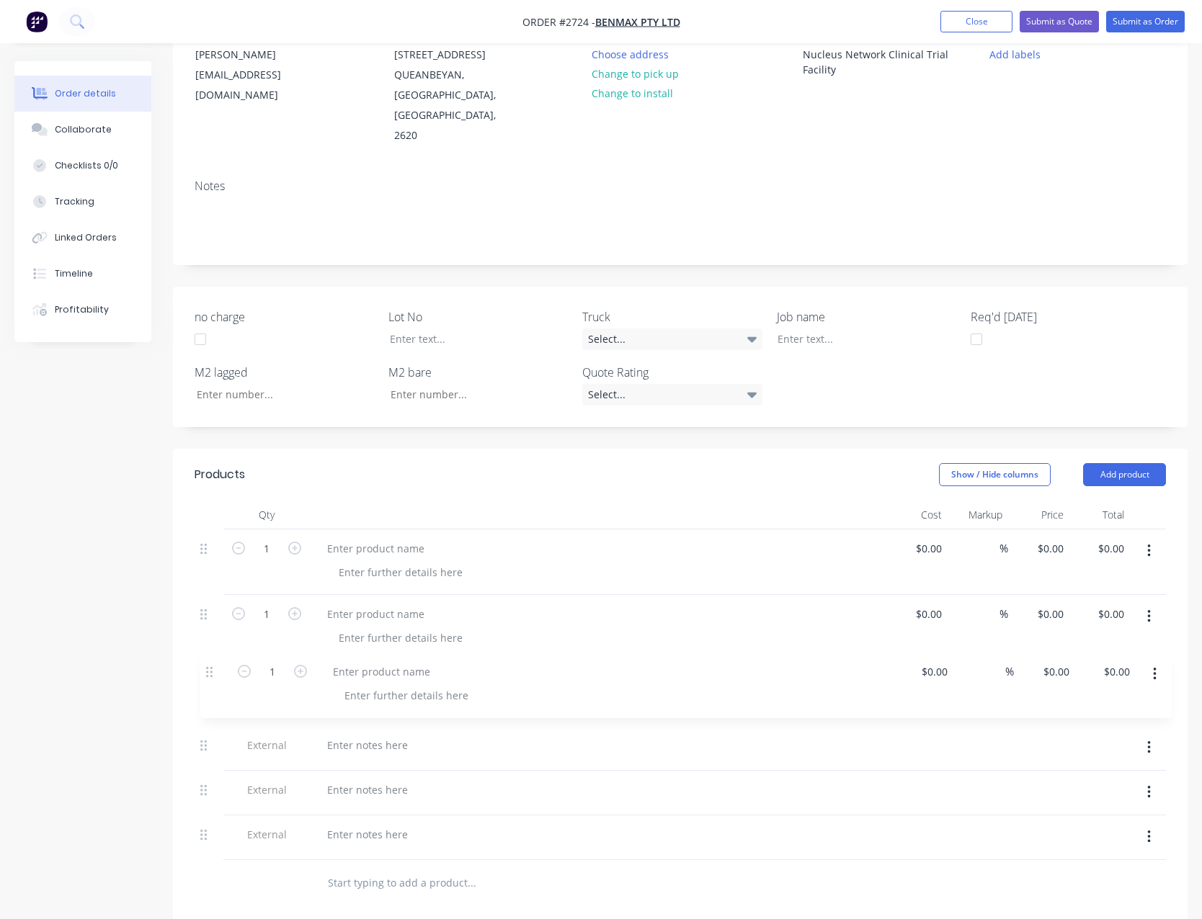
scroll to position [160, 0]
drag, startPoint x: 205, startPoint y: 799, endPoint x: 215, endPoint y: 599, distance: 199.8
click at [215, 599] on div "1 $0.00 $0.00 % $0.00 $0.00 $0.00 $0.00 1 $0.00 $0.00 % $0.00 $0.00 $0.00 $0.00…" at bounding box center [680, 692] width 971 height 331
click at [373, 535] on div at bounding box center [376, 545] width 120 height 21
click at [336, 601] on div at bounding box center [376, 611] width 120 height 21
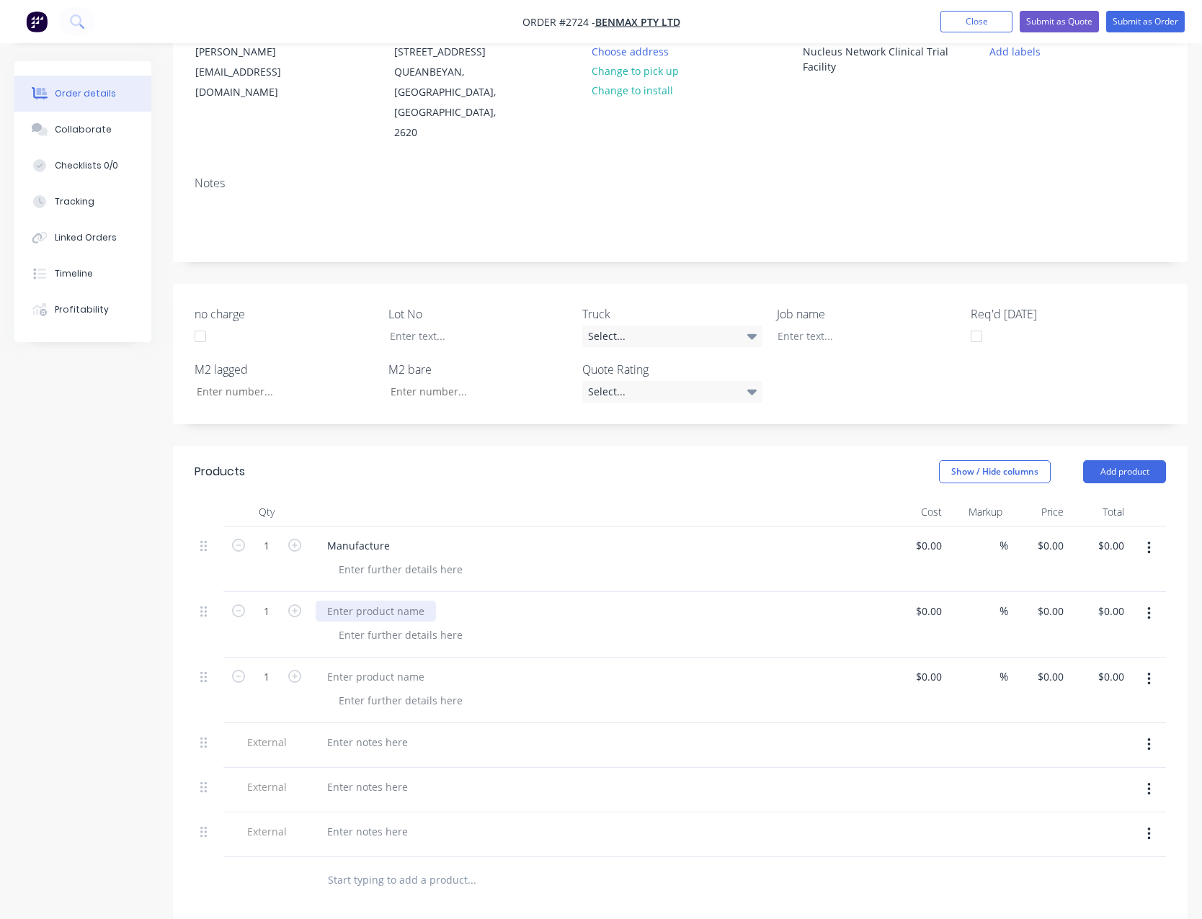
click at [336, 601] on div at bounding box center [376, 611] width 120 height 21
click at [349, 666] on div at bounding box center [376, 676] width 120 height 21
click at [386, 732] on div at bounding box center [368, 742] width 104 height 21
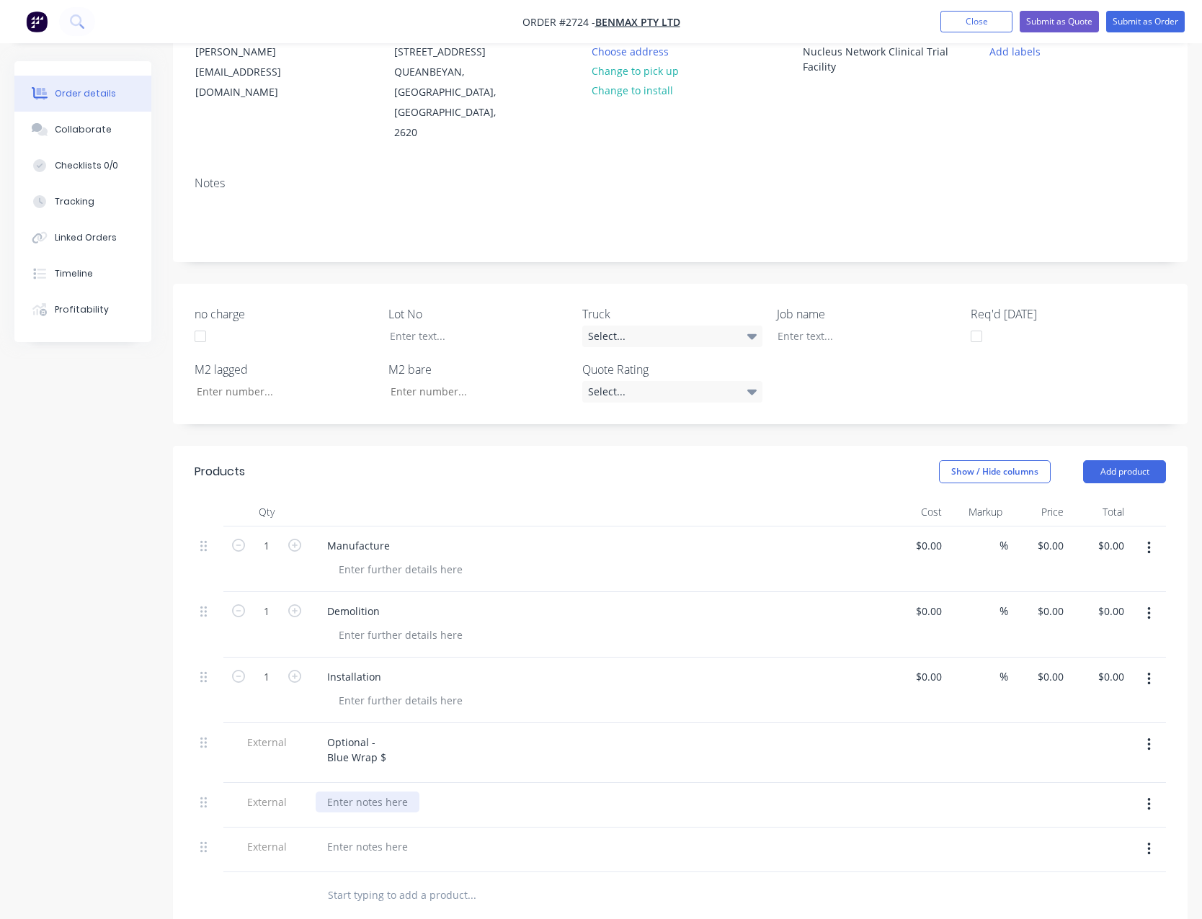
click at [348, 792] on div at bounding box center [368, 802] width 104 height 21
click at [348, 852] on div at bounding box center [368, 862] width 104 height 21
click at [960, 25] on button "Close" at bounding box center [976, 22] width 72 height 22
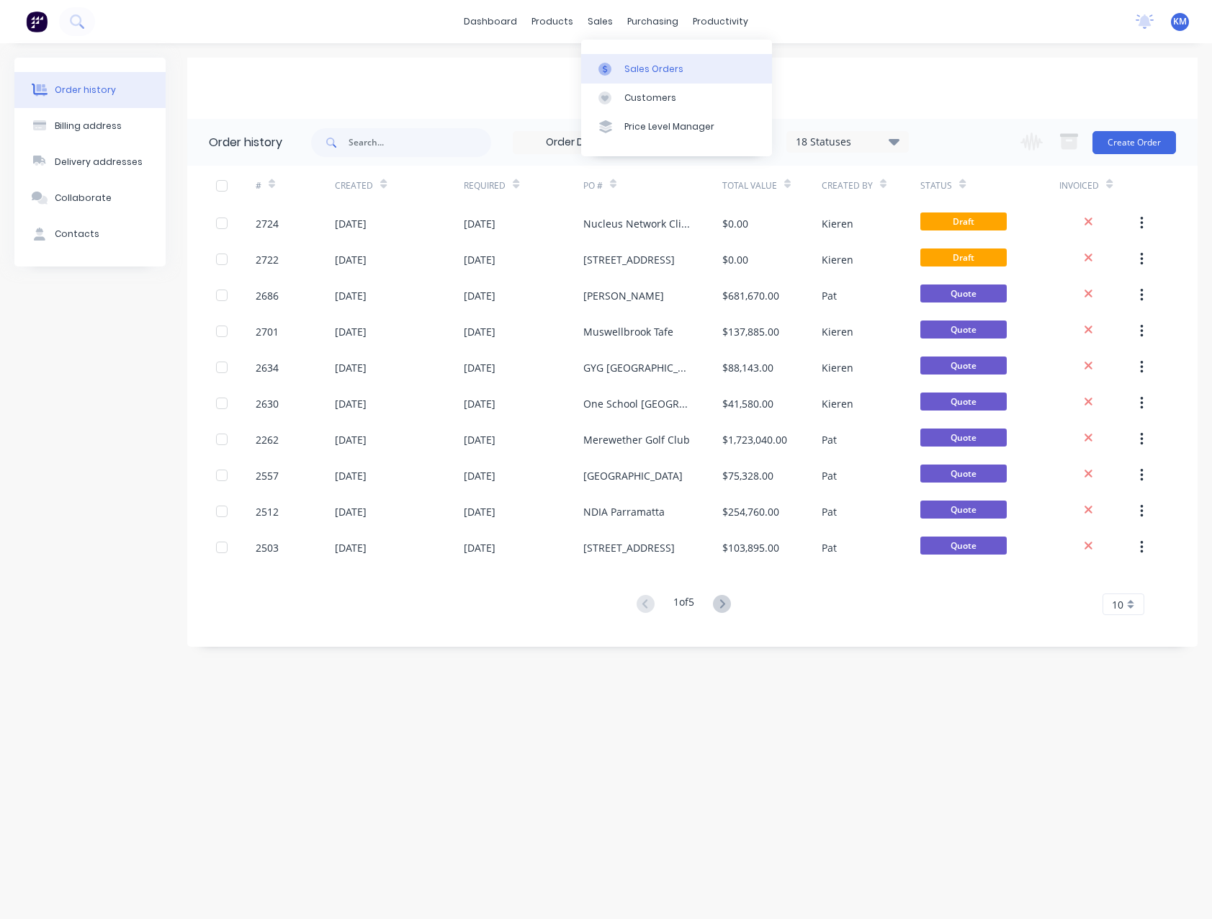
click at [642, 61] on link "Sales Orders" at bounding box center [676, 68] width 191 height 29
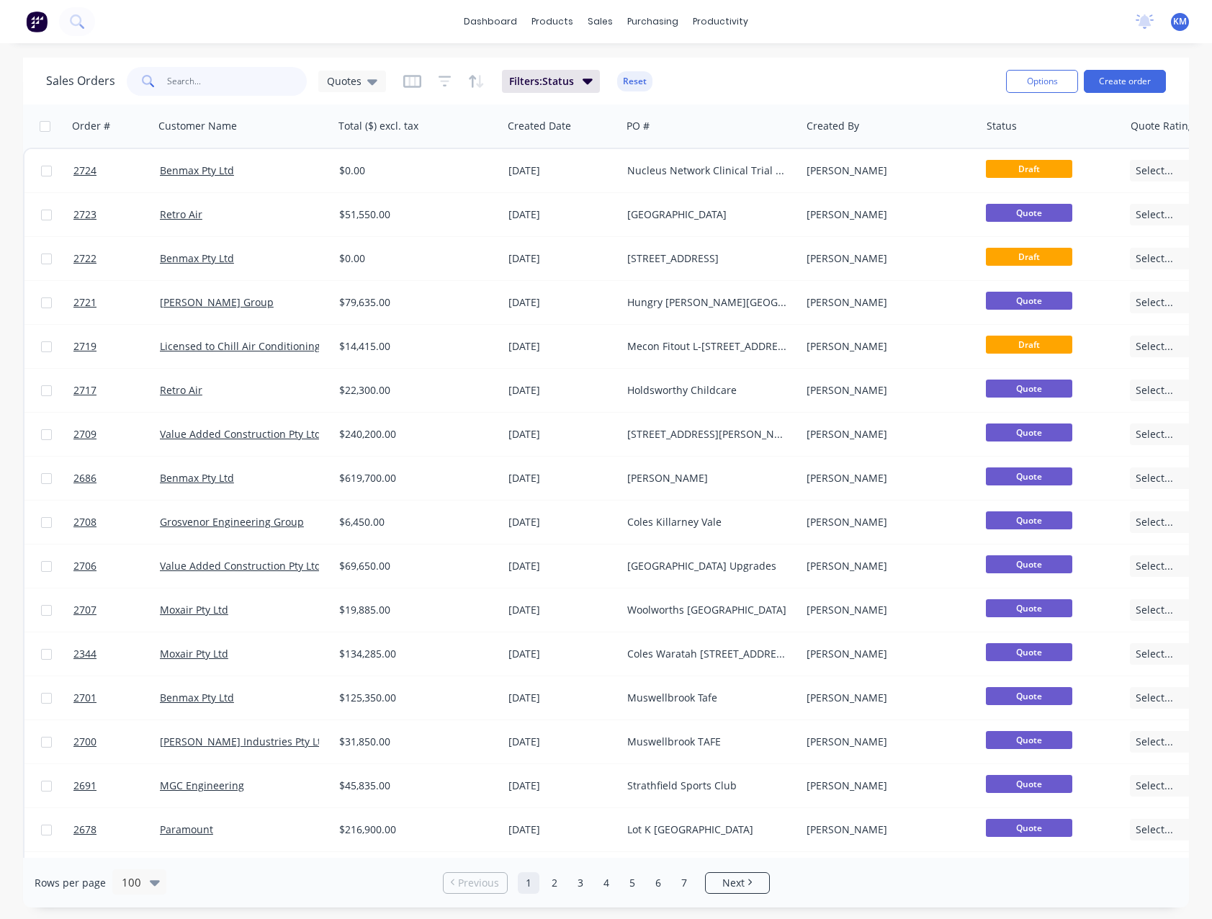
click at [236, 89] on input "text" at bounding box center [237, 81] width 140 height 29
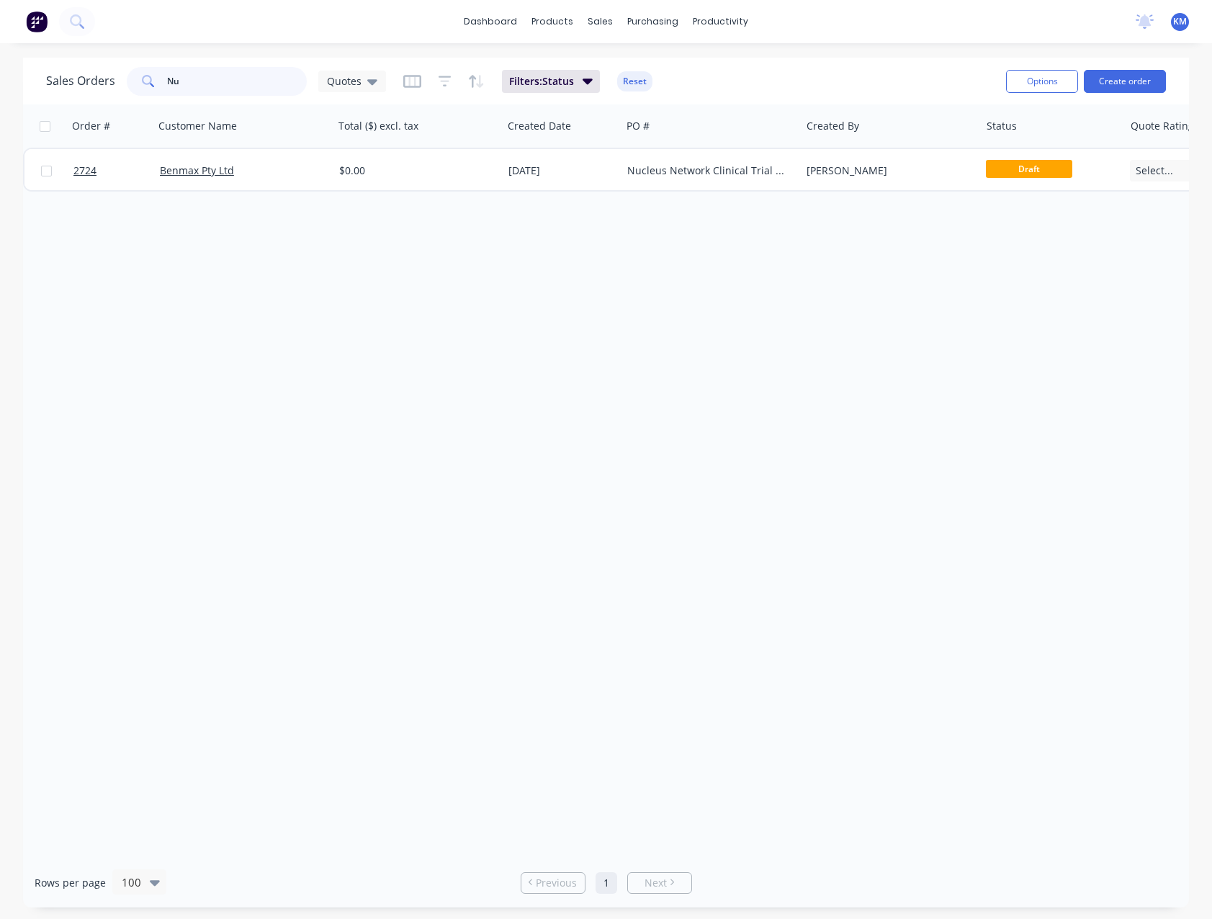
type input "N"
